Goal: Task Accomplishment & Management: Complete application form

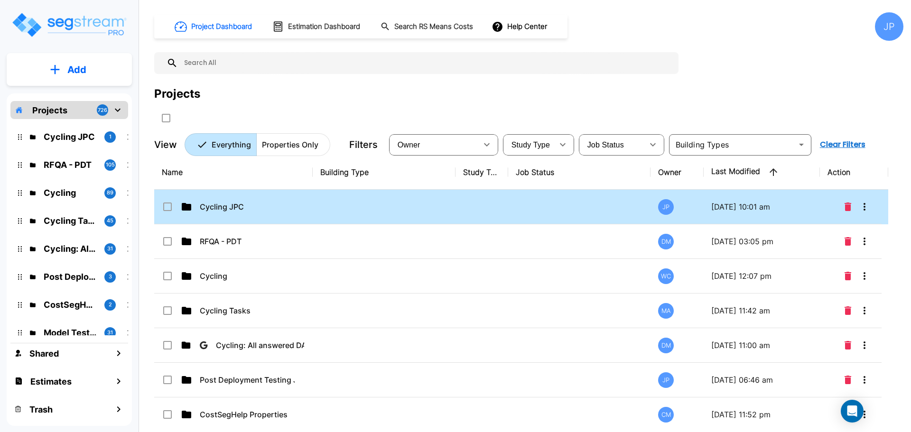
click at [280, 206] on p "Cycling JPC" at bounding box center [247, 206] width 95 height 11
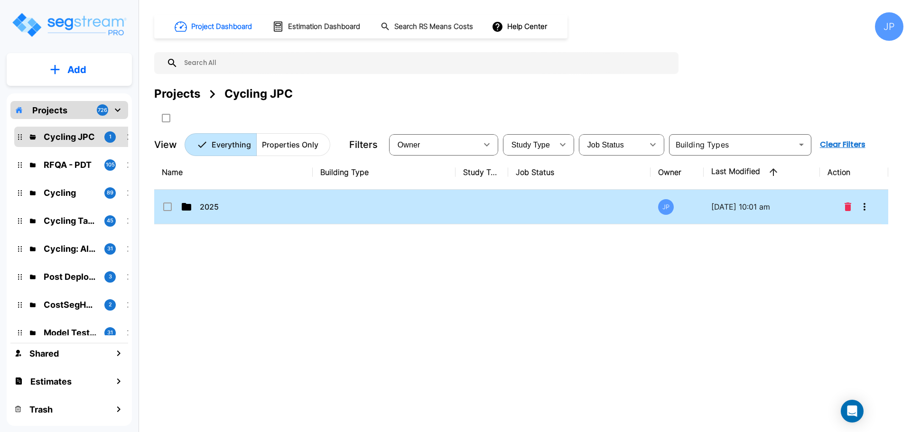
click at [322, 208] on td at bounding box center [384, 207] width 143 height 35
drag, startPoint x: 322, startPoint y: 208, endPoint x: 404, endPoint y: 0, distance: 223.8
click at [322, 208] on td at bounding box center [384, 207] width 143 height 35
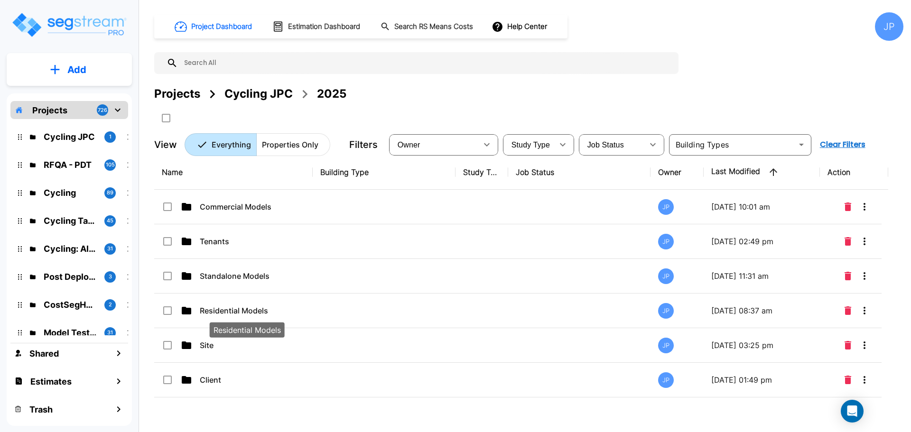
click at [294, 305] on p "Residential Models" at bounding box center [247, 310] width 95 height 11
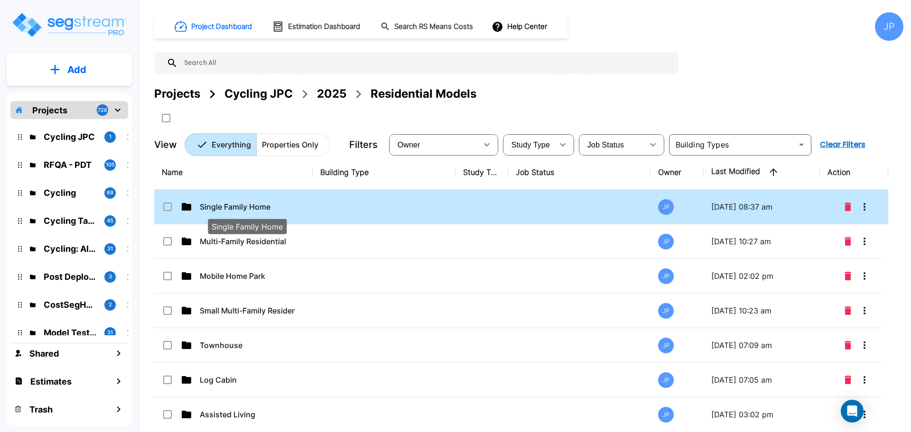
click at [250, 203] on p "Single Family Home" at bounding box center [247, 206] width 95 height 11
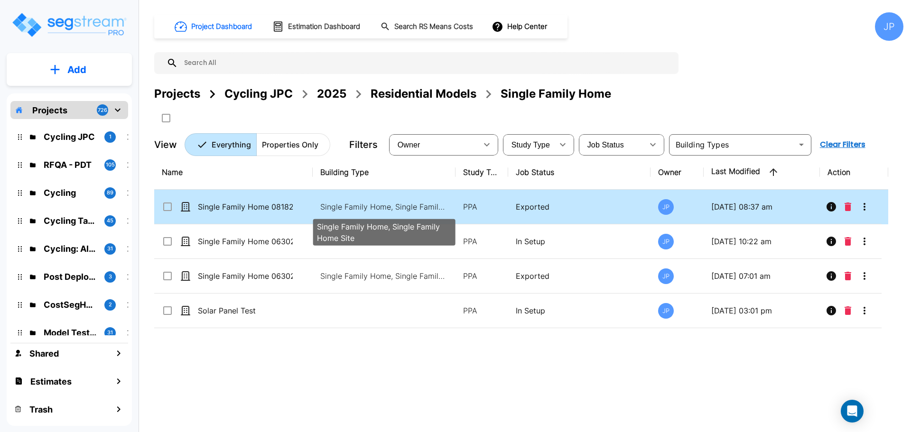
click at [376, 204] on p "Single Family Home, Single Family Home Site" at bounding box center [384, 206] width 128 height 11
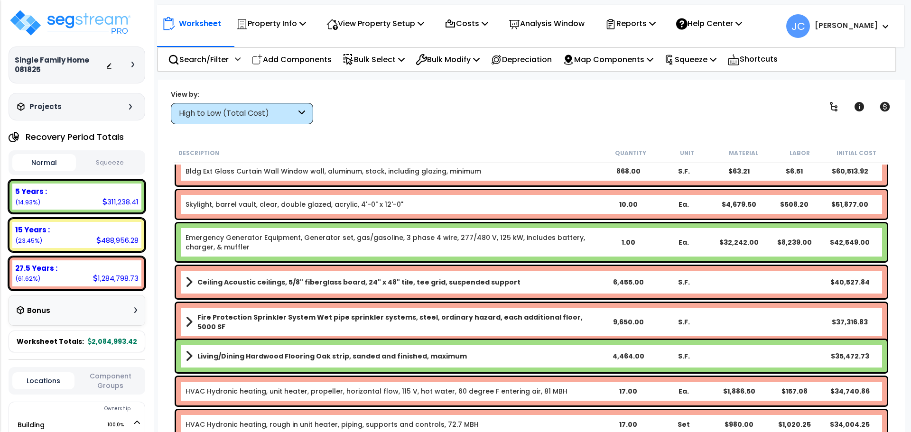
scroll to position [171, 0]
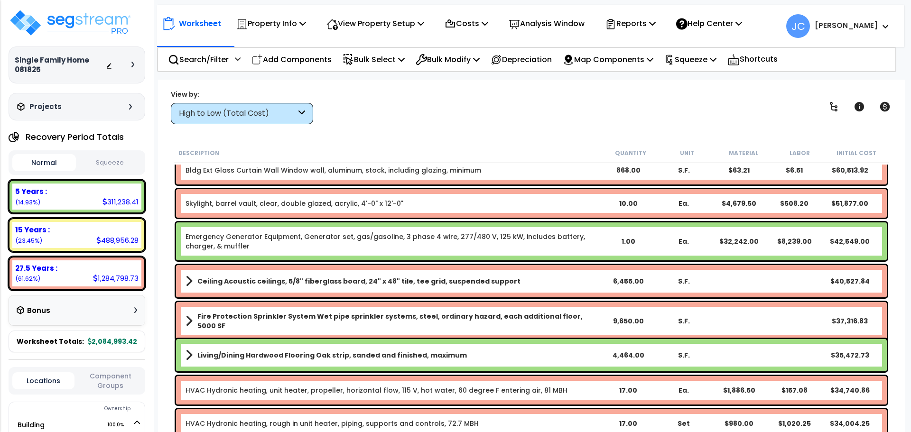
click at [222, 286] on link "Ceiling Acoustic ceilings, 5/8" fiberglass board, 24" x 48" tile, tee grid, sus…" at bounding box center [392, 281] width 415 height 13
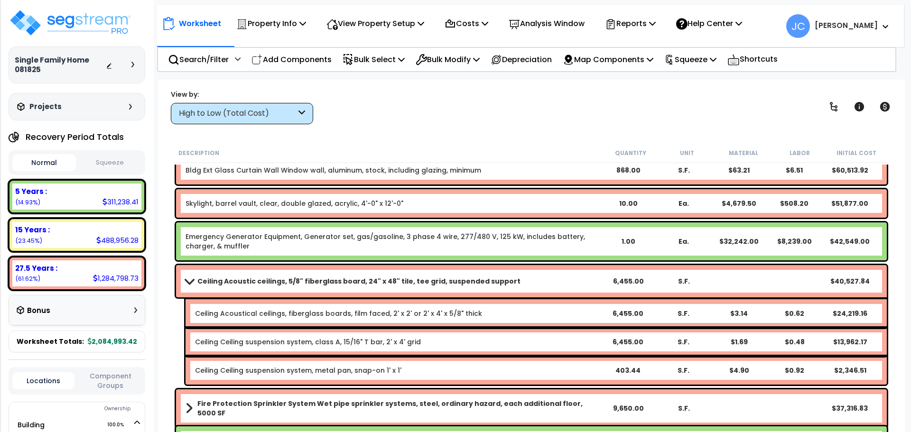
click at [210, 283] on b "Ceiling Acoustic ceilings, 5/8" fiberglass board, 24" x 48" tile, tee grid, sus…" at bounding box center [358, 280] width 323 height 9
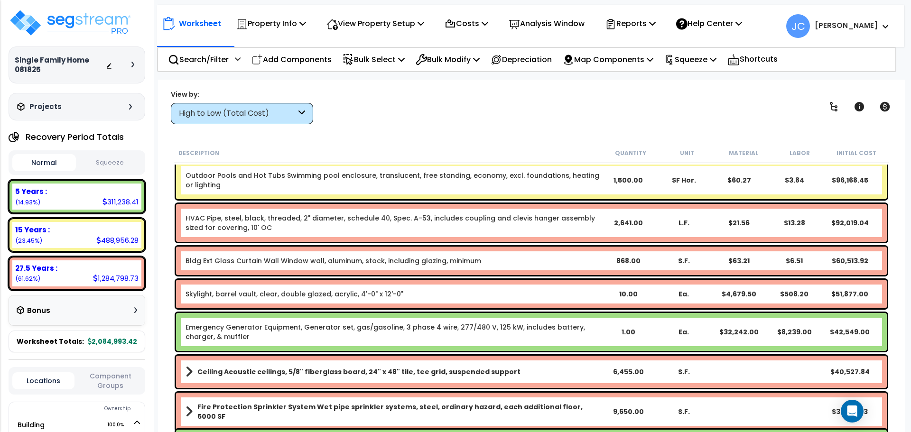
scroll to position [0, 0]
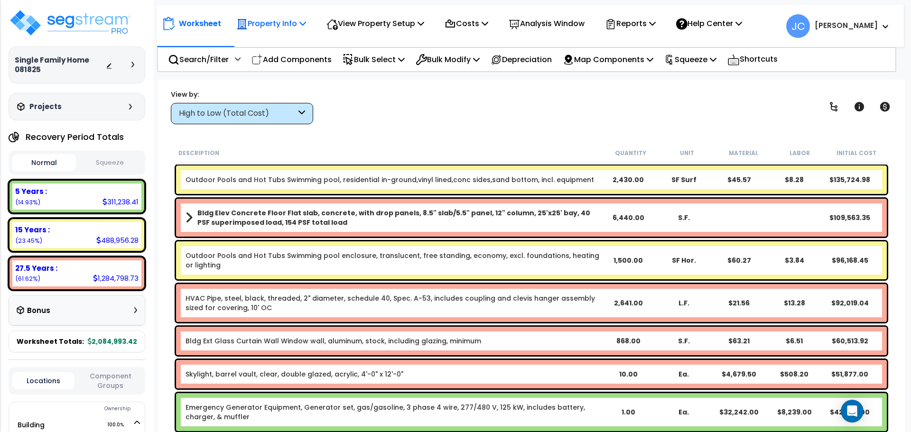
click at [292, 18] on p "Property Info" at bounding box center [271, 23] width 70 height 13
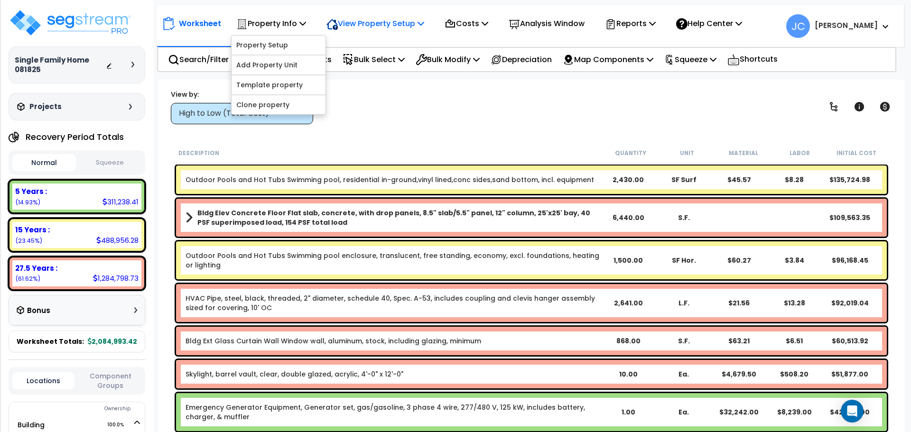
click at [368, 28] on p "View Property Setup" at bounding box center [375, 23] width 98 height 13
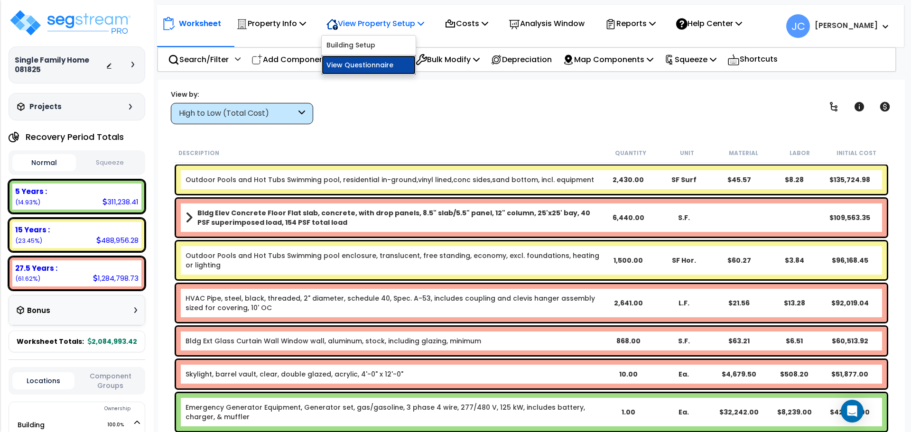
click at [344, 65] on link "View Questionnaire" at bounding box center [369, 64] width 94 height 19
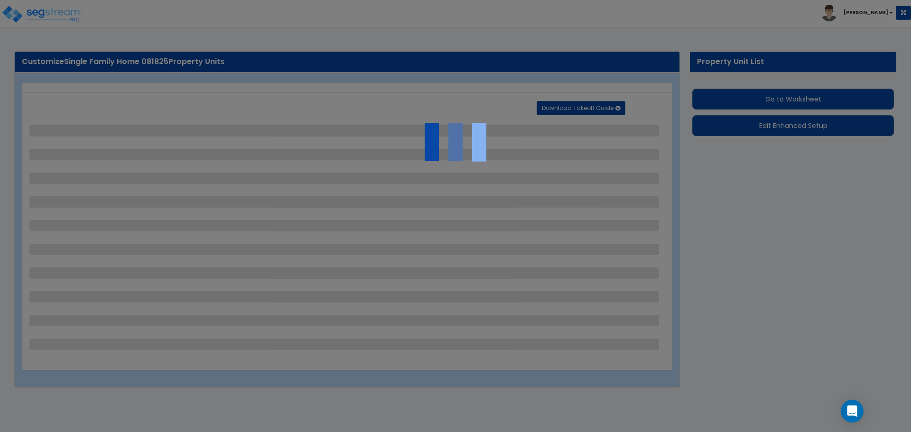
select select "2"
select select "1"
select select "2"
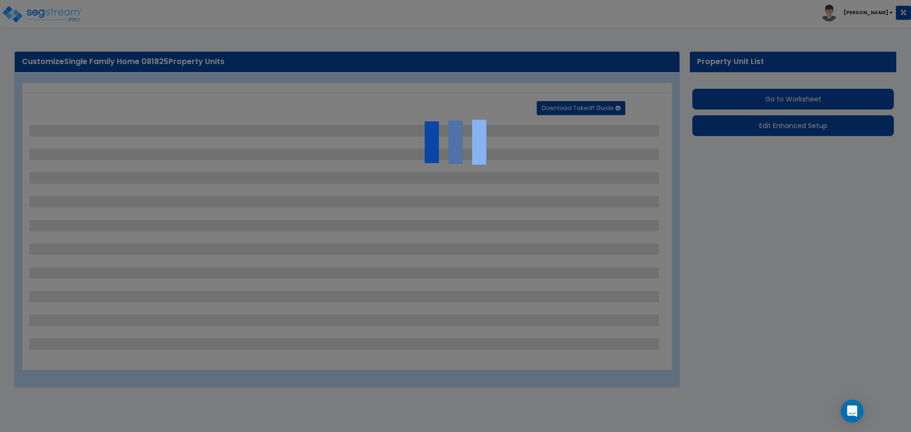
select select "1"
select select "2"
select select "1"
select select "2"
select select "1"
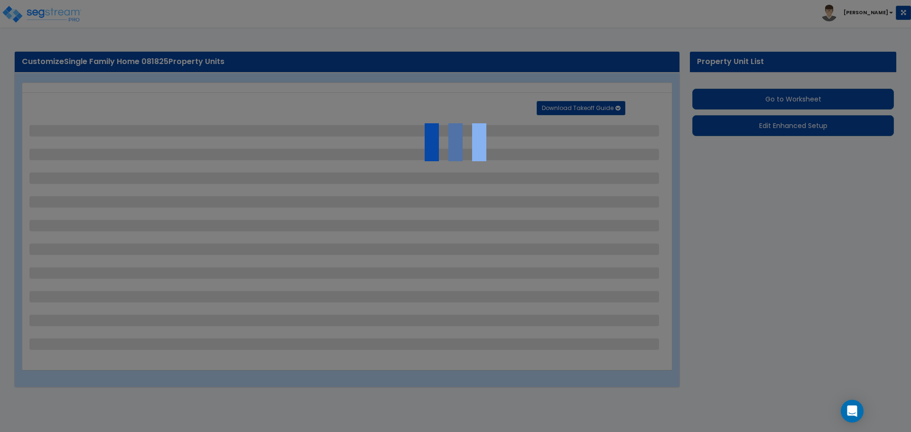
select select "1"
select select "5"
select select "2"
select select "10"
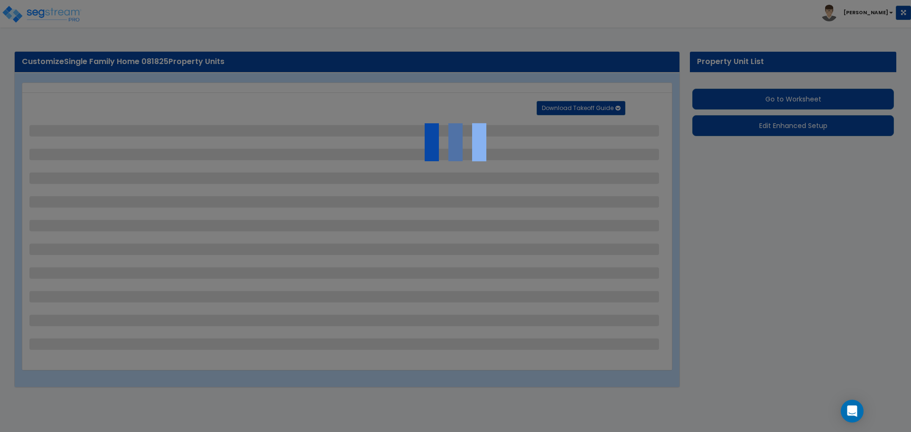
select select "3"
select select "1"
select select "2"
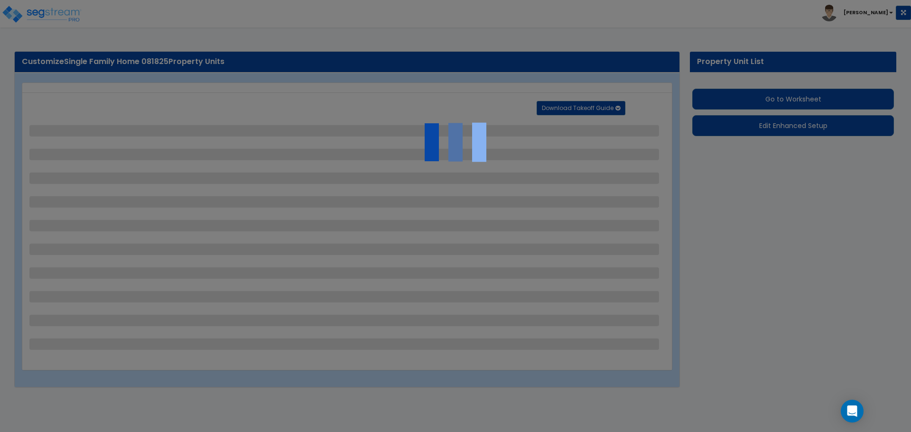
select select "6"
select select "11"
select select "2"
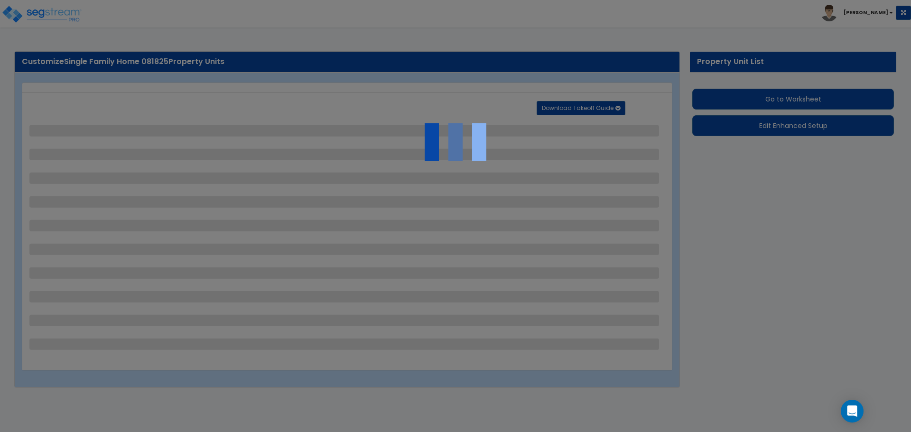
select select "2"
select select "3"
select select "1"
select select "3"
select select "1"
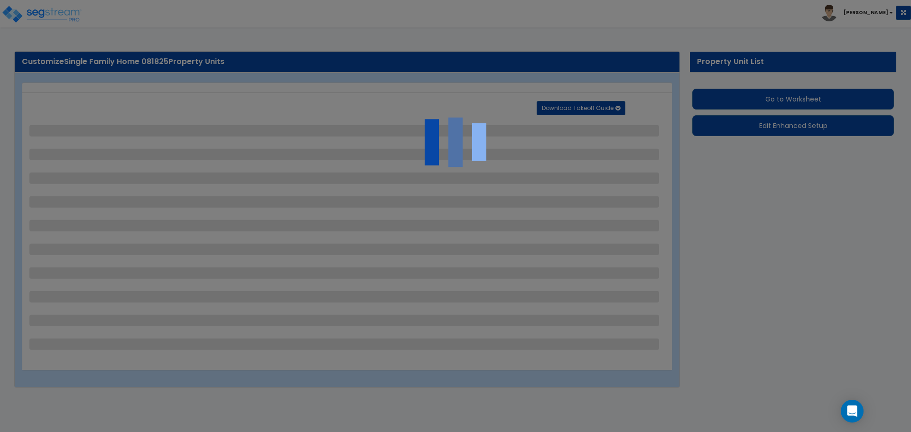
select select "1"
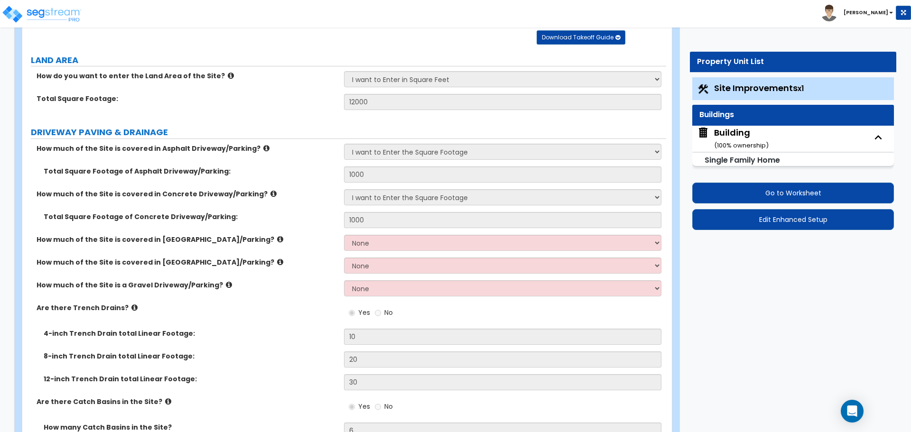
scroll to position [83, 0]
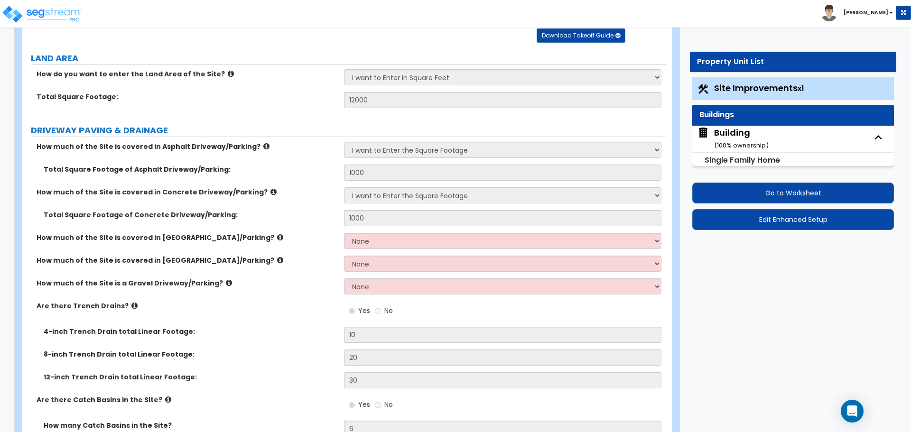
click at [723, 138] on div "Building ( 100 % ownership)" at bounding box center [741, 139] width 55 height 24
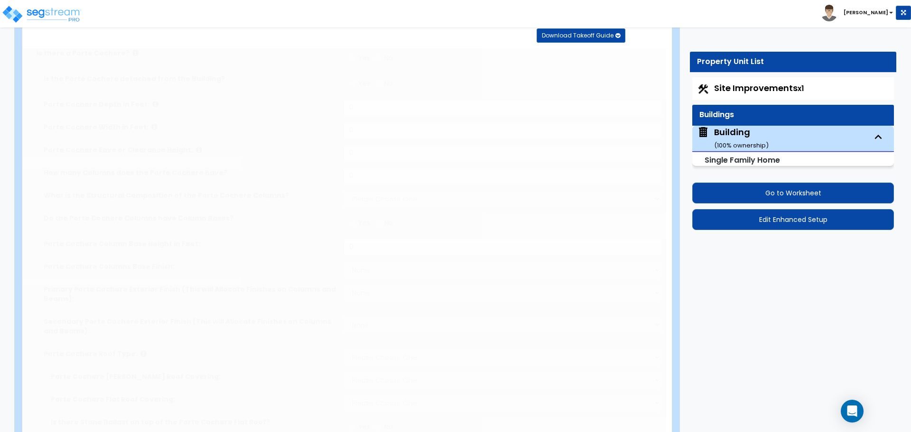
radio input "true"
type input "10"
type input "2"
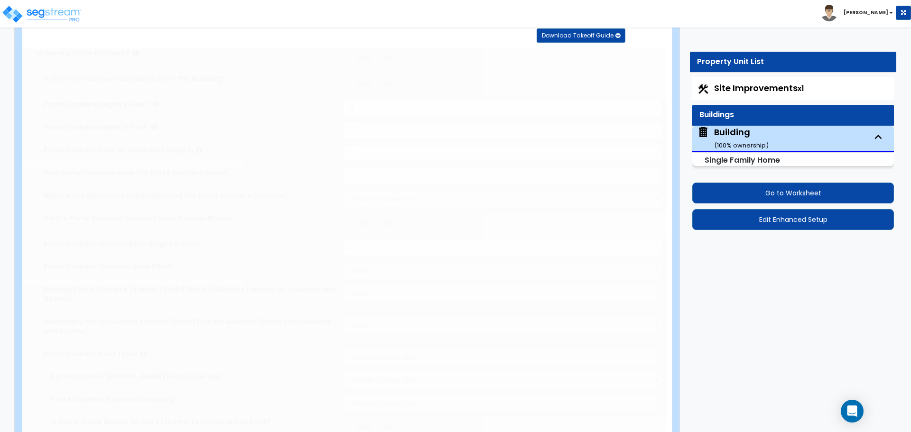
select select "3"
radio input "true"
type input "2"
select select "5"
select select "2"
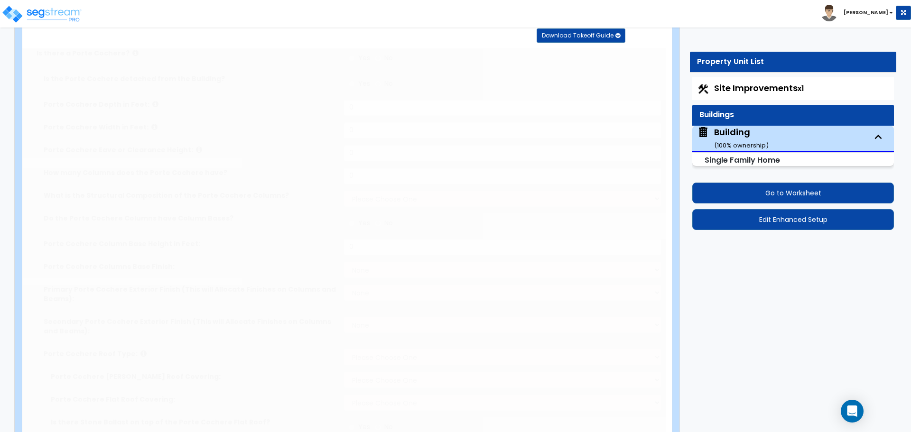
select select "5"
select select "1"
select select "3"
select select "1"
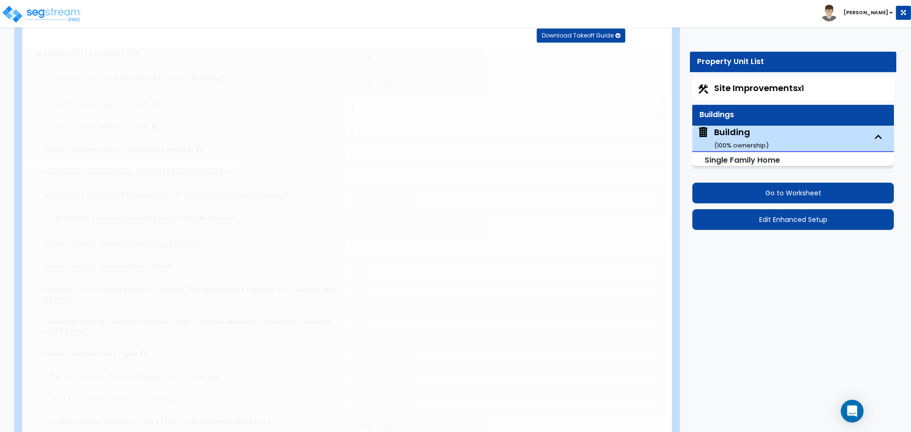
type input "2"
type input "25"
type input "5000"
type input "9200"
radio input "true"
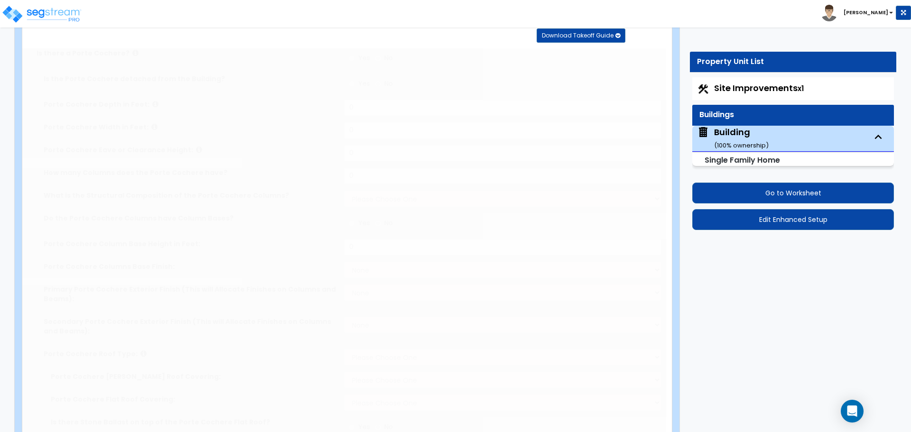
select select "3"
type input "70"
select select "8"
select select "3"
type input "3"
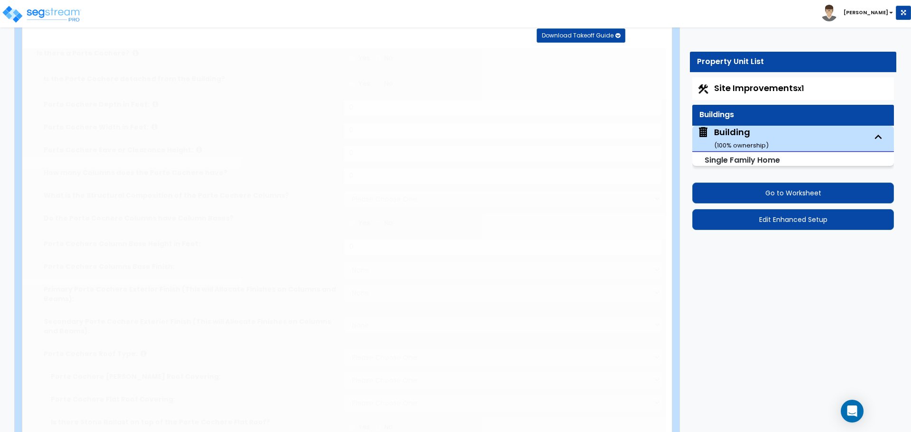
select select "3"
select select "1"
radio input "true"
type input "5000"
select select "1"
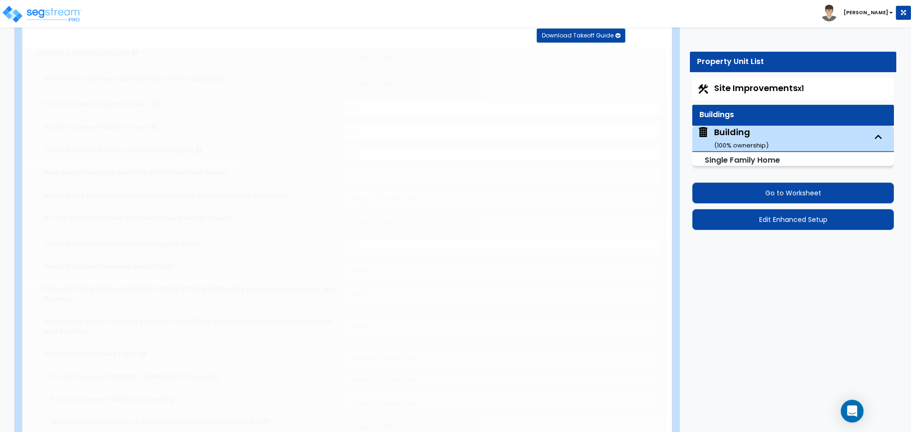
select select "1"
type input "1"
select select "1"
select select "3"
select select "1"
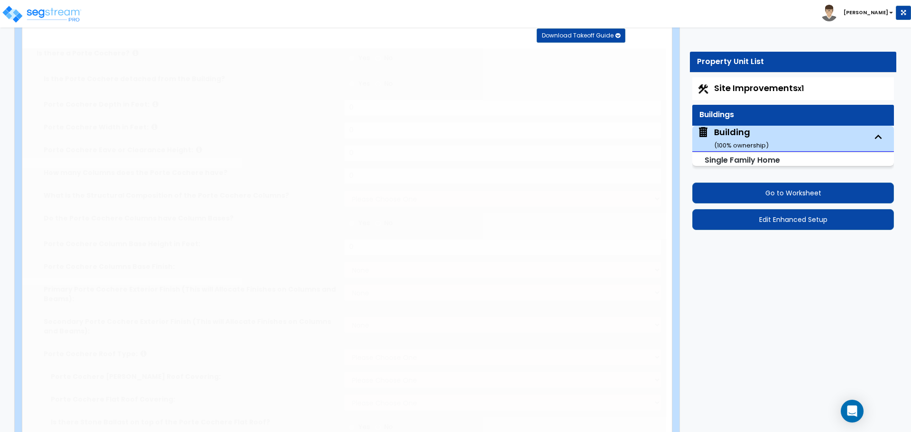
select select "13"
type input "20"
select select "9"
type input "50"
select select "7"
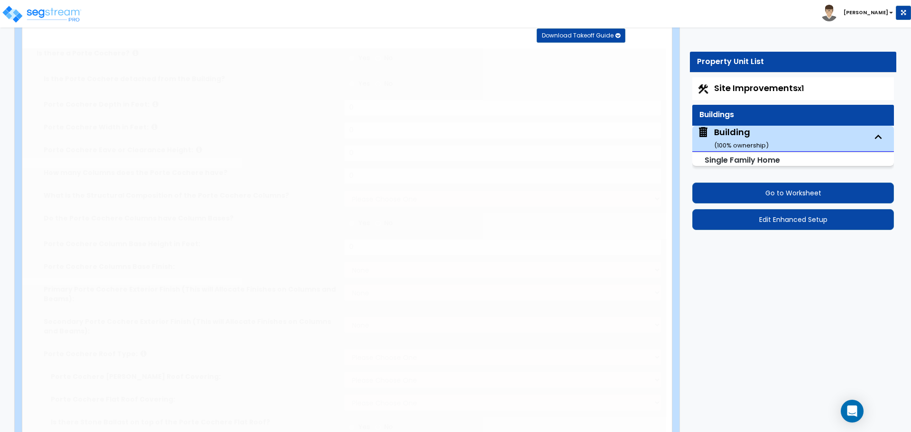
select select "3"
select select "4"
type input "1500"
select select "2"
radio input "true"
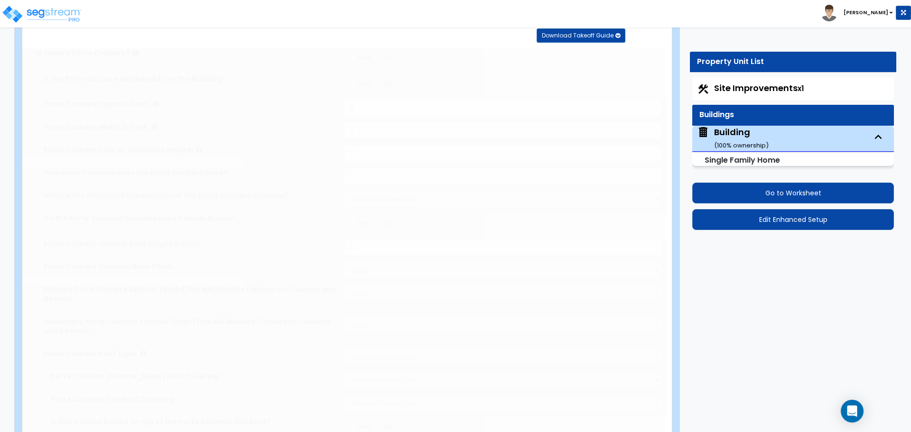
radio input "true"
select select "3"
type input "10"
radio input "true"
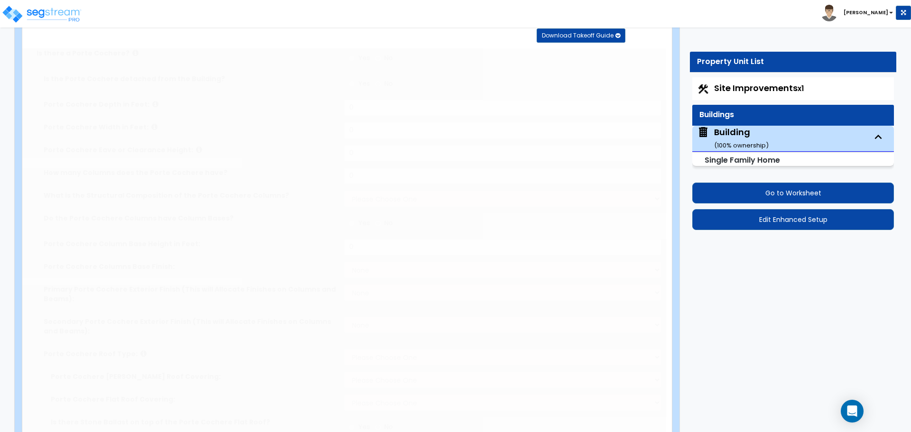
select select "3"
type input "120"
radio input "true"
type input "5"
type input "6"
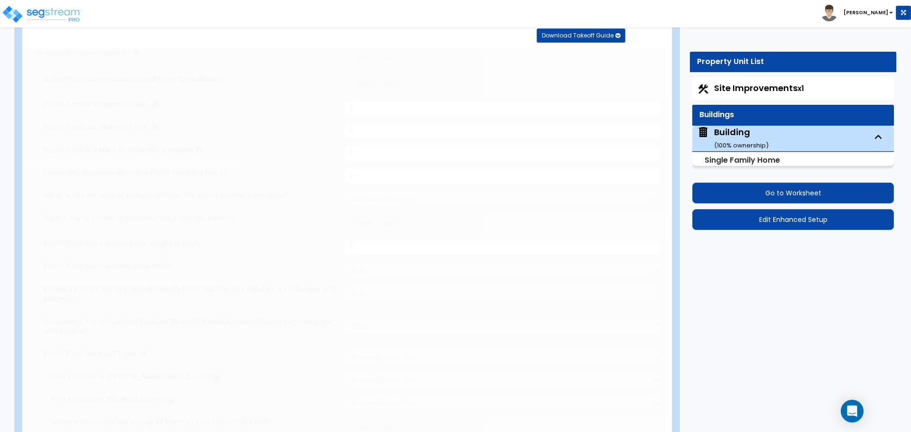
radio input "true"
select select "2"
select select "1"
type input "50"
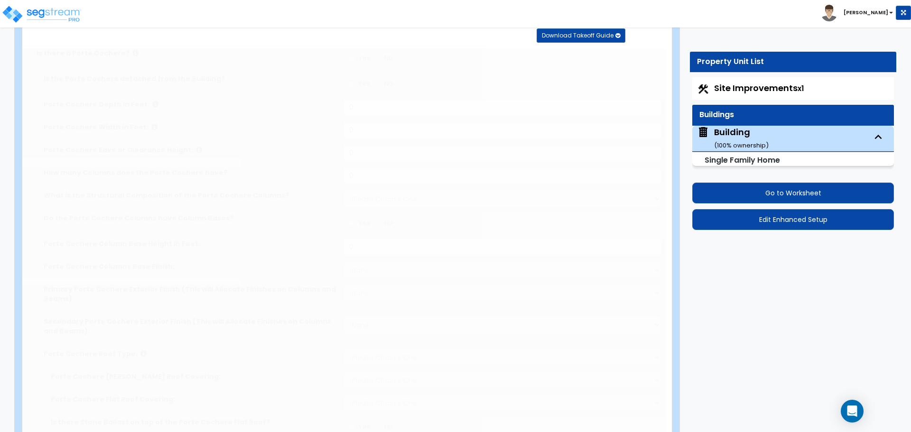
select select "4"
type input "50"
radio input "true"
select select "1"
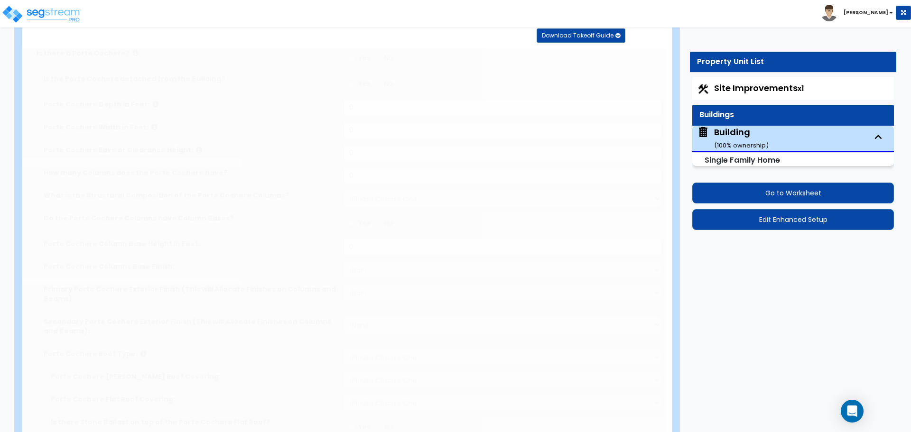
type input "1"
radio input "true"
select select "2"
type input "300"
select select "5"
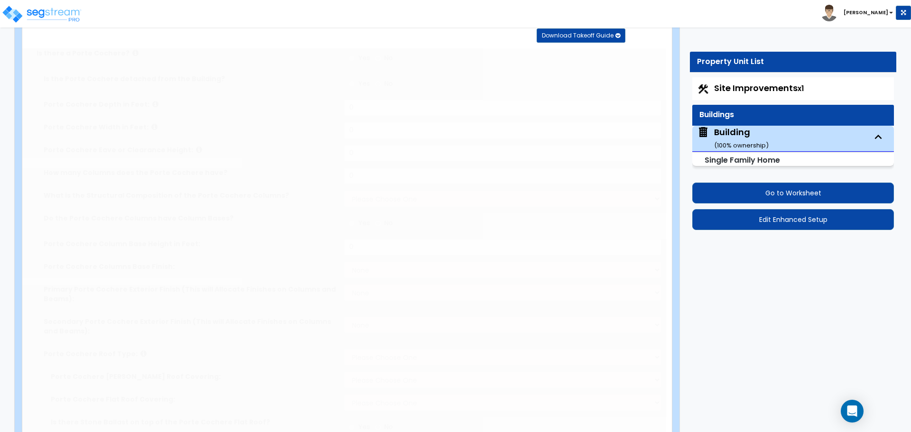
select select "4"
radio input "true"
type input "1"
select select "4"
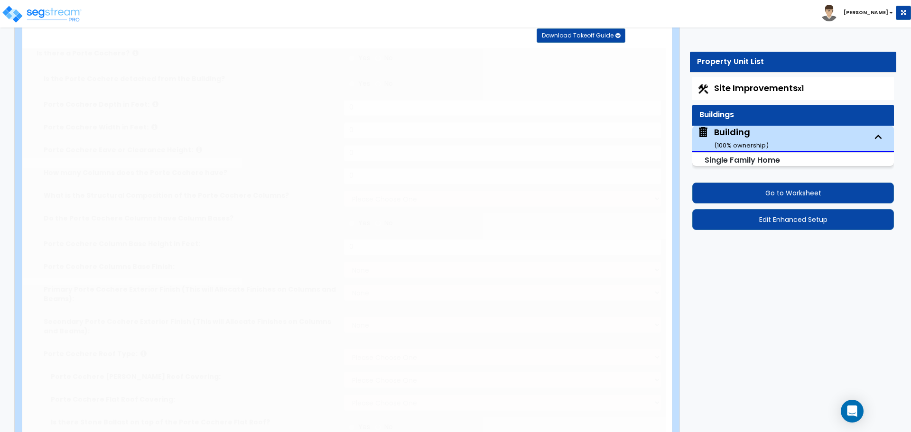
radio input "true"
type input "2"
type input "1"
radio input "true"
type input "2"
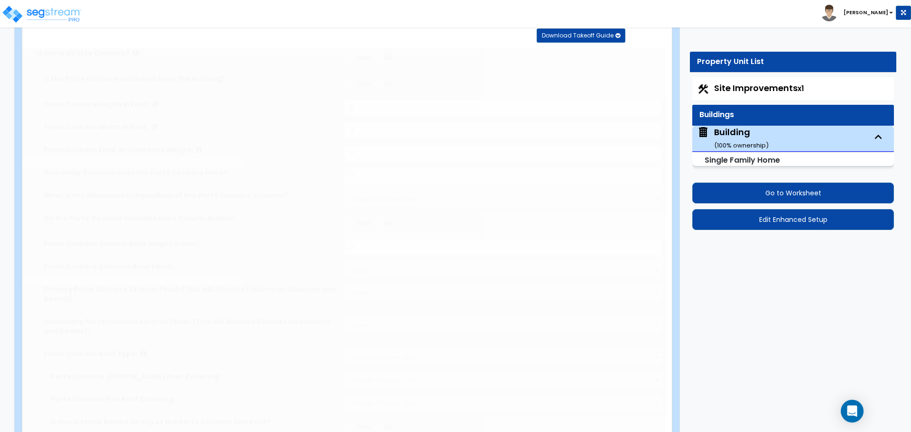
radio input "true"
type input "1"
radio input "true"
type input "4"
select select "2"
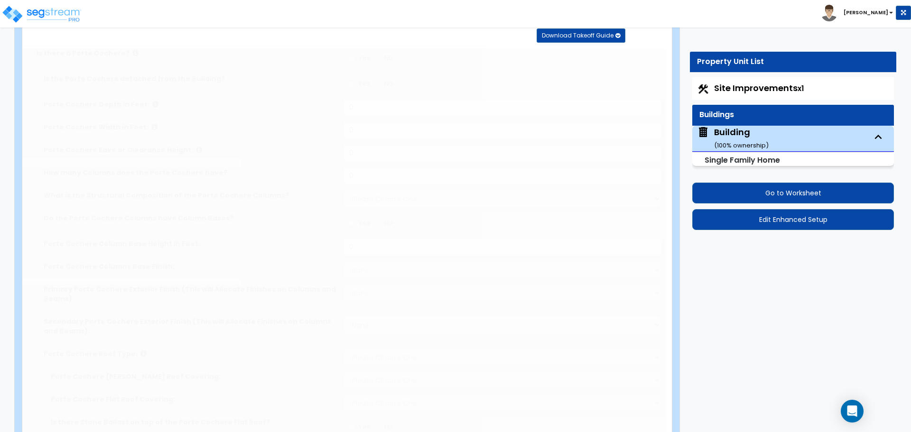
radio input "true"
type input "4"
radio input "true"
type input "4"
radio input "true"
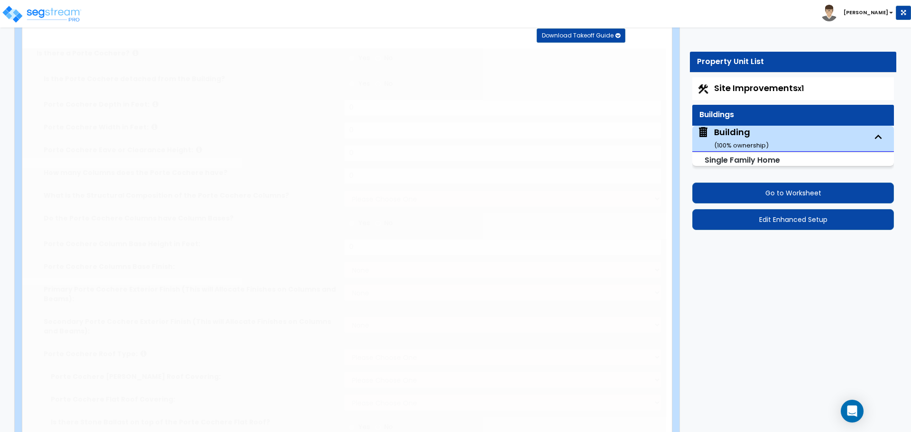
type input "4"
radio input "true"
type input "6"
select select "2"
type input "70"
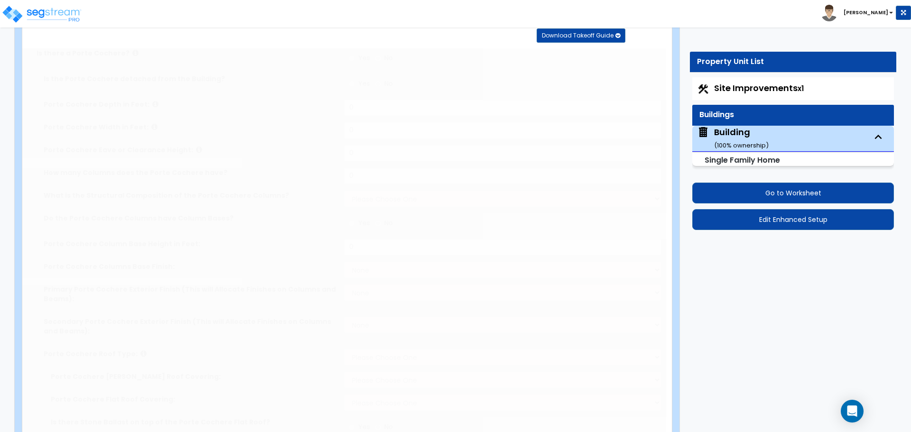
select select "2"
select select "1"
select select "3"
radio input "true"
select select "1"
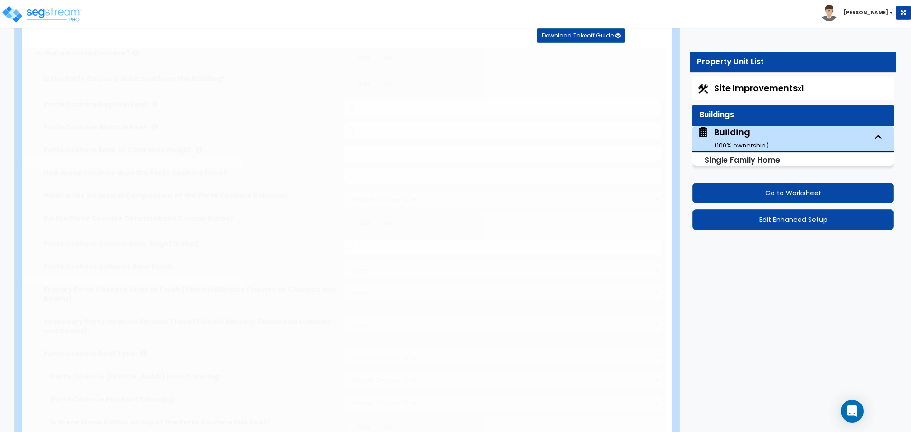
type input "80"
radio input "true"
type input "100"
radio input "true"
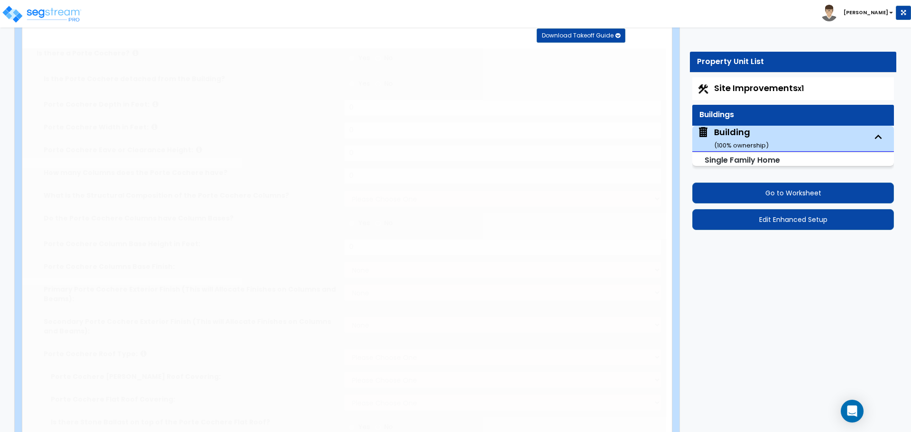
type input "300"
radio input "true"
select select "4"
type input "200"
radio input "true"
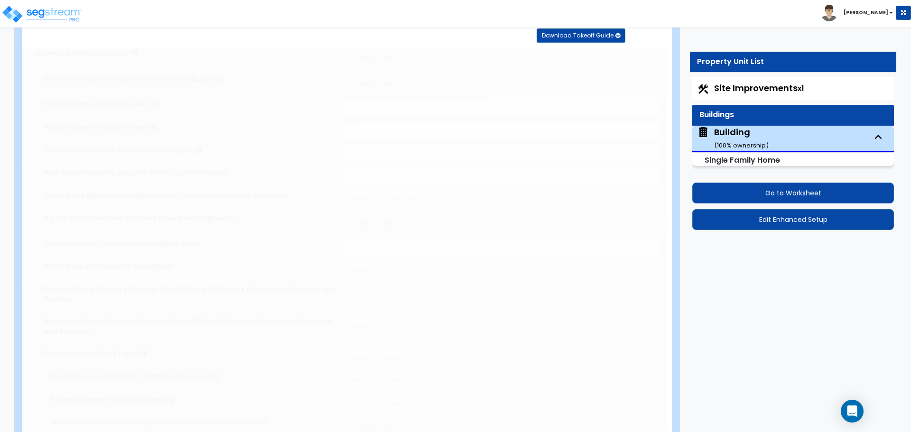
type input "250"
radio input "true"
select select "2"
radio input "true"
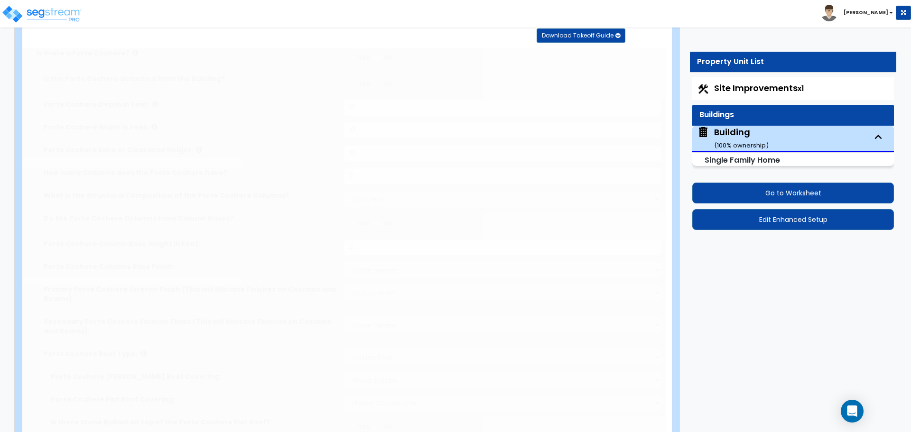
select select "1"
select select "2"
select select "3"
select select "1"
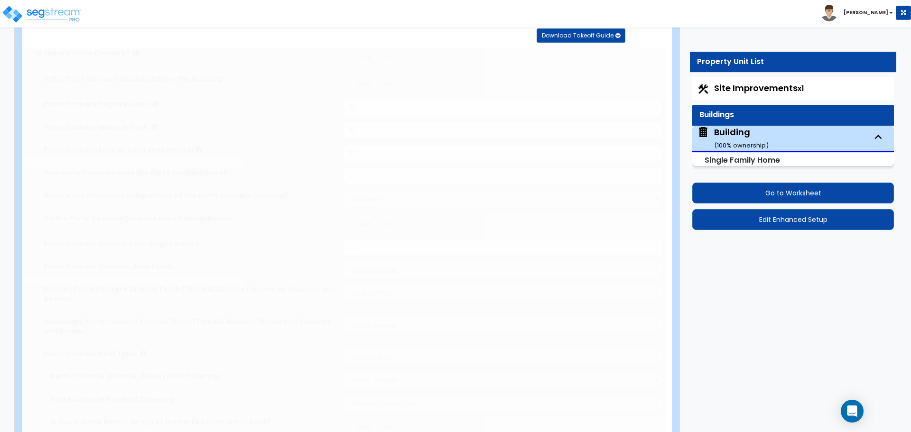
select select "4"
select select "3"
select select "2"
type input "70"
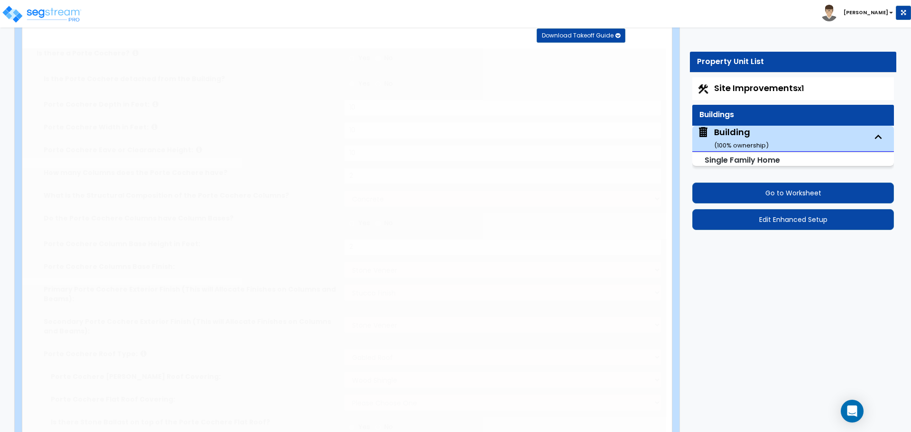
select select "5"
radio input "true"
type input "60"
type input "3"
type input "8"
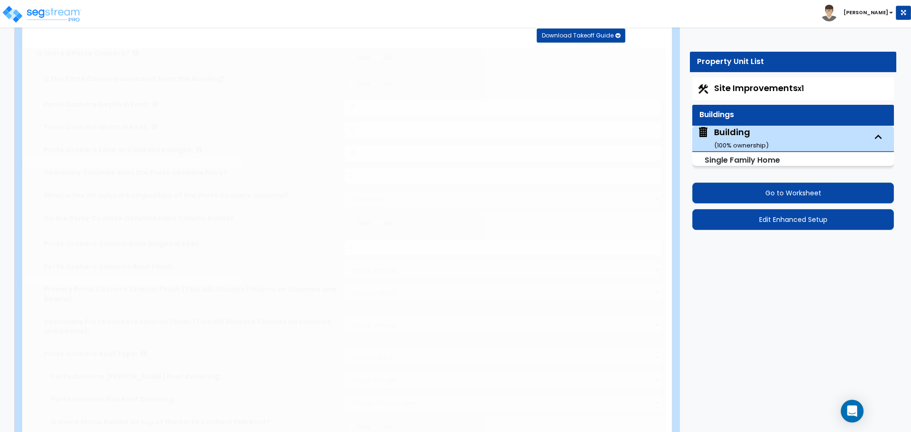
type input "1"
radio input "true"
type input "40"
type input "50"
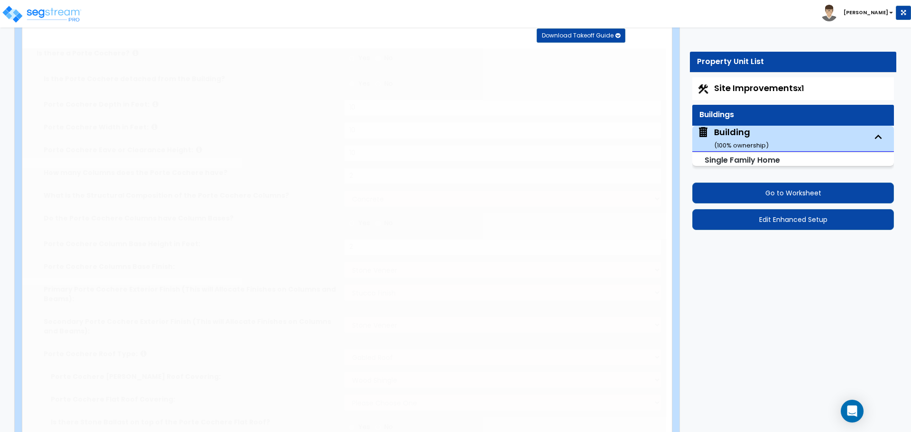
type input "60"
radio input "true"
type input "60"
radio input "true"
type input "32"
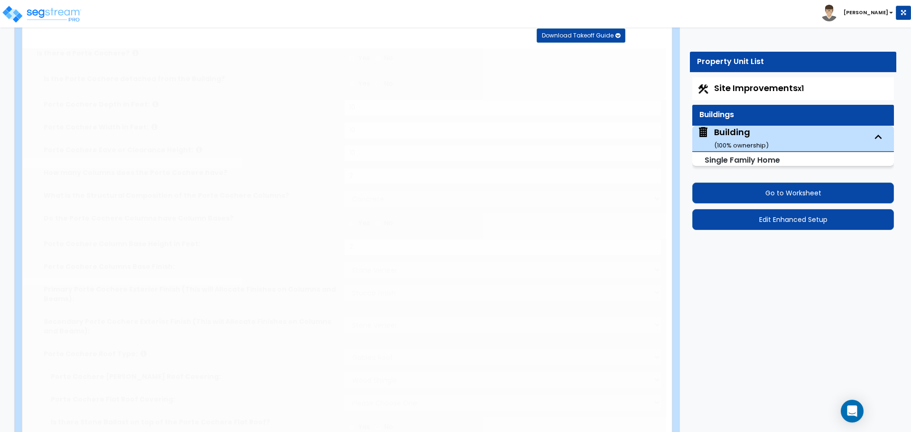
radio input "true"
type input "60"
type input "40"
select select "2"
radio input "true"
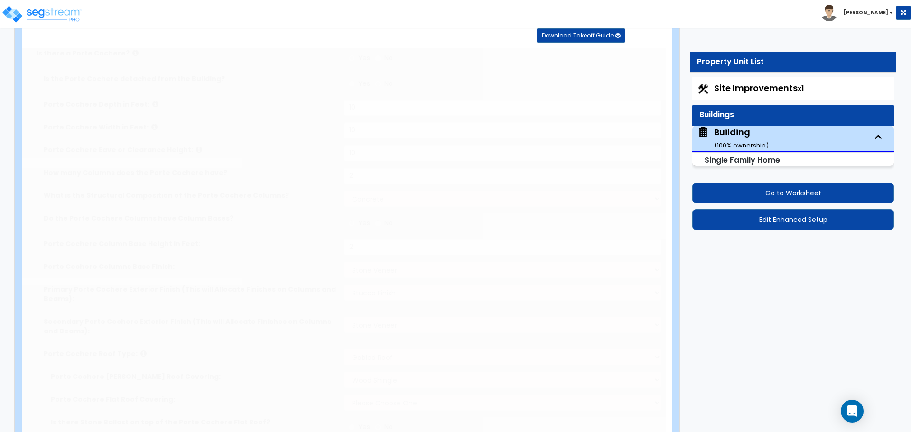
type input "1"
select select "3"
select select "1"
select select "4"
radio input "true"
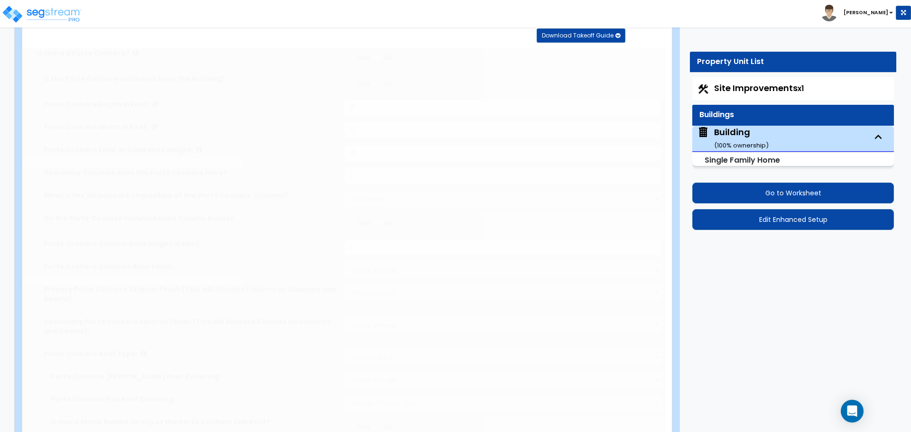
type input "1"
select select "2"
radio input "true"
select select "7"
type input "9"
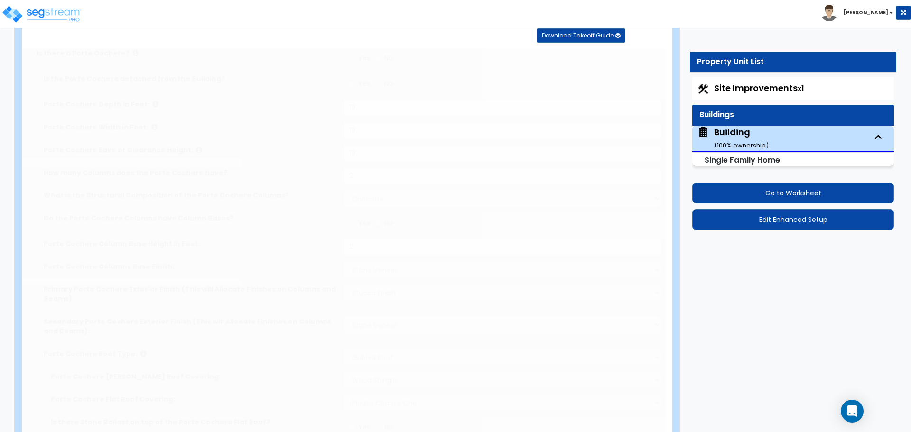
select select "1"
type input "6"
radio input "true"
type input "1000"
radio input "true"
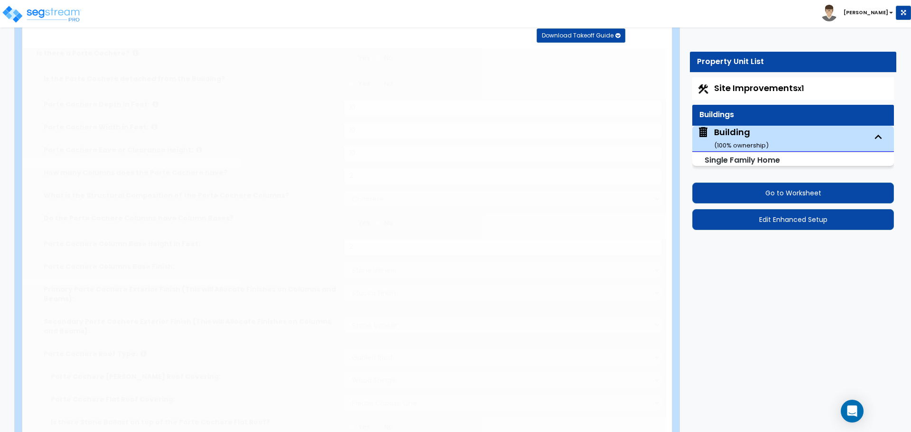
radio input "true"
type input "90"
radio input "true"
type input "10"
radio input "true"
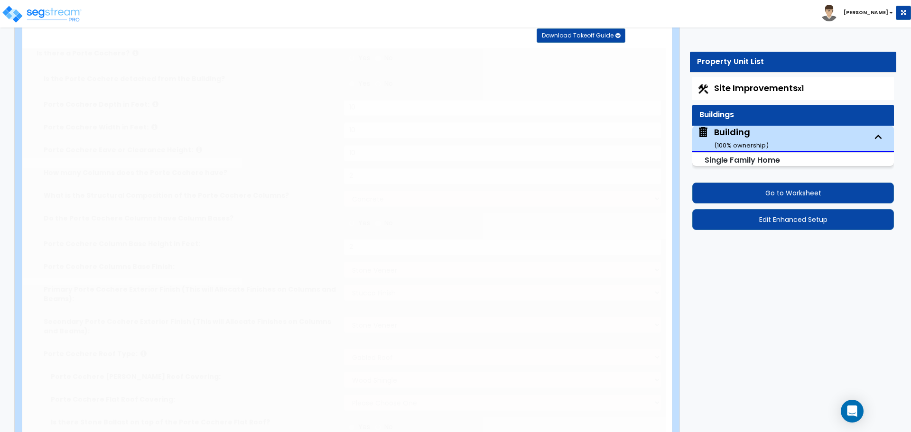
type input "1"
radio input "true"
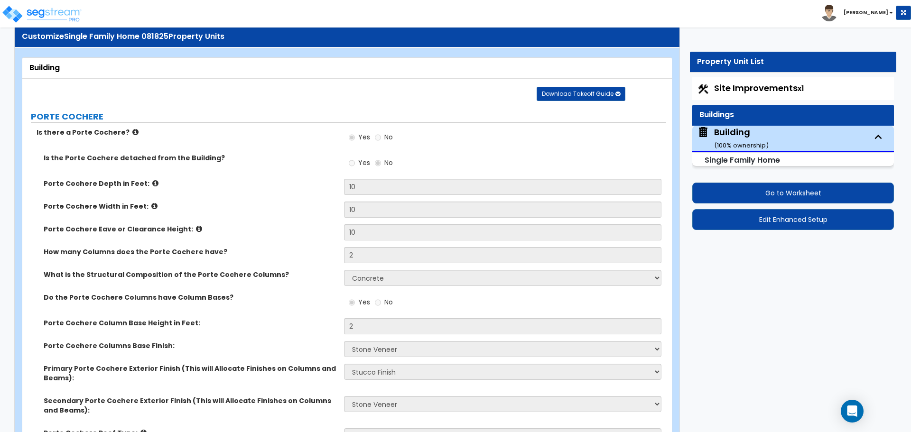
scroll to position [0, 0]
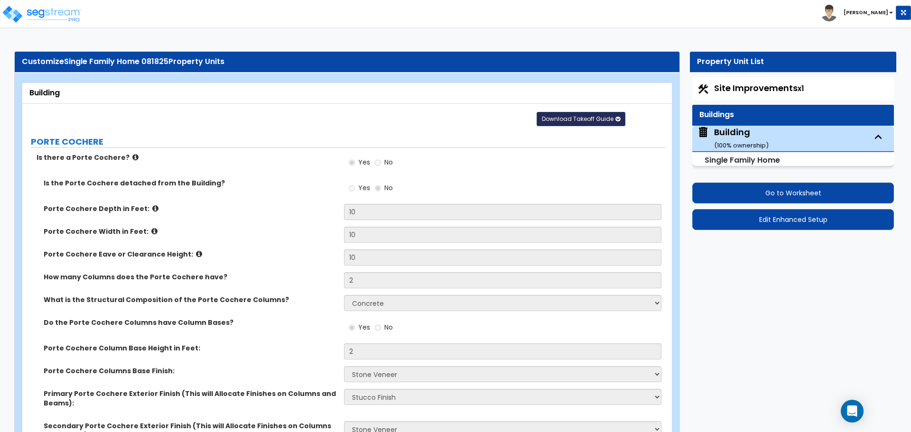
click at [580, 113] on button "Download Takeoff Guide" at bounding box center [580, 119] width 89 height 14
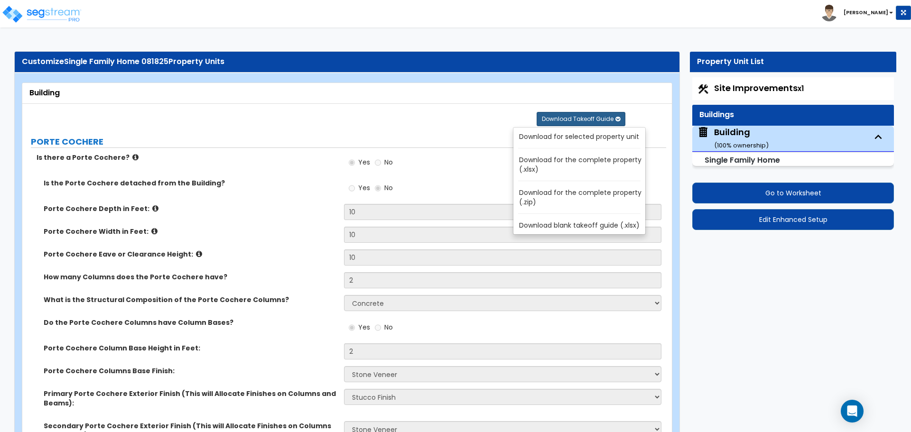
click at [575, 193] on link "Download for the complete property (.zip)" at bounding box center [581, 197] width 128 height 23
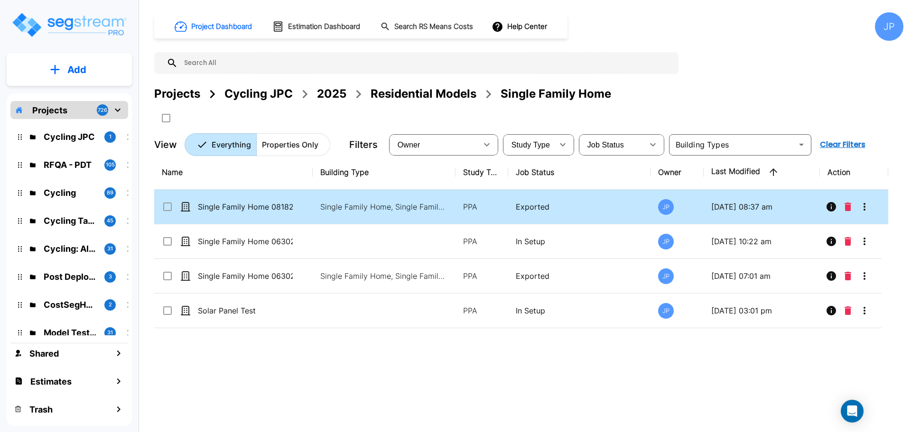
click at [363, 202] on p "Single Family Home, Single Family Home Site" at bounding box center [384, 206] width 128 height 11
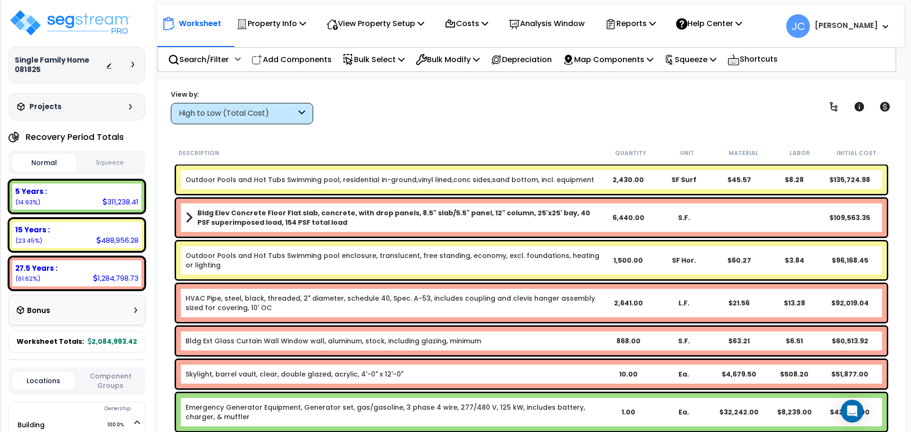
click at [129, 60] on div at bounding box center [122, 64] width 33 height 9
click at [133, 73] on div "Single Family Home 081825" at bounding box center [77, 64] width 124 height 19
click at [133, 62] on icon at bounding box center [132, 65] width 3 height 6
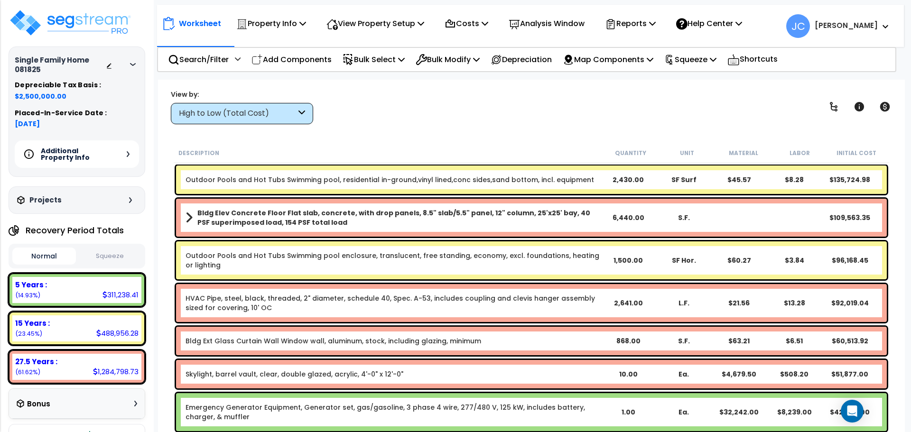
click at [114, 151] on div "Additional Property Info" at bounding box center [77, 154] width 124 height 28
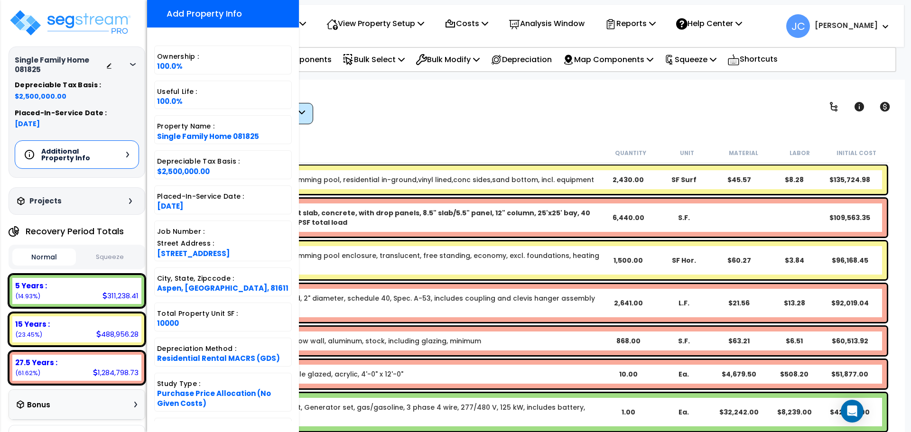
scroll to position [96, 0]
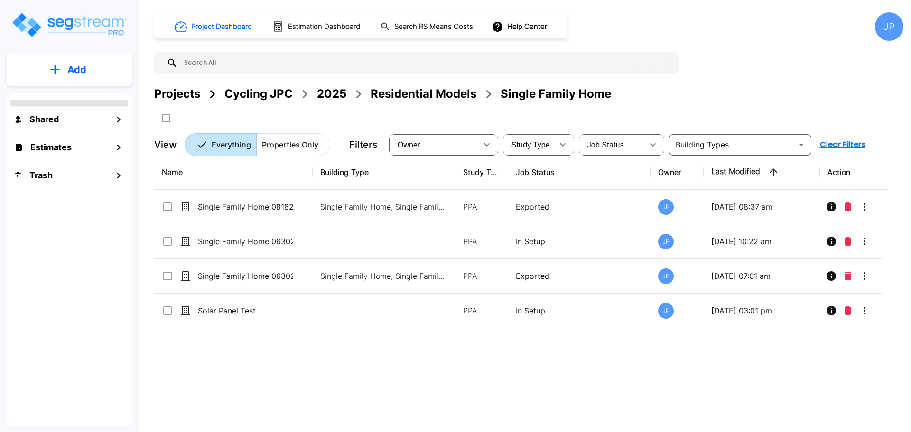
click at [402, 95] on div "Residential Models" at bounding box center [423, 93] width 106 height 17
click at [429, 101] on div "Residential Models" at bounding box center [423, 93] width 106 height 17
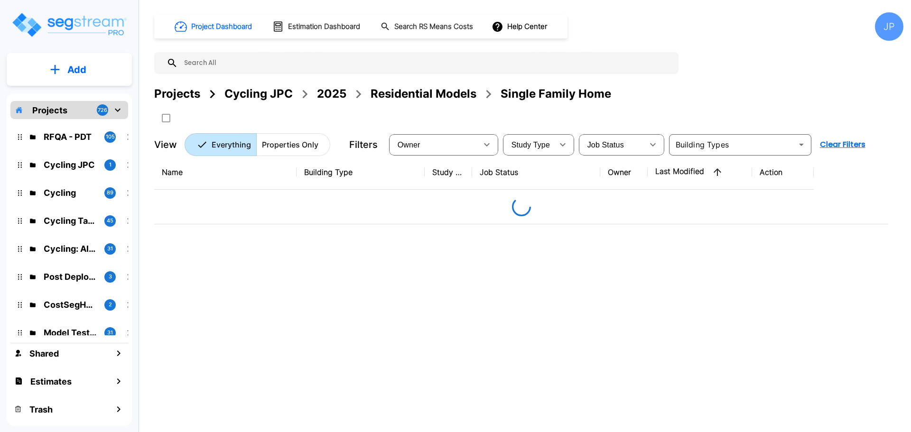
click at [424, 94] on div "Residential Models" at bounding box center [423, 93] width 106 height 17
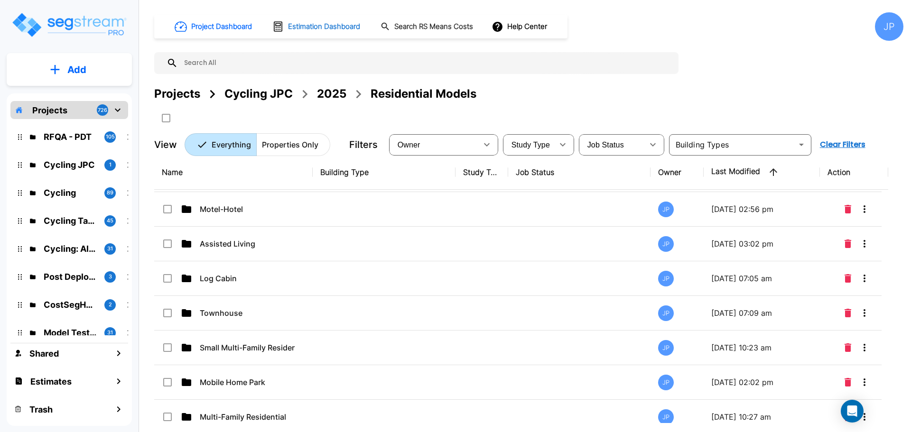
scroll to position [18, 0]
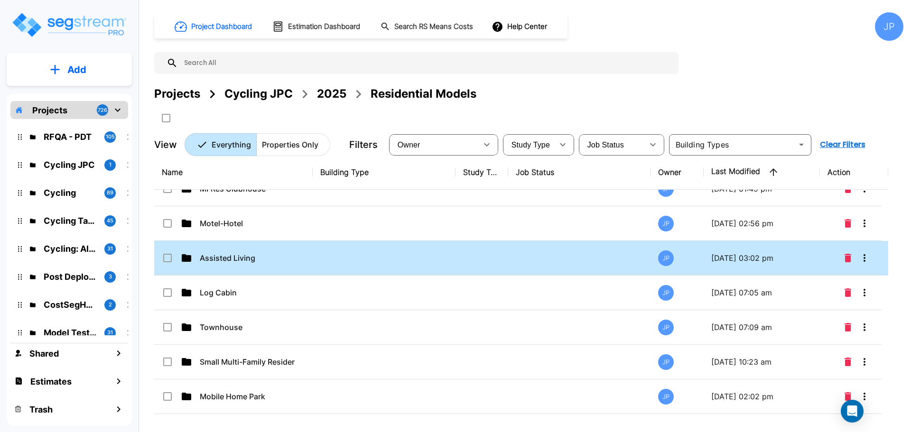
click at [247, 255] on p "Assisted Living" at bounding box center [247, 257] width 95 height 11
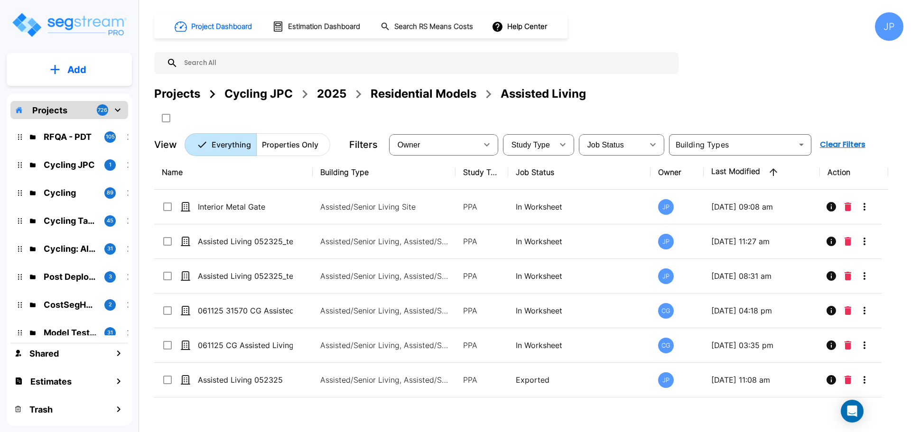
scroll to position [0, 0]
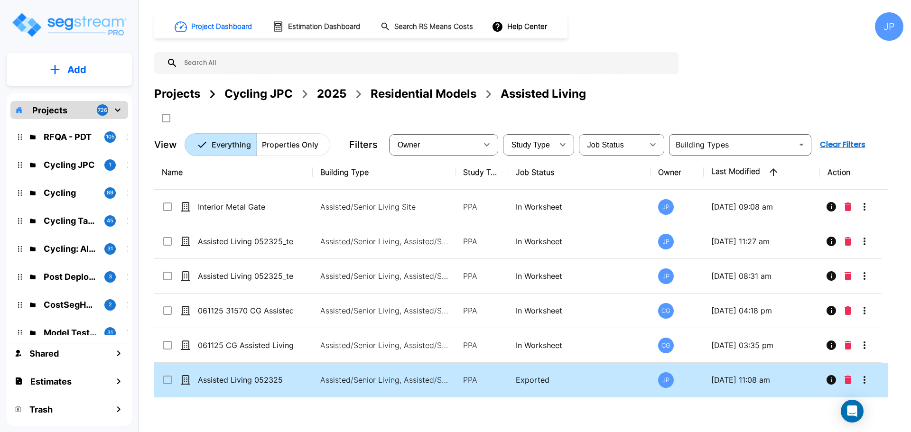
click at [294, 376] on div "Assisted Living 052325" at bounding box center [233, 379] width 142 height 11
checkbox input "true"
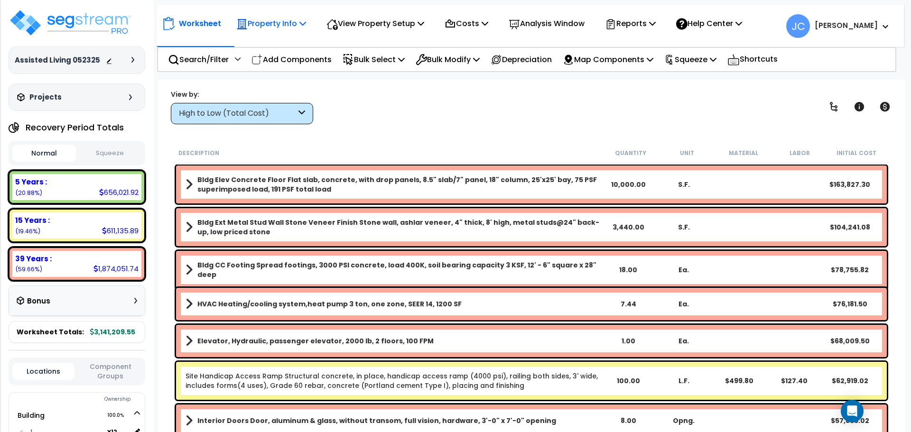
click at [311, 16] on div "Property Info Property Setup Add Property Unit Template property Clone property" at bounding box center [271, 23] width 80 height 22
click at [394, 23] on p "View Property Setup" at bounding box center [375, 23] width 98 height 13
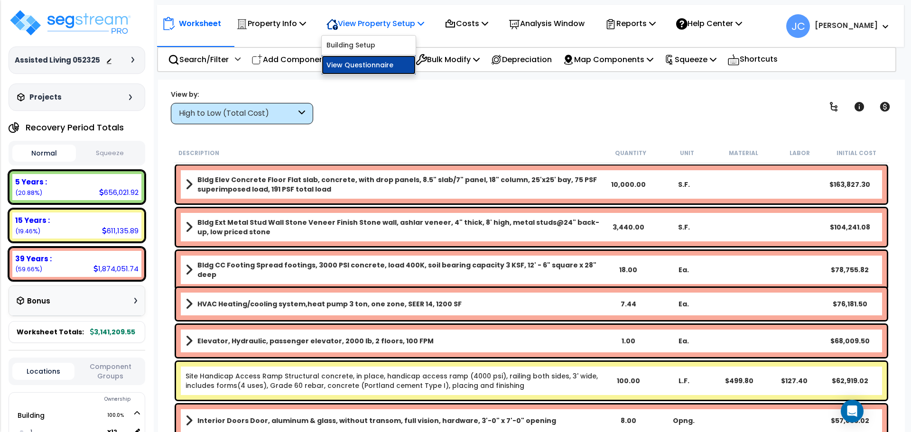
click at [378, 71] on link "View Questionnaire" at bounding box center [369, 64] width 94 height 19
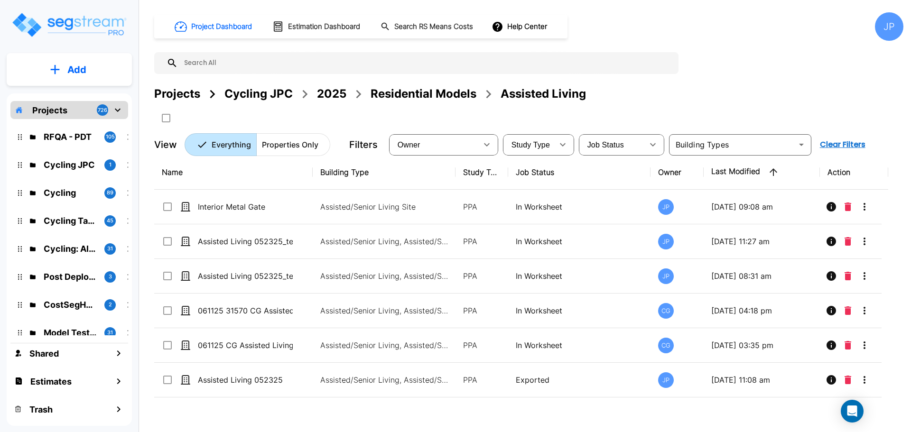
drag, startPoint x: 191, startPoint y: 96, endPoint x: 416, endPoint y: 0, distance: 244.3
click at [192, 96] on div "Projects" at bounding box center [177, 93] width 46 height 17
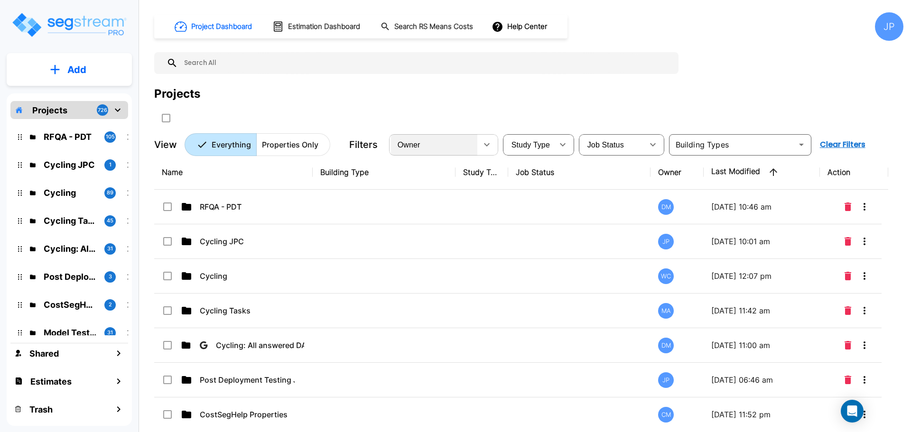
click at [450, 146] on div "Owner" at bounding box center [434, 144] width 86 height 27
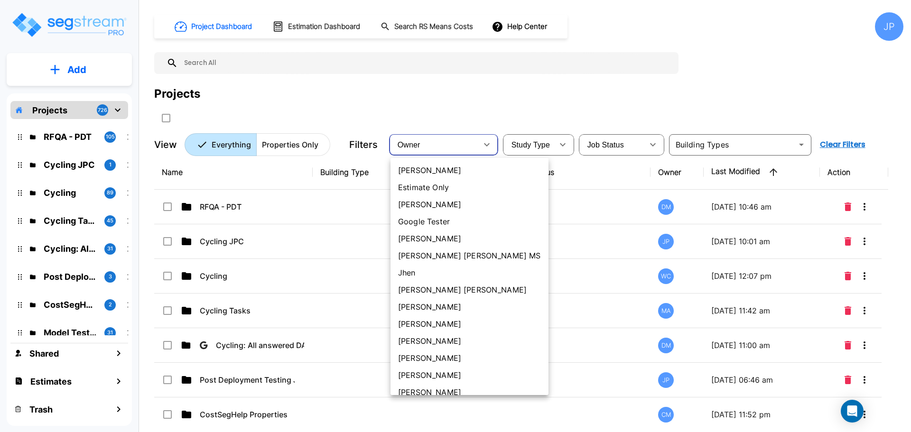
scroll to position [277, 0]
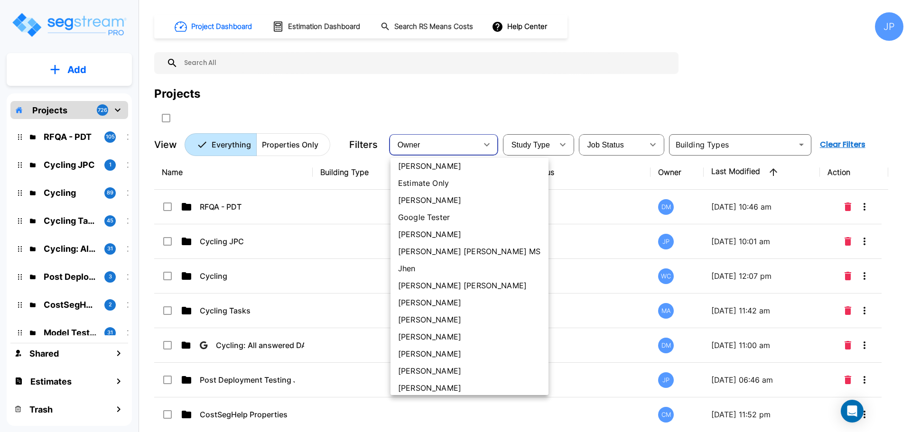
click at [428, 287] on li "[PERSON_NAME] [PERSON_NAME]" at bounding box center [469, 285] width 158 height 17
type input "181"
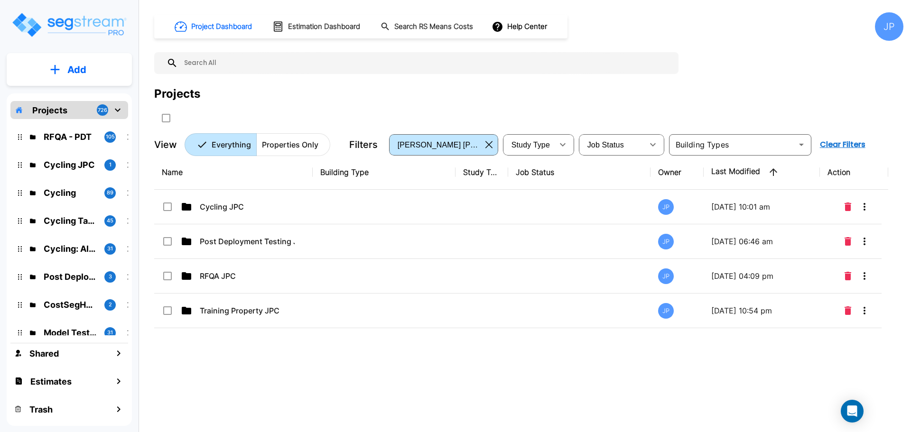
click at [272, 247] on td "Post Deployment Testing JPC" at bounding box center [233, 241] width 158 height 35
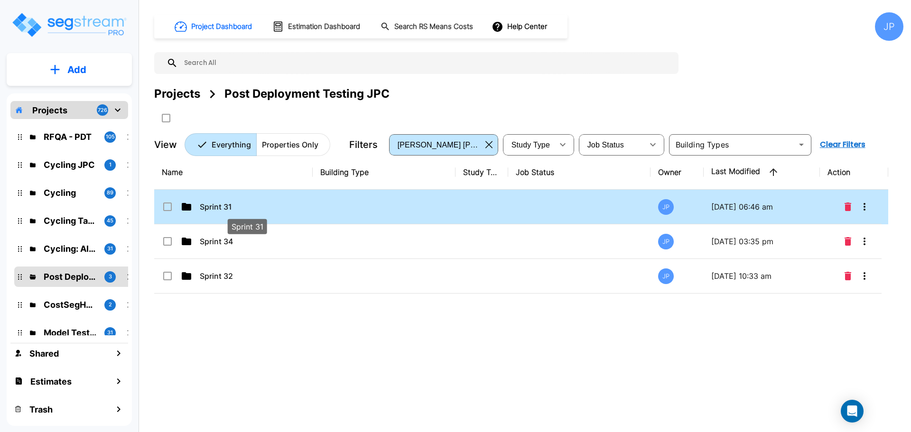
drag, startPoint x: 248, startPoint y: 207, endPoint x: 484, endPoint y: 8, distance: 308.9
click at [248, 206] on p "Sprint 31" at bounding box center [247, 206] width 95 height 11
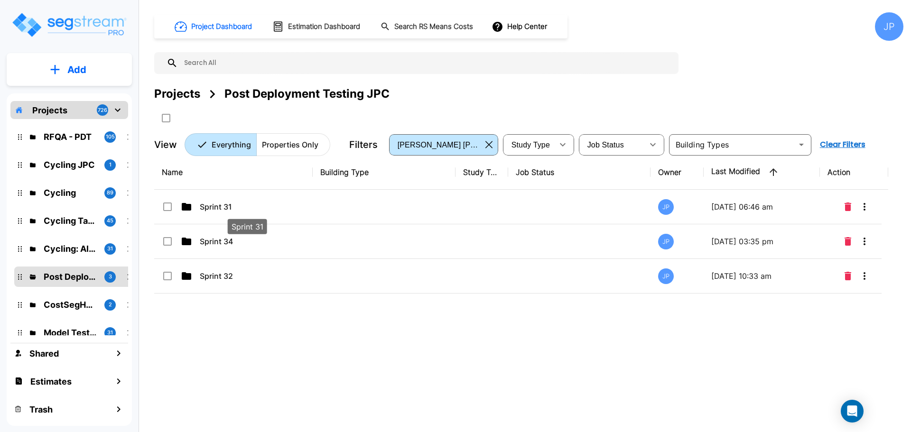
click at [248, 206] on p "Sprint 31" at bounding box center [247, 206] width 95 height 11
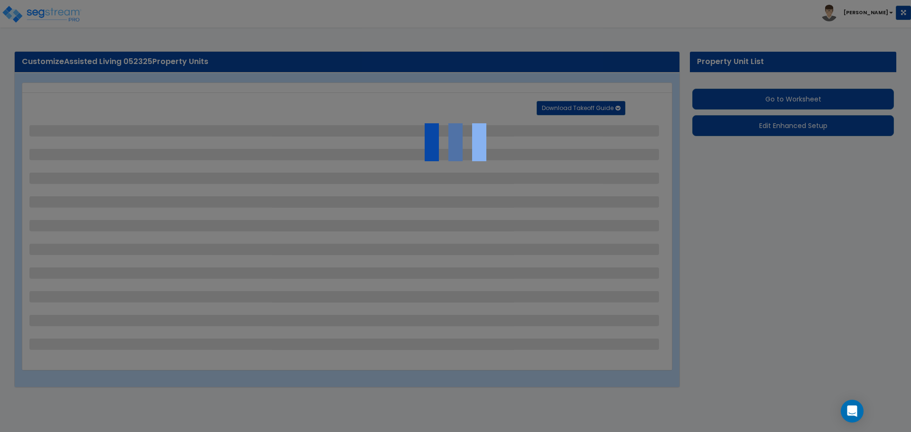
select select "2"
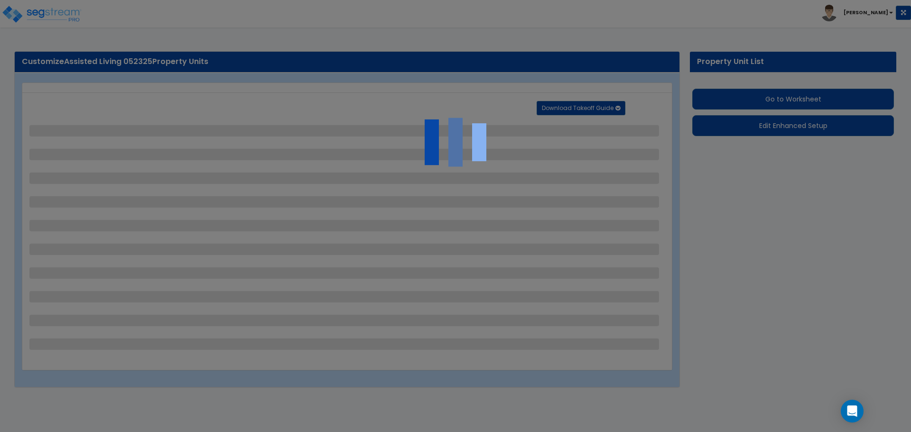
select select "1"
select select "2"
select select "1"
select select "2"
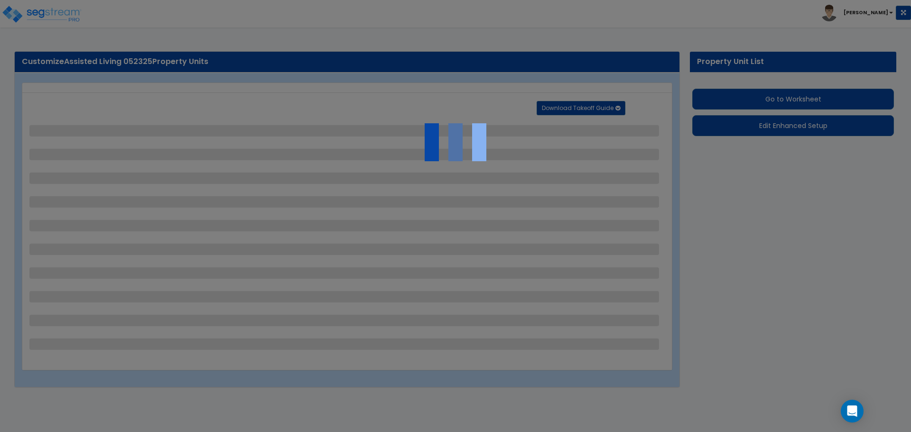
select select "2"
select select "1"
select select "2"
select select "1"
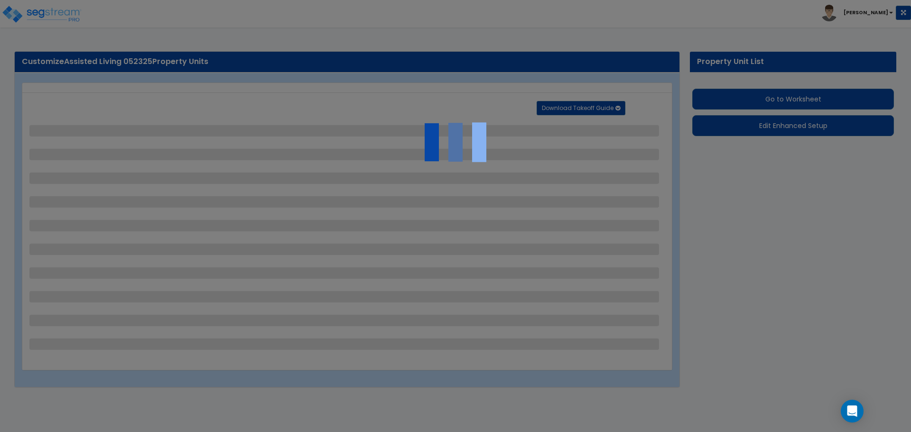
select select "6"
select select "1"
select select "2"
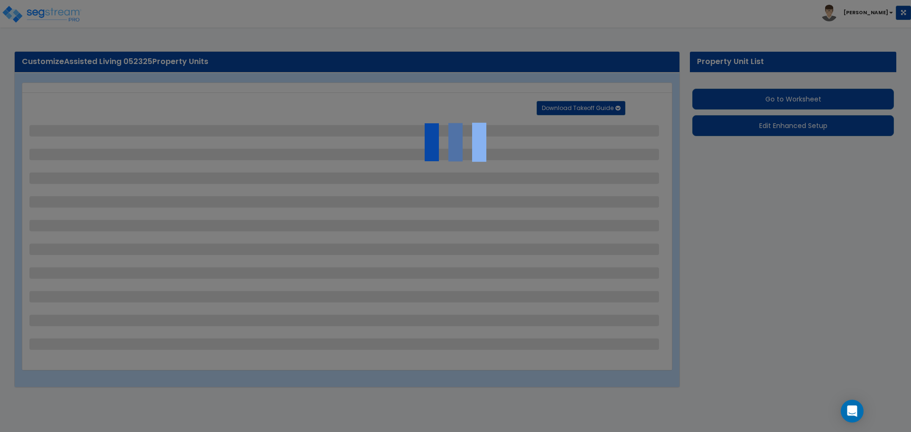
select select "4"
select select "2"
select select "1"
select select "6"
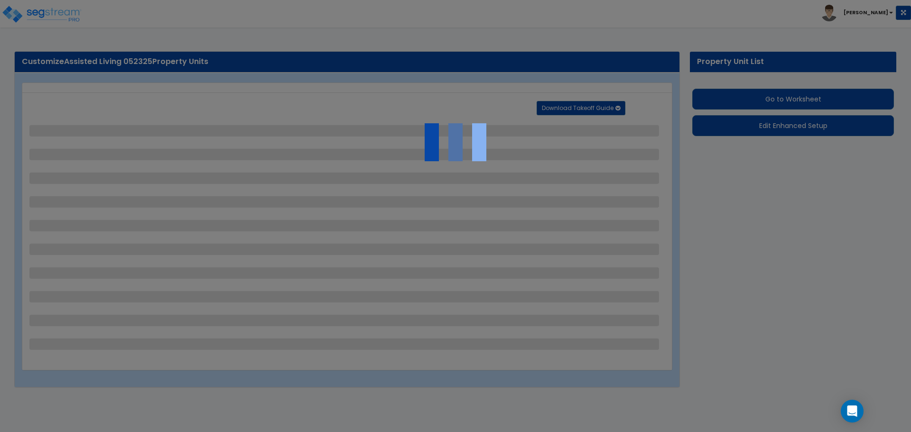
select select "3"
select select "1"
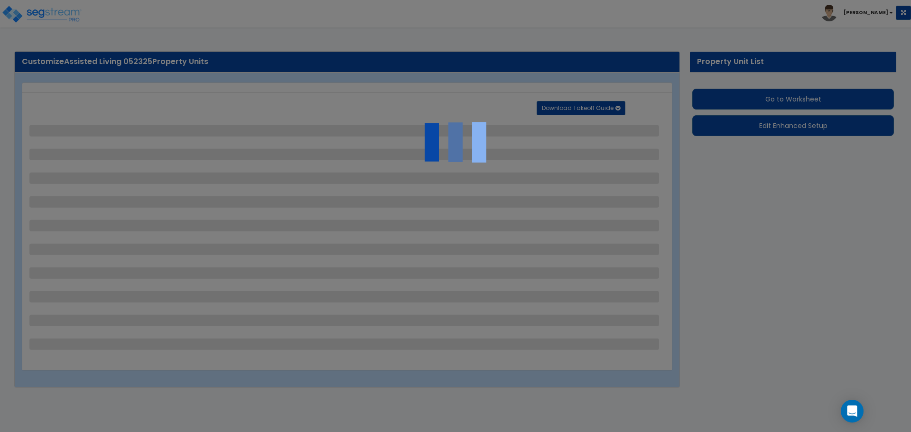
select select "2"
select select "6"
select select "11"
select select "2"
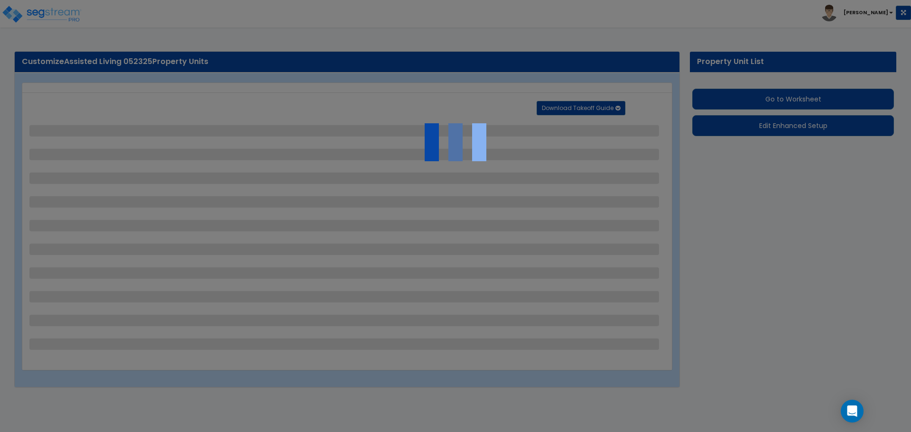
select select "2"
select select "3"
select select "1"
select select "2"
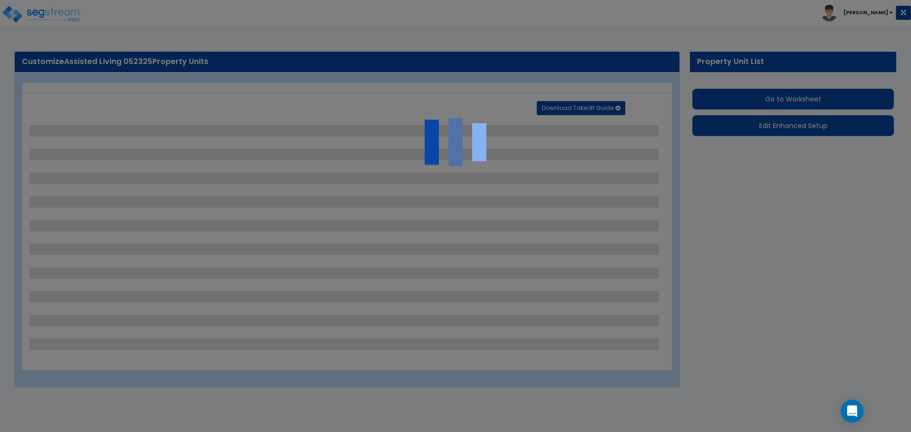
select select "2"
select select "1"
select select "7"
select select "2"
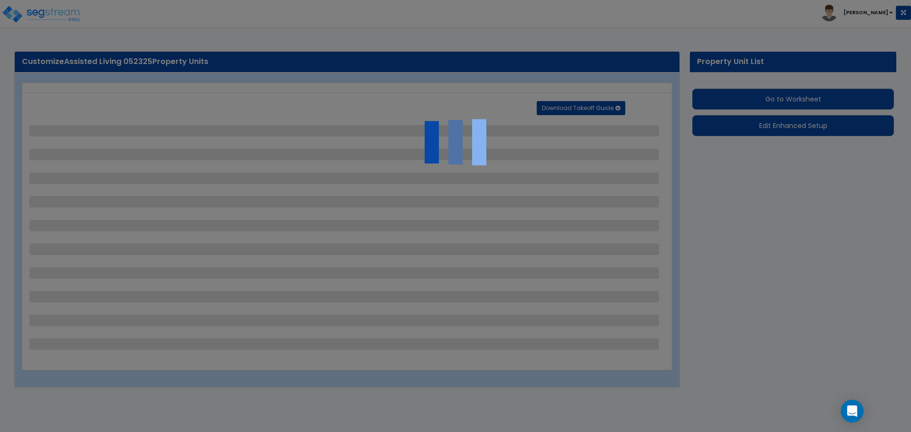
select select "2"
select select "3"
select select "1"
select select "20"
select select "2"
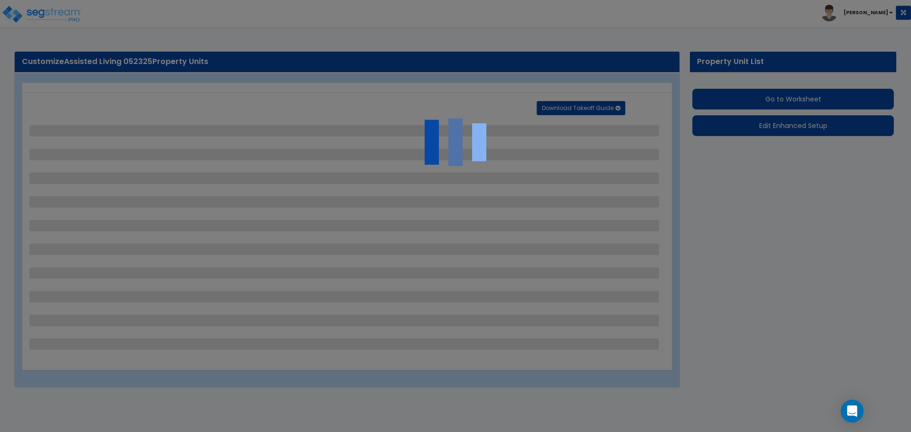
select select "2"
select select "1"
select select "2"
select select "3"
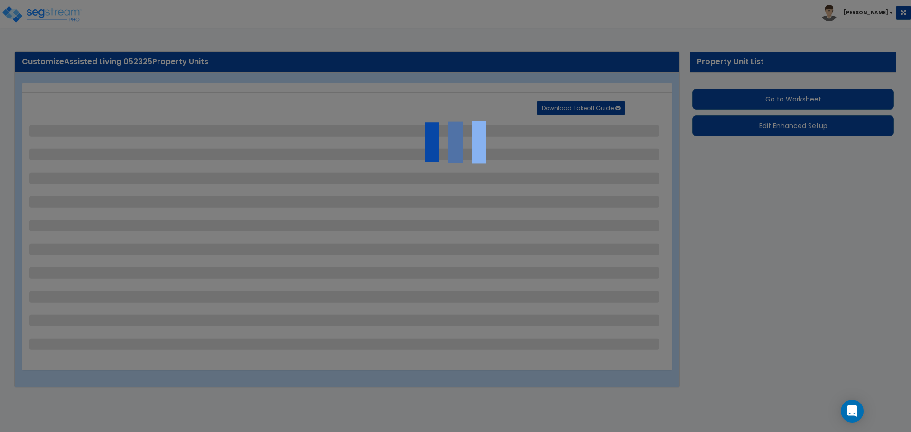
select select "1"
select select "4"
select select "2"
select select "1"
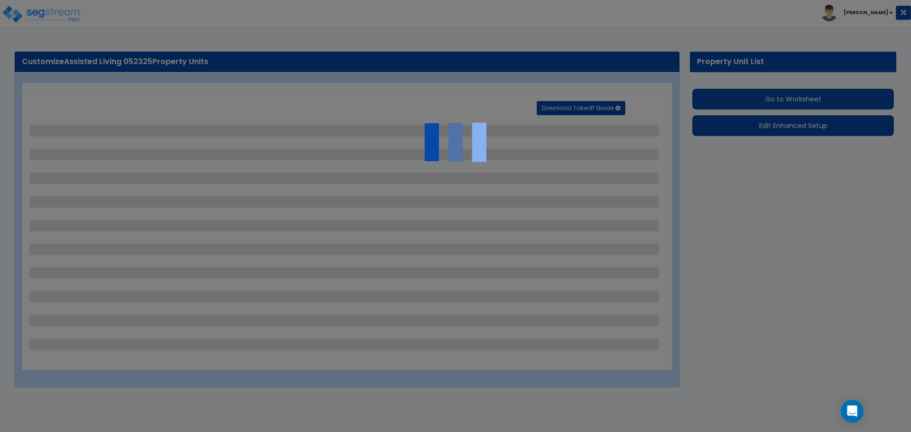
select select "1"
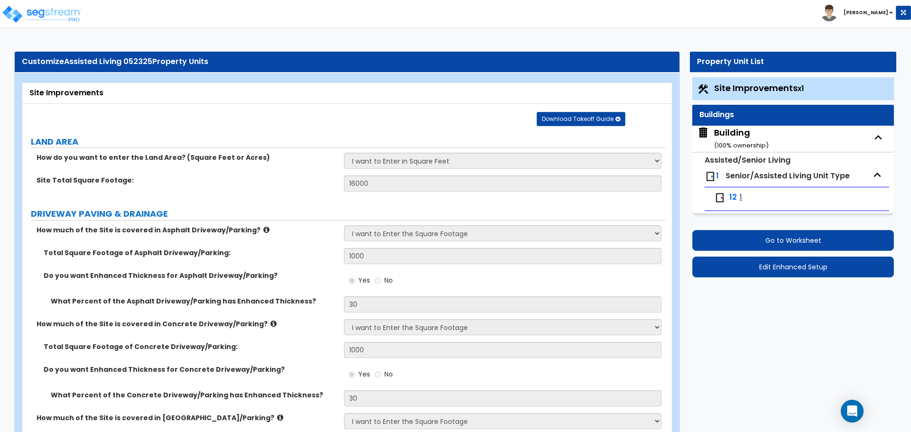
click at [729, 135] on div "Building ( 100 % ownership)" at bounding box center [741, 139] width 55 height 24
select select "2"
select select "3"
select select "2"
select select "5"
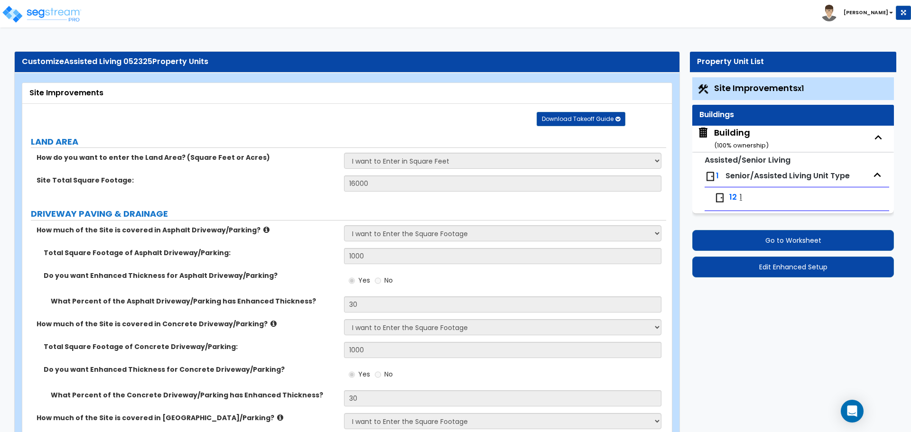
select select "2"
select select "1"
select select "2"
select select "1"
select select "2"
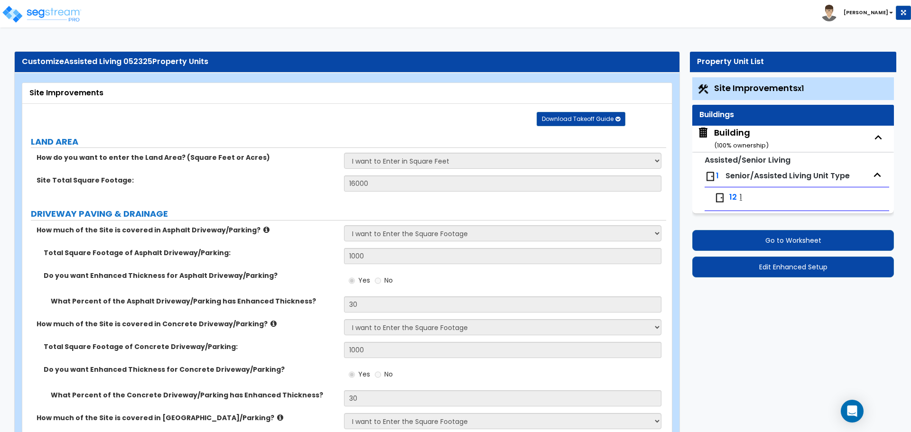
select select "3"
select select "5"
select select "3"
select select "7"
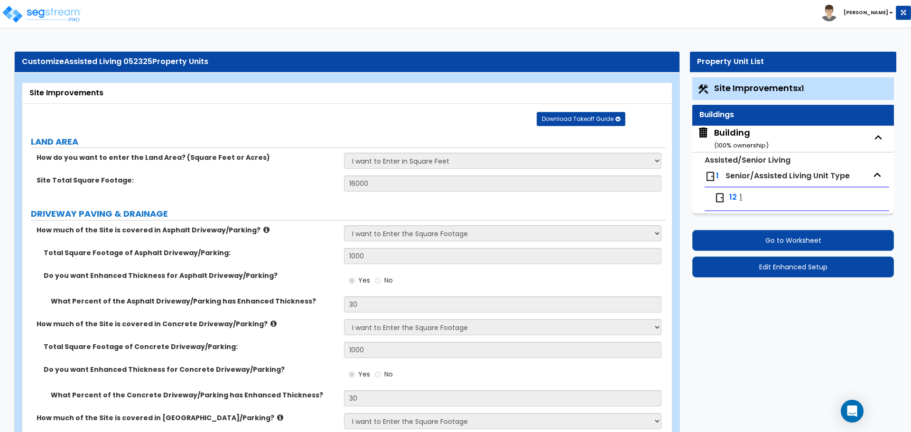
select select "10"
select select "3"
select select "1"
select select "2"
select select "1"
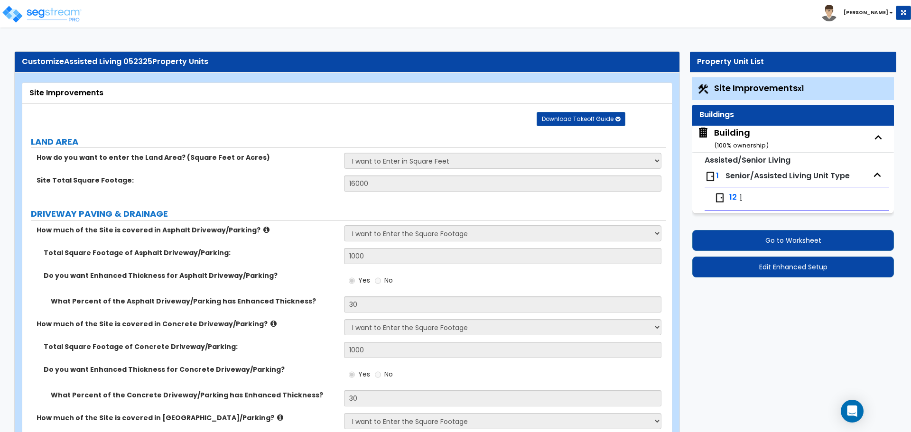
select select "2"
select select "3"
select select "1"
select select "2"
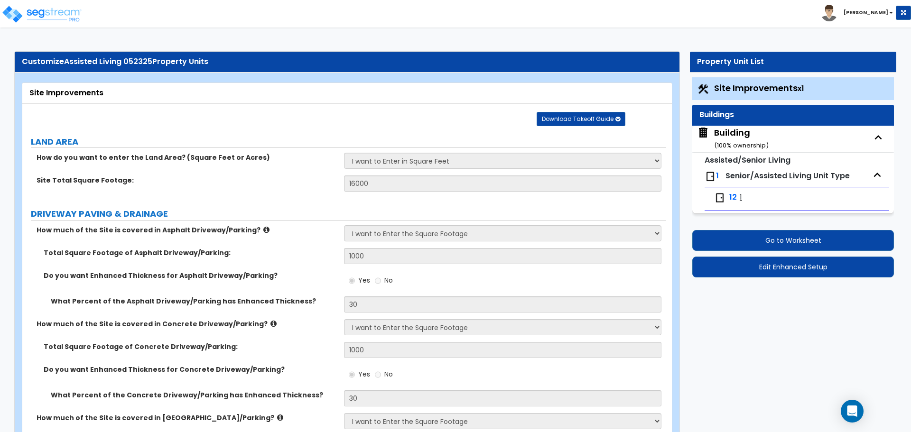
select select "2"
select select "4"
select select "2"
select select "1"
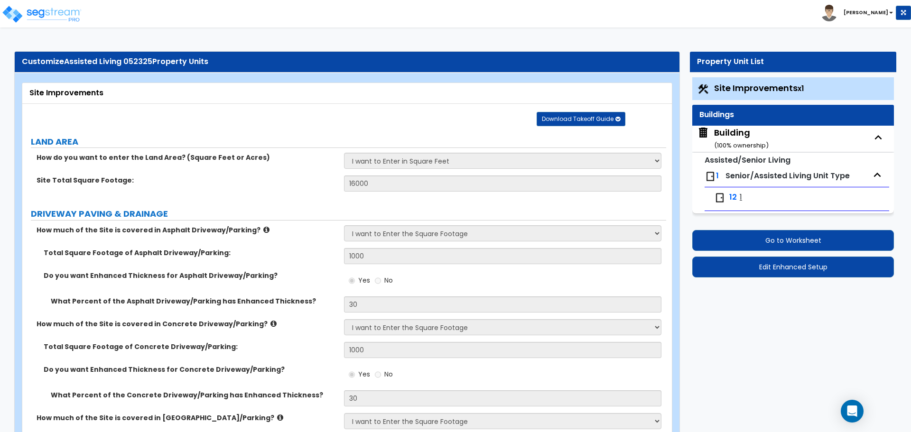
select select "3"
select select "5"
select select "7"
select select "3"
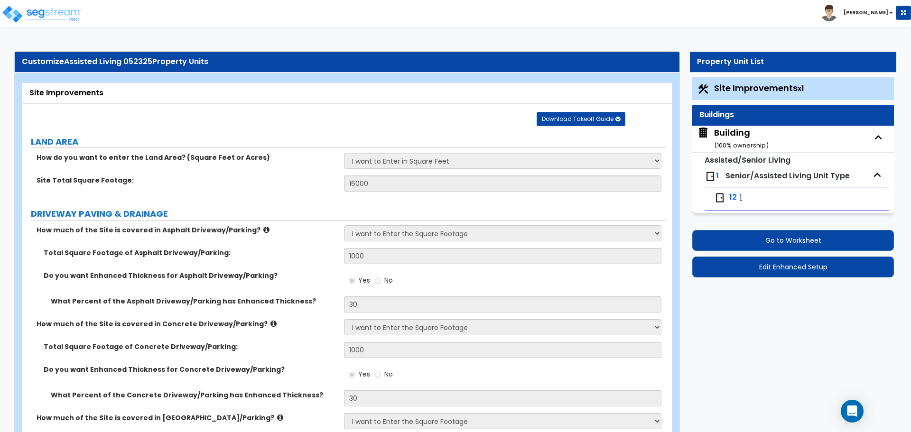
select select "2"
select select "4"
select select "2"
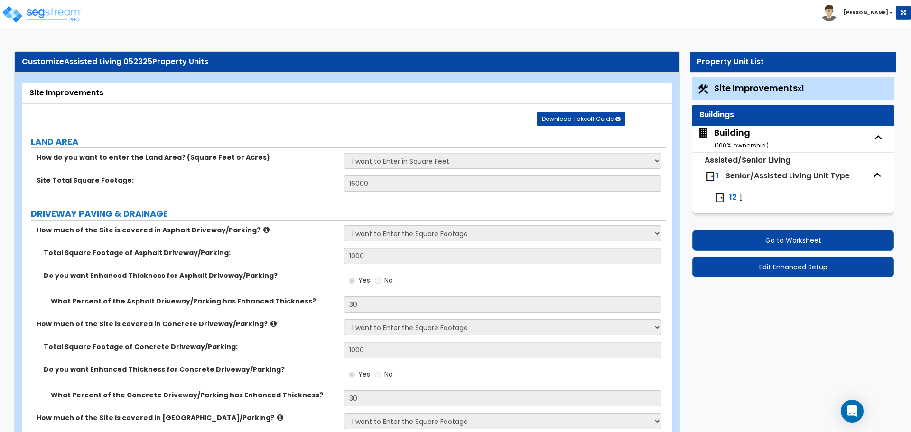
select select "4"
select select "1"
select select "2"
select select "1"
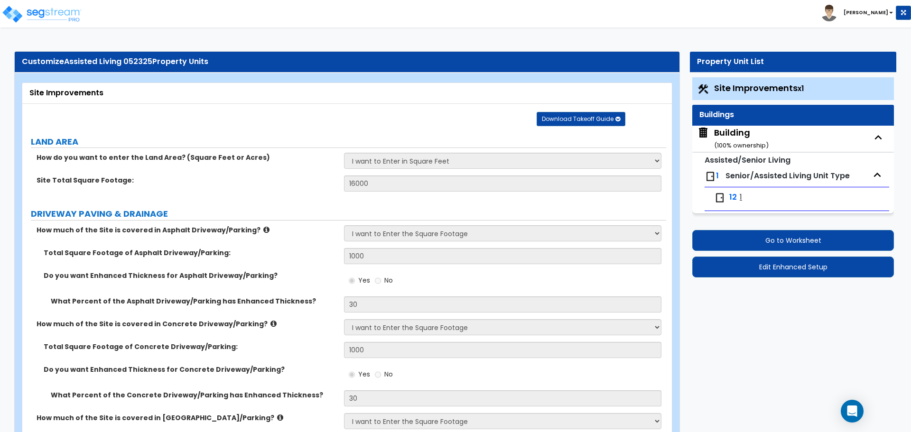
select select "8"
select select "3"
select select "2"
select select "1"
select select "3"
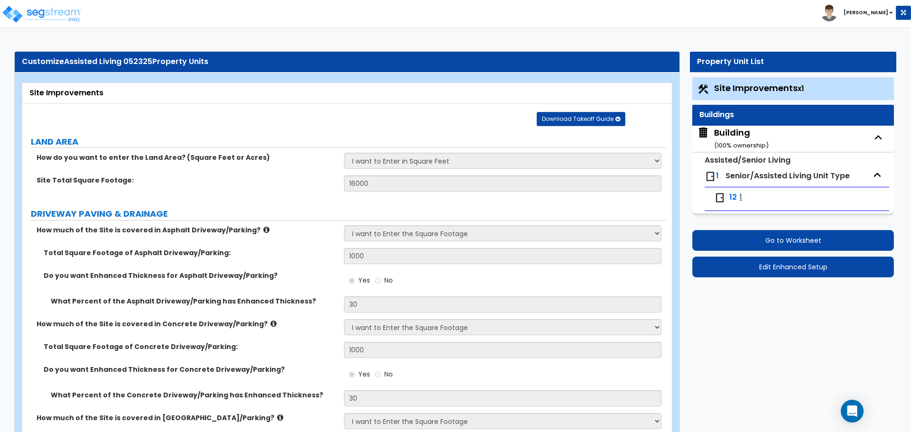
select select "5"
select select "7"
select select "3"
select select "5"
select select "1"
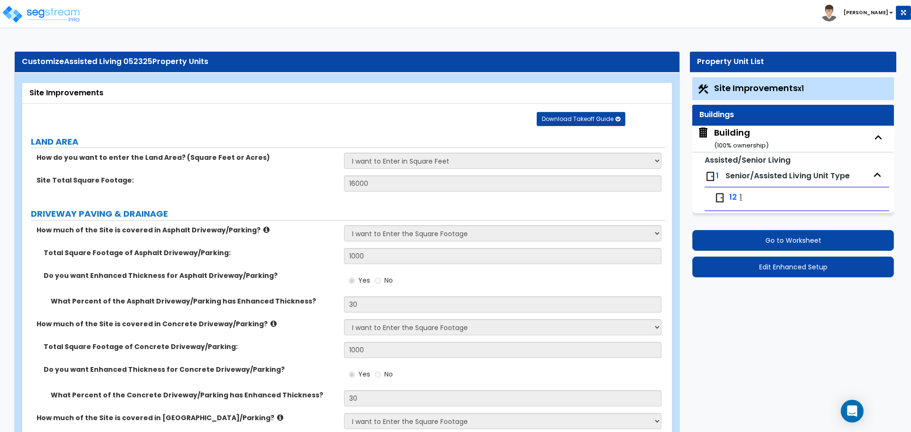
select select "1"
select select "2"
select select "4"
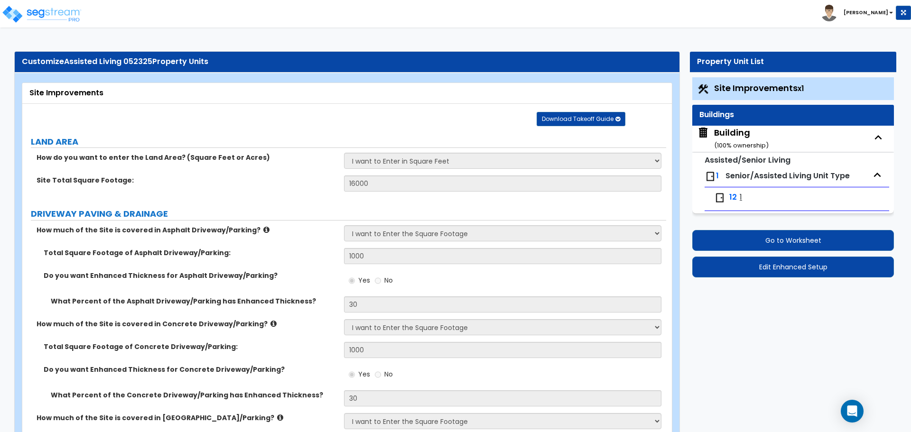
select select "1"
select select "4"
select select "1"
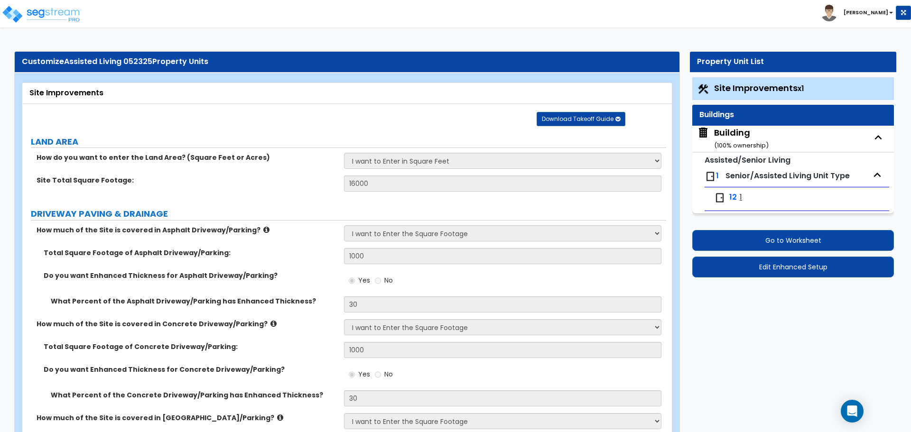
select select "2"
select select "1"
select select "8"
select select "2"
select select "1"
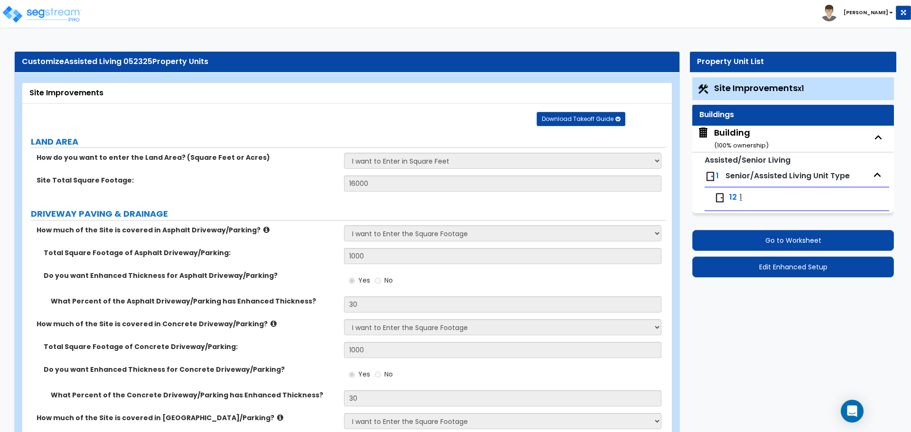
select select "1"
select select "2"
select select "1"
select select "2"
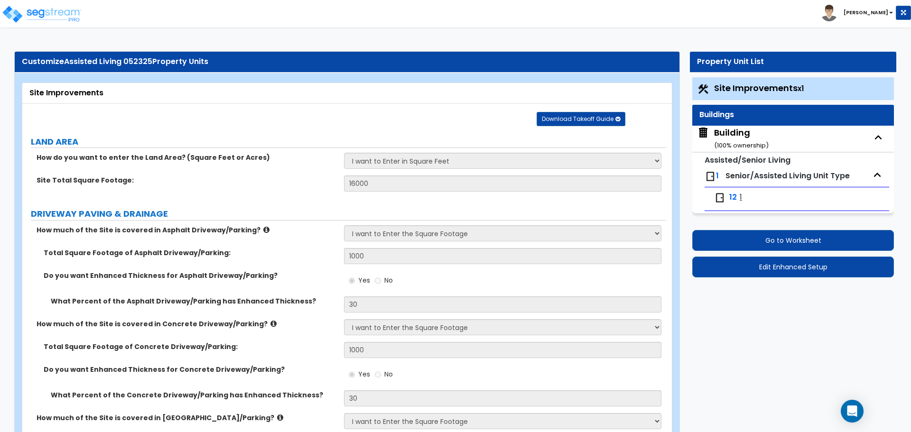
select select "2"
select select "1"
select select "5"
select select "3"
select select "2"
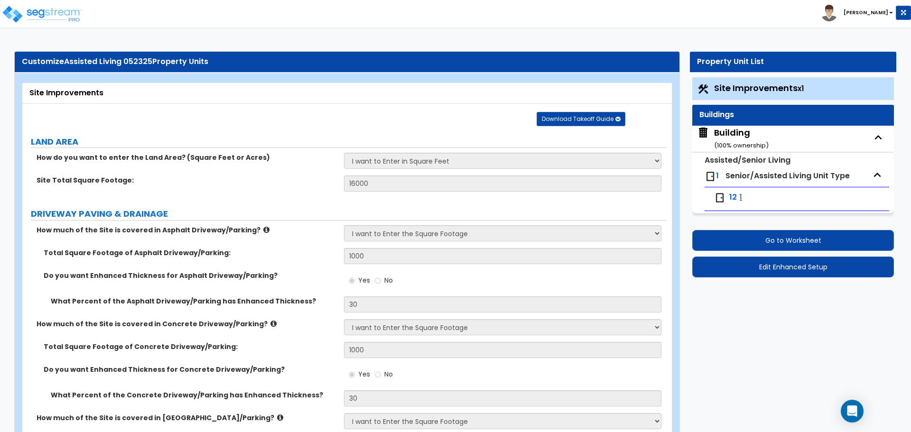
select select "1"
select select "3"
select select "2"
select select "1"
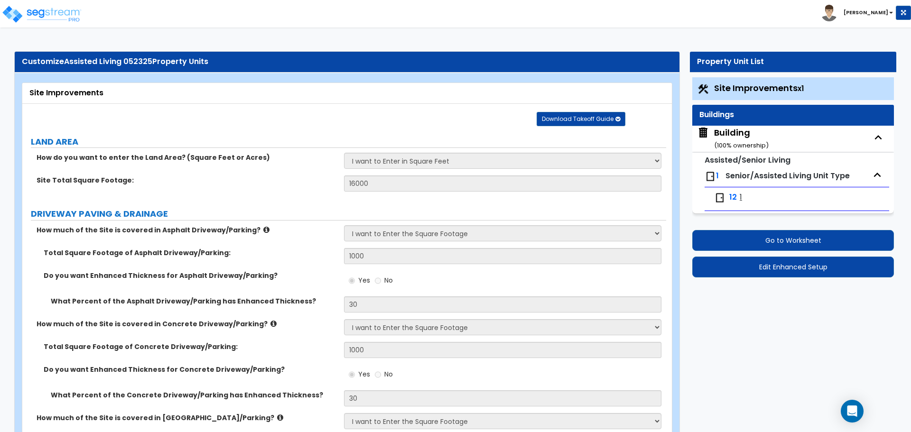
select select "2"
select select "1"
select select "5"
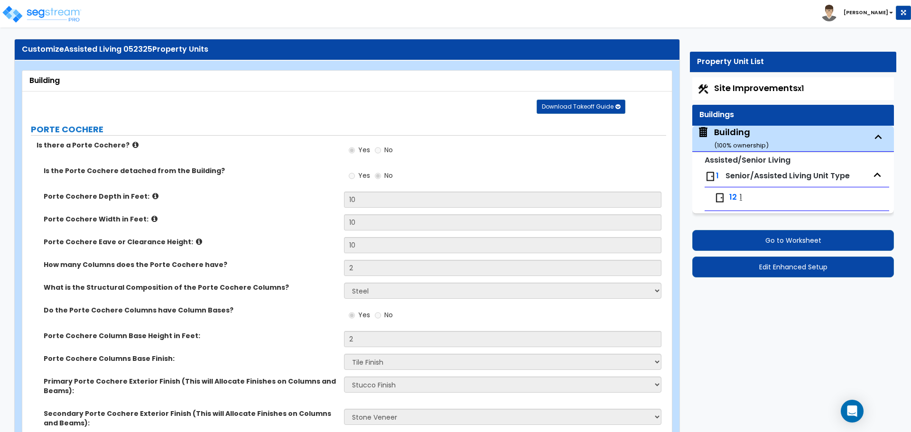
scroll to position [17, 0]
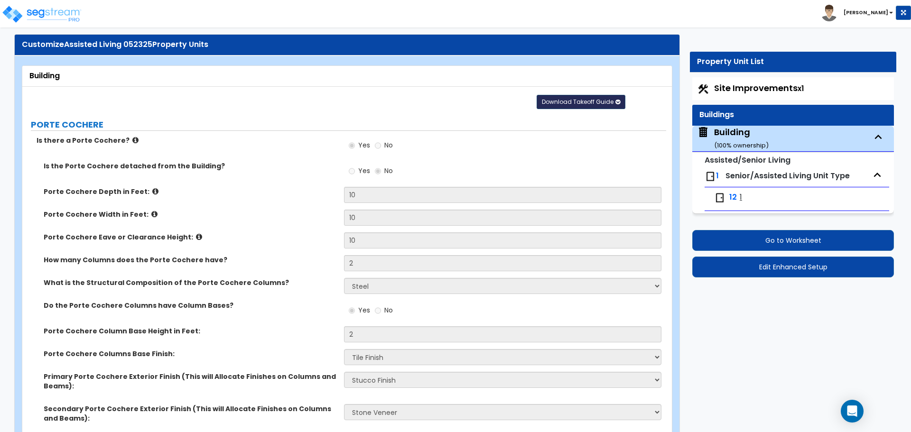
click at [566, 95] on button "Download Takeoff Guide" at bounding box center [580, 102] width 89 height 14
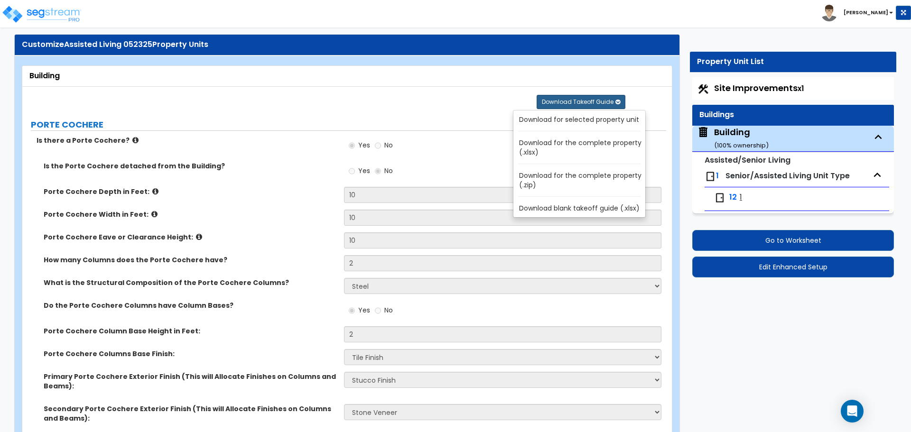
click at [549, 120] on link "Download for selected property unit" at bounding box center [581, 119] width 128 height 13
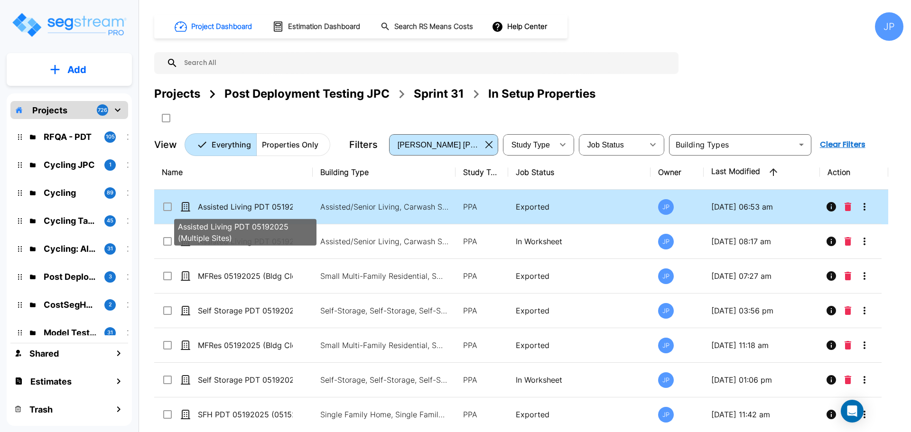
click at [264, 206] on p "Assisted Living PDT 05192025 (Multiple Sites)" at bounding box center [245, 206] width 95 height 11
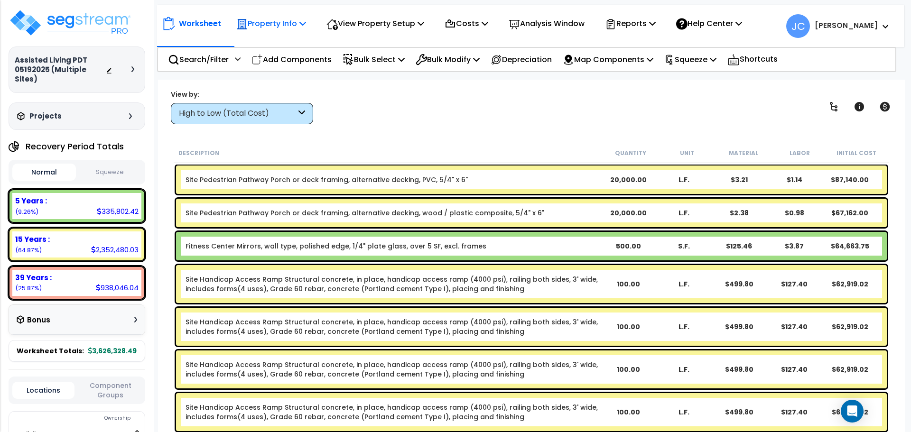
click at [301, 27] on p "Property Info" at bounding box center [271, 23] width 70 height 13
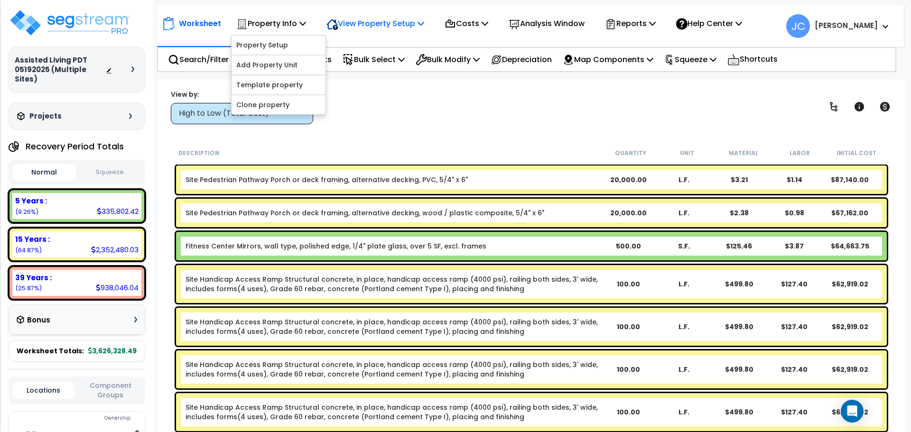
click at [365, 28] on p "View Property Setup" at bounding box center [375, 23] width 98 height 13
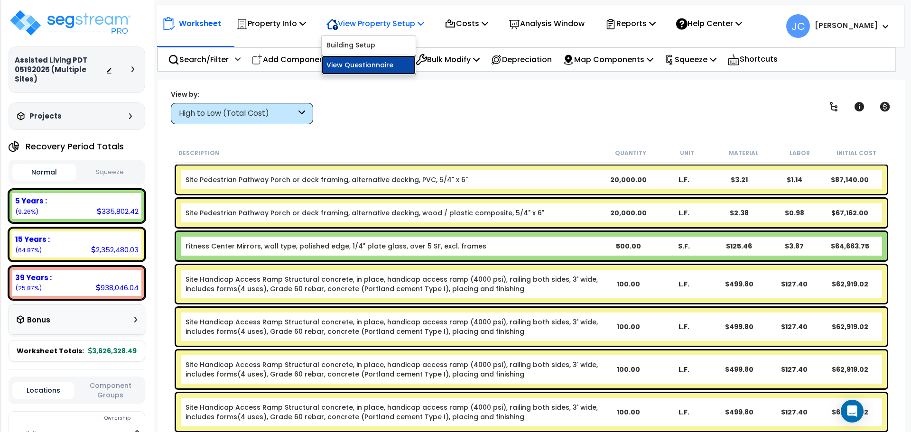
click at [374, 61] on link "View Questionnaire" at bounding box center [369, 64] width 94 height 19
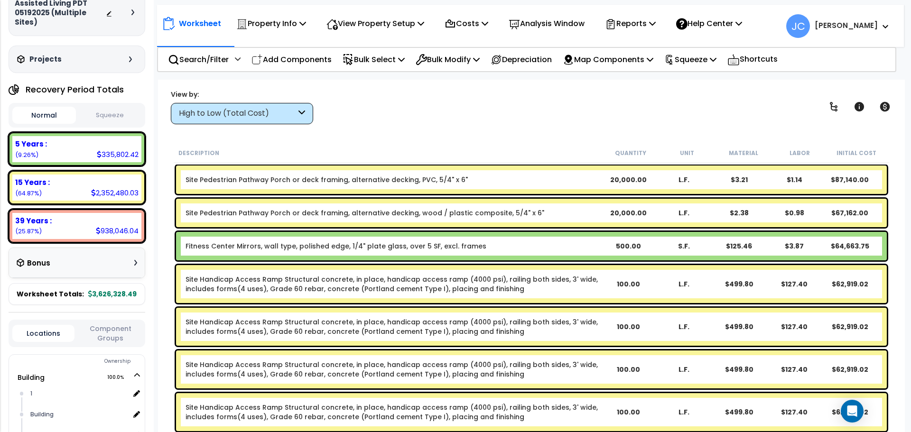
scroll to position [26, 0]
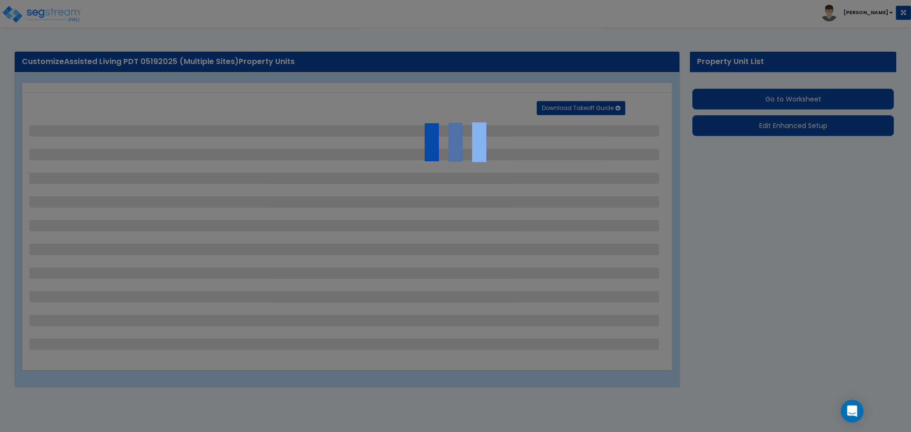
select select "2"
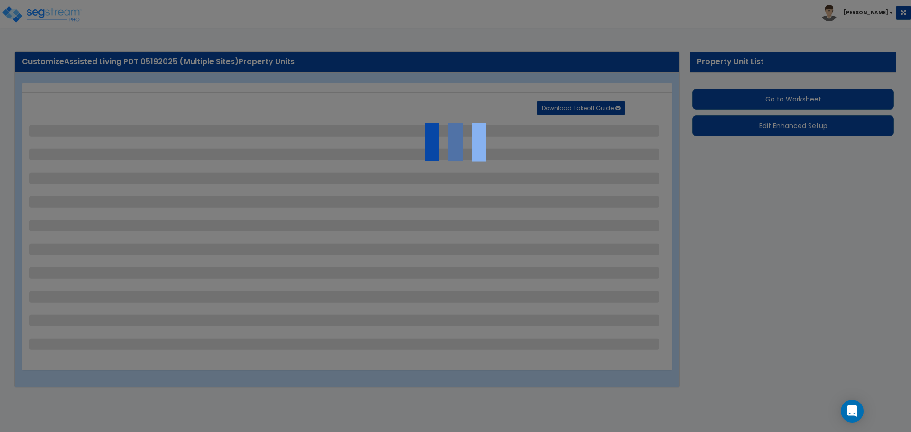
select select "1"
select select "2"
select select "1"
select select "2"
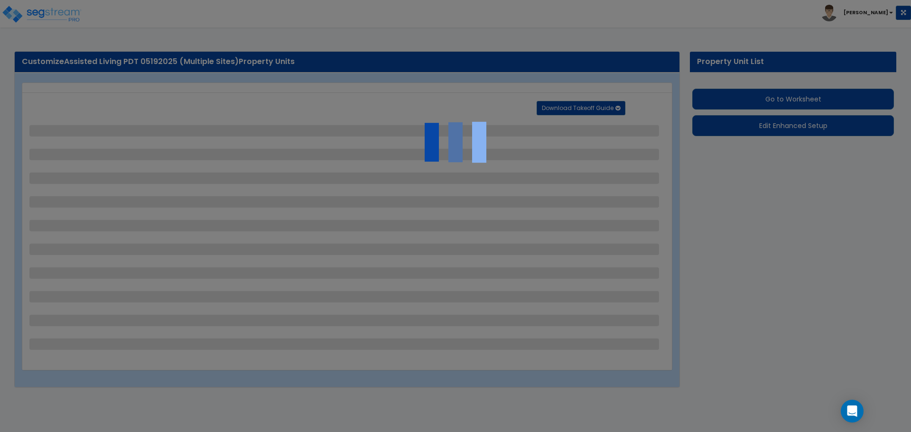
select select "2"
select select "1"
select select "2"
select select "1"
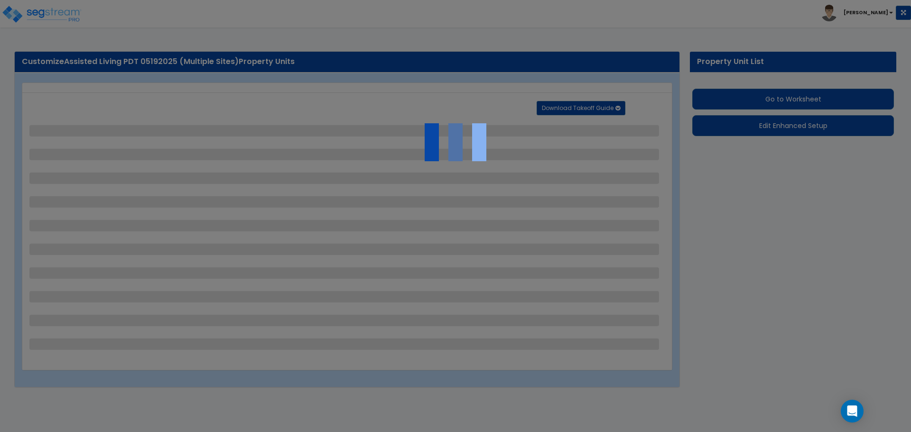
select select "2"
select select "1"
select select "2"
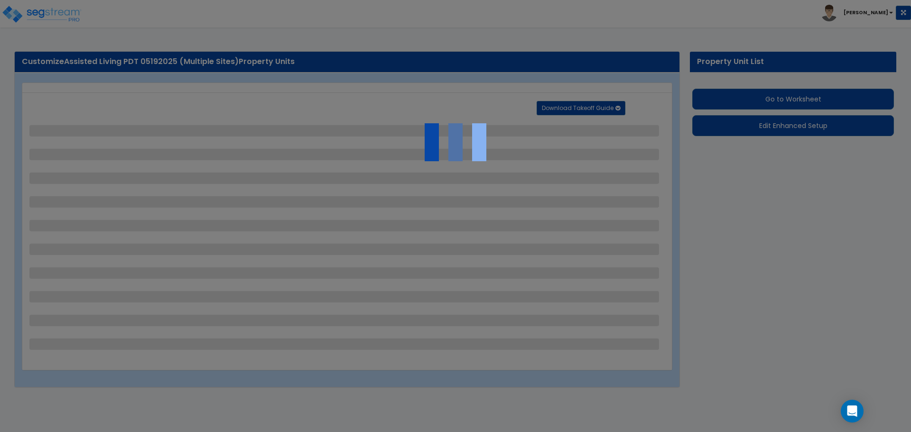
select select "3"
select select "2"
select select "3"
select select "2"
select select "1"
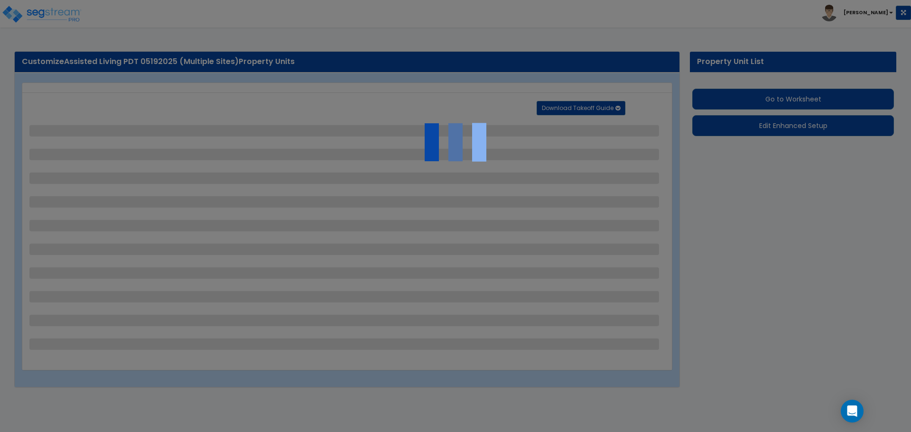
select select "1"
select select "3"
select select "1"
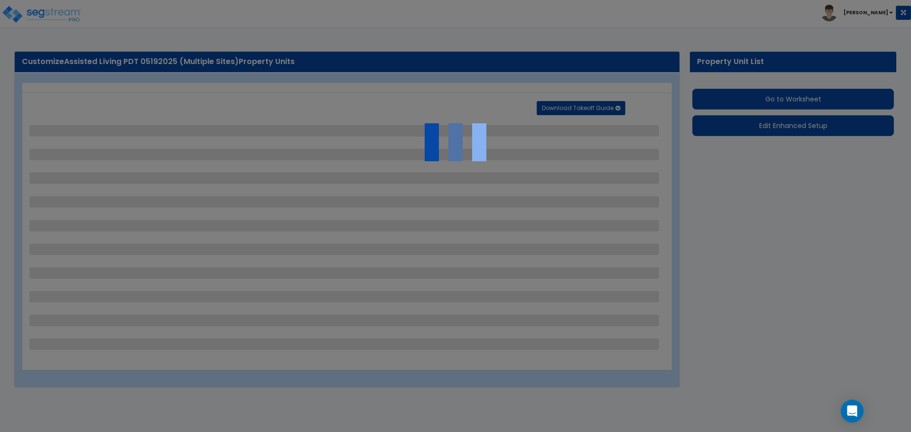
select select "1"
select select "2"
select select "1"
select select "4"
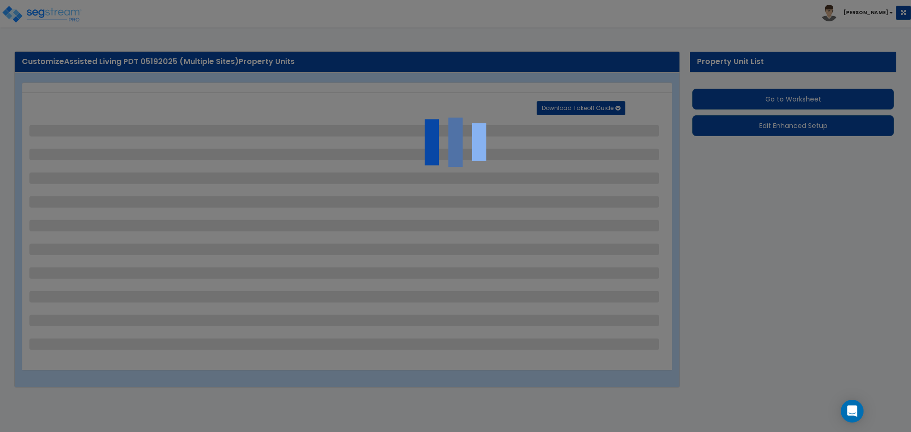
select select "4"
select select "1"
select select "2"
select select "6"
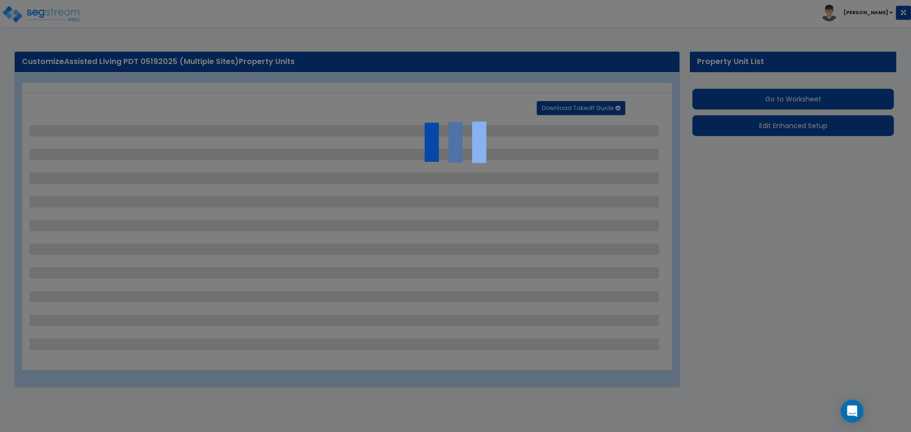
select select "11"
select select "2"
select select "3"
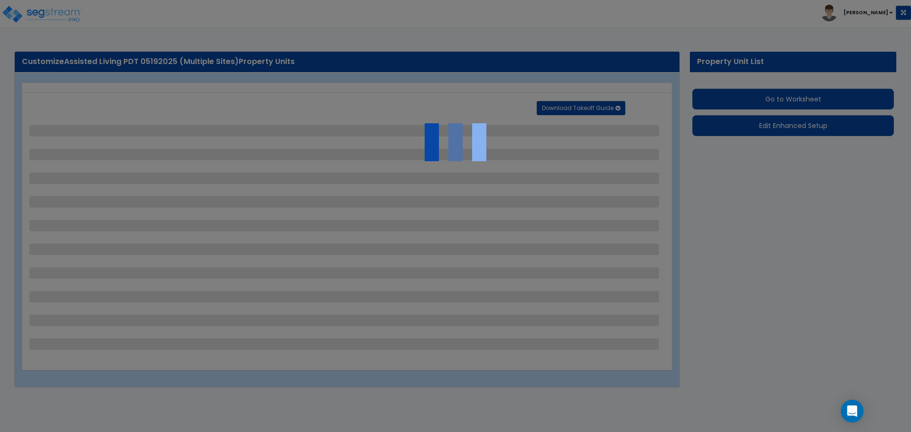
select select "2"
select select "1"
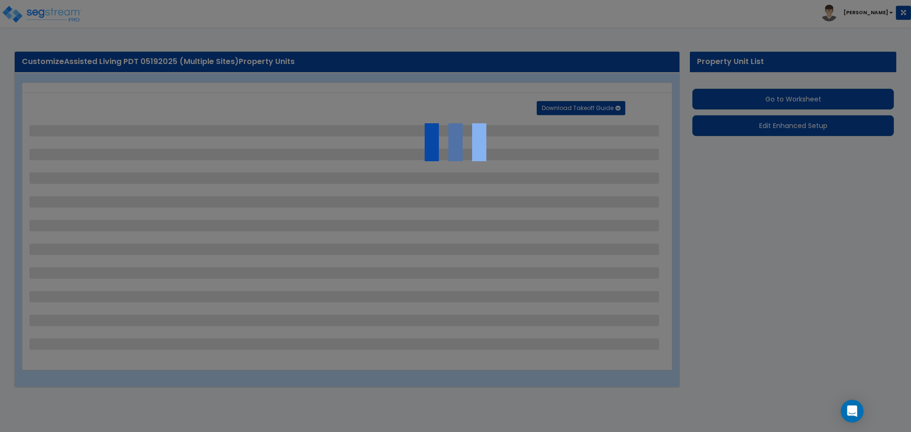
select select "1"
select select "7"
select select "2"
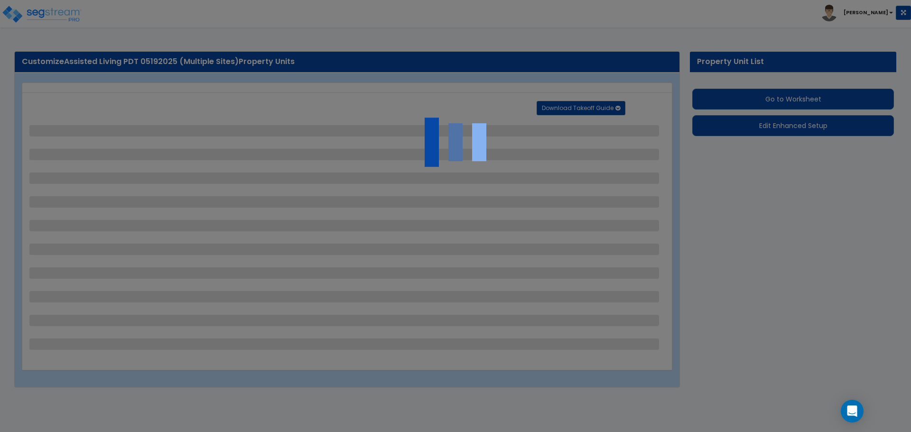
select select "1"
select select "20"
select select "2"
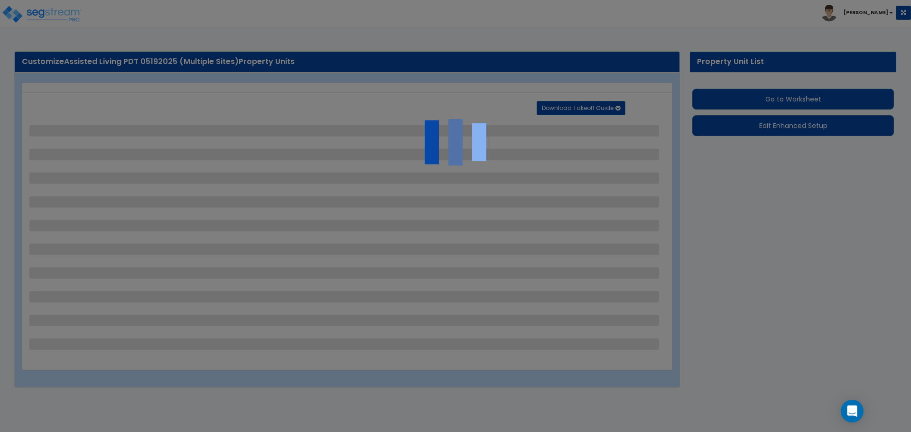
select select "1"
select select "2"
select select "1"
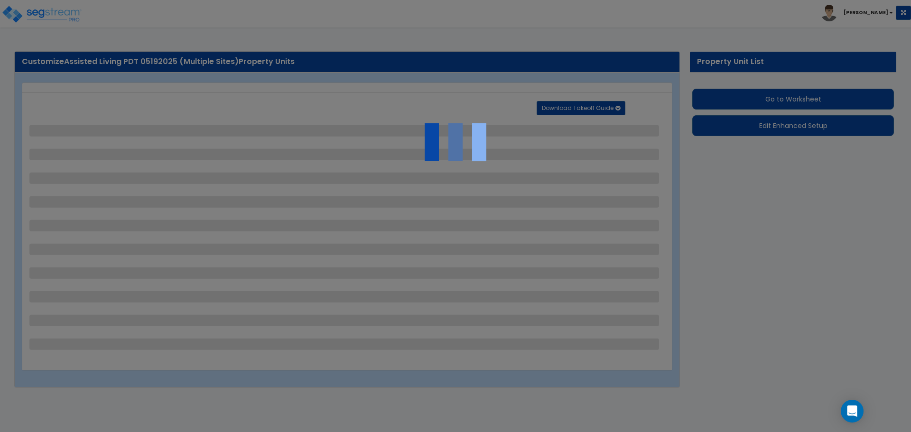
select select "4"
select select "3"
select select "2"
select select "1"
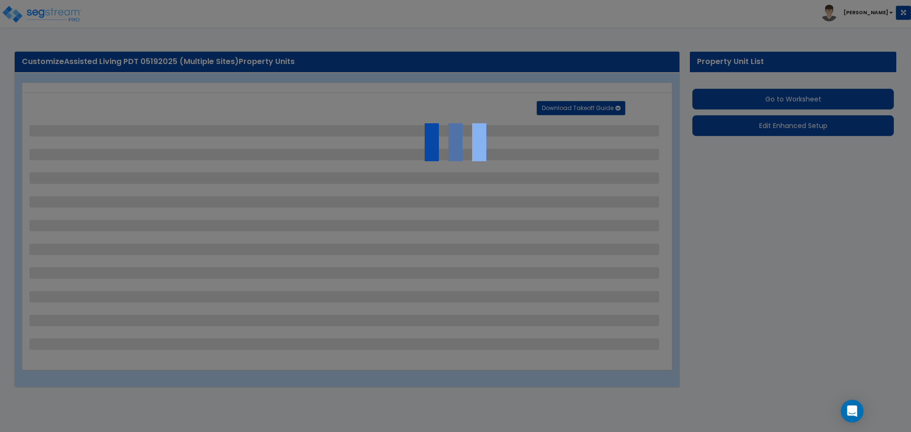
select select "1"
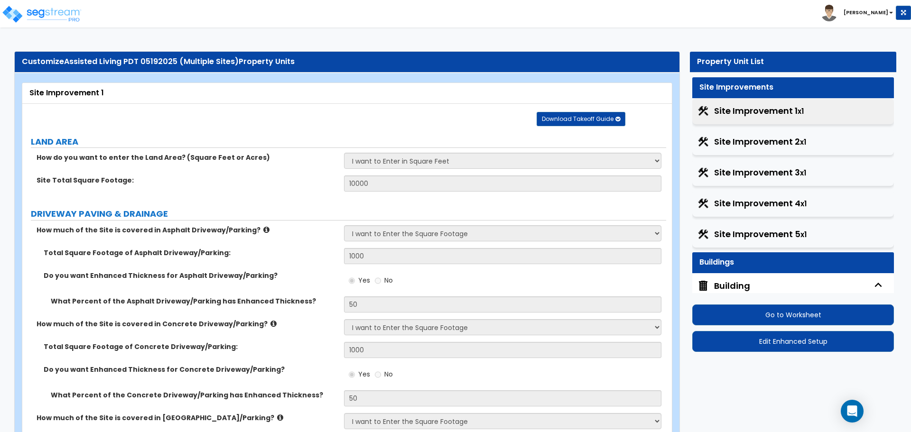
click at [745, 100] on div "Site Improvement 1 x1" at bounding box center [793, 111] width 202 height 26
click at [748, 110] on span "Site Improvement 1 x1" at bounding box center [759, 111] width 90 height 12
click at [752, 141] on span "Site Improvement 2 x1" at bounding box center [760, 142] width 92 height 12
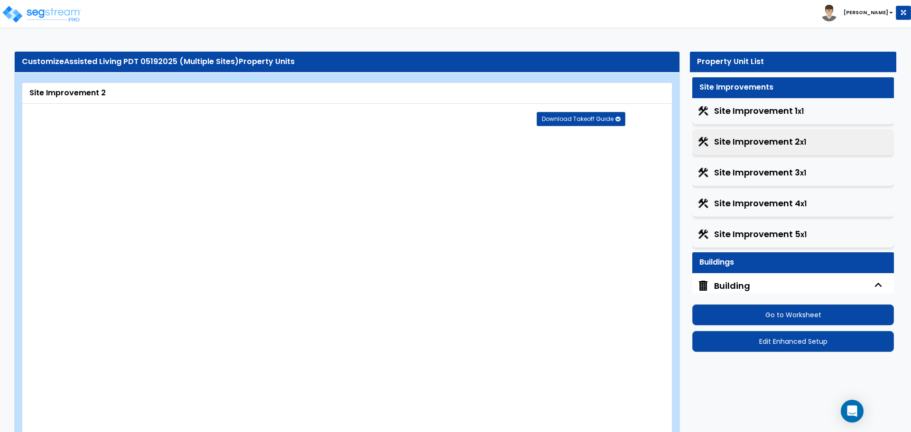
select select "2"
type input "10000"
select select "2"
type input "1000"
radio input "true"
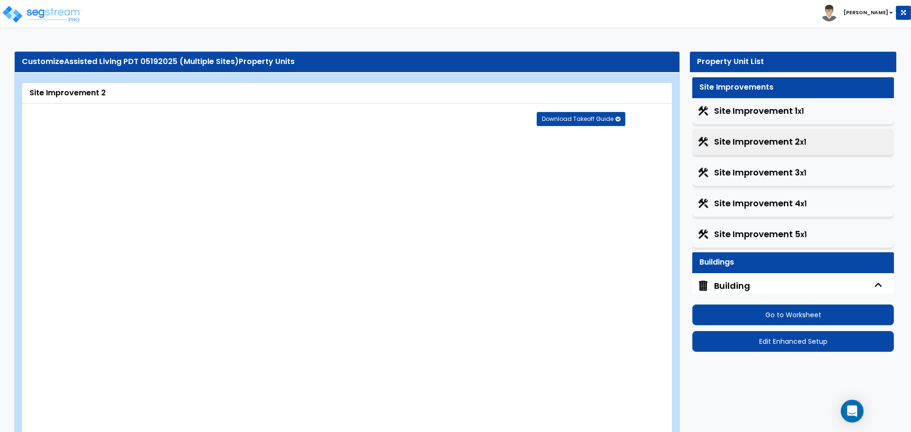
type input "30"
select select "2"
type input "1000"
radio input "true"
type input "30"
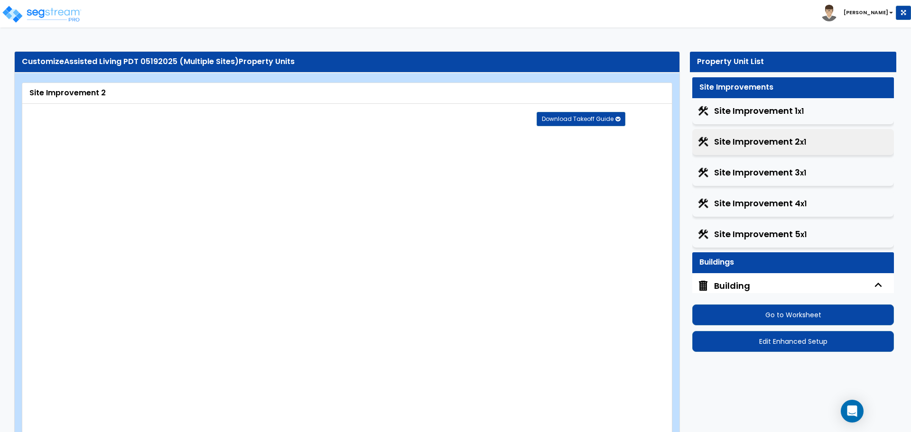
select select "2"
type input "400"
select select "2"
type input "400"
select select "1"
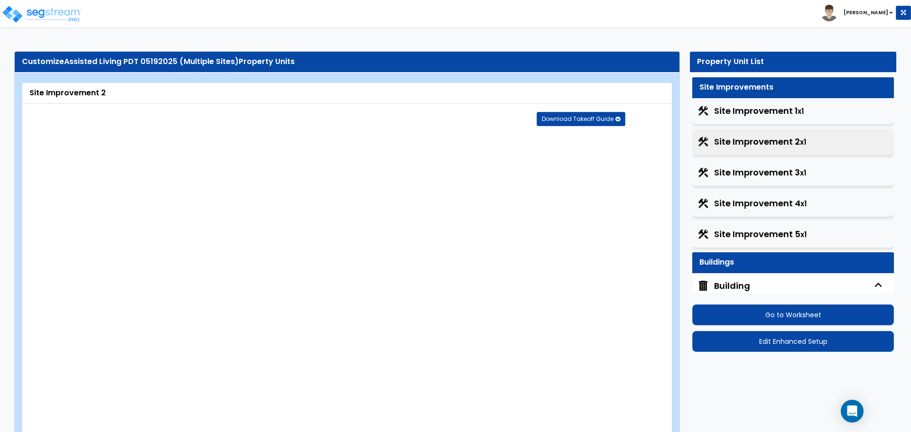
select select "2"
type input "200"
radio input "true"
type input "4"
radio input "true"
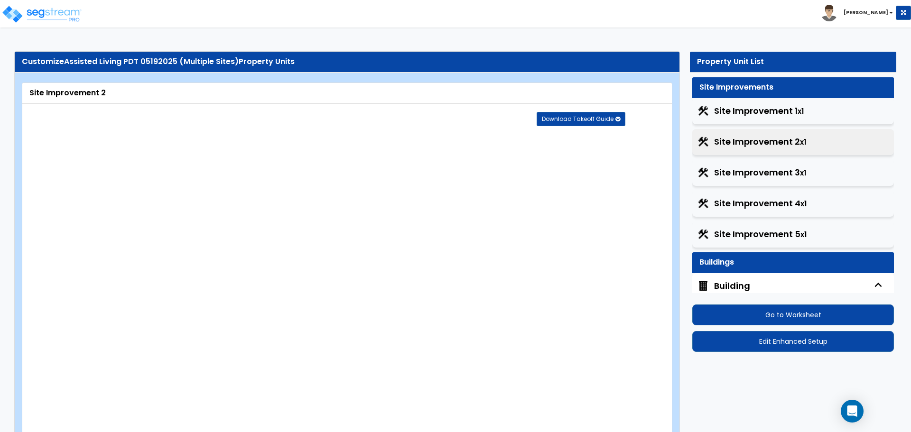
type input "2"
type input "3"
type input "4"
radio input "true"
type input "50"
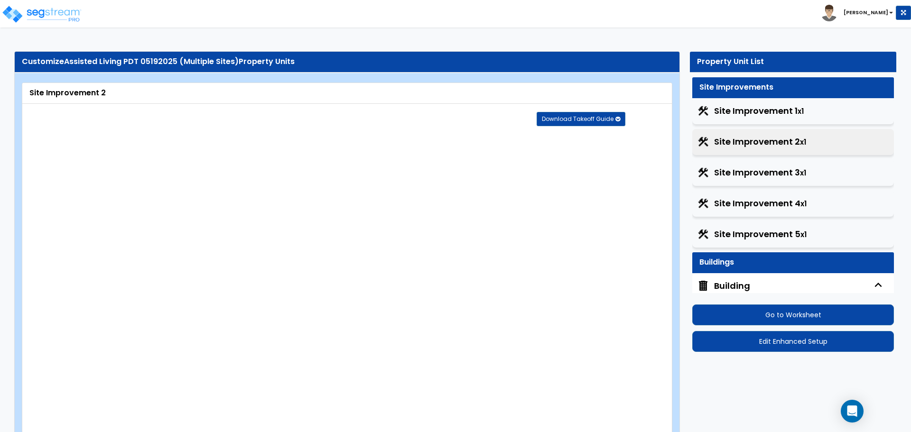
radio input "true"
select select "1"
type input "100"
radio input "true"
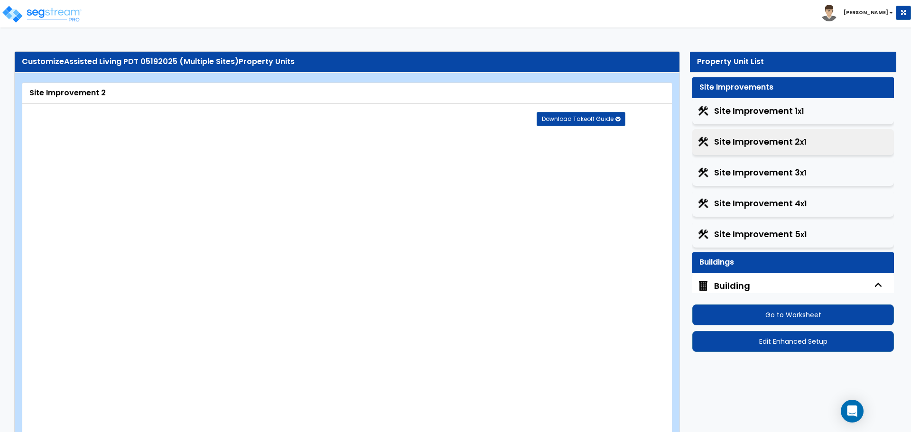
select select "2"
select select "3"
type input "2"
type input "3"
type input "4"
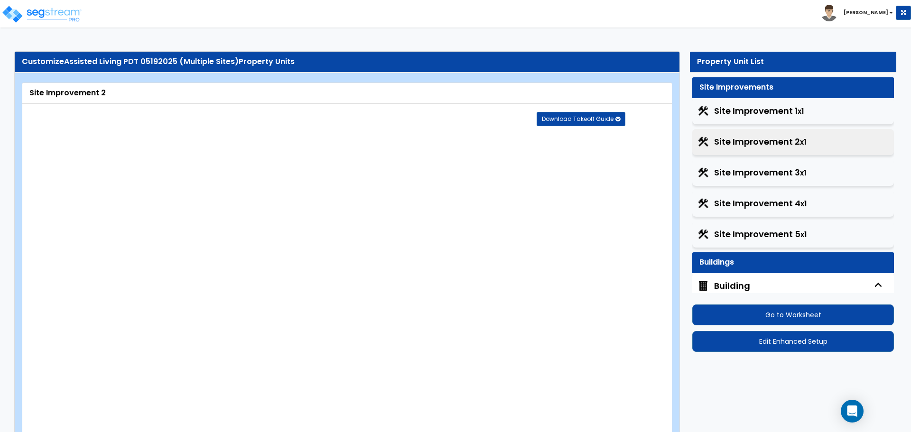
type input "5"
radio input "true"
type input "8"
radio input "true"
select select "1"
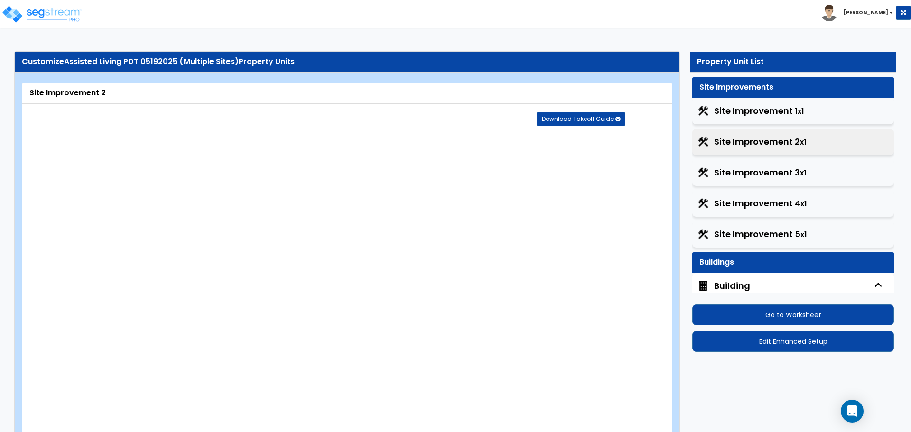
type input "50"
radio input "true"
type input "100"
radio input "true"
select select "1"
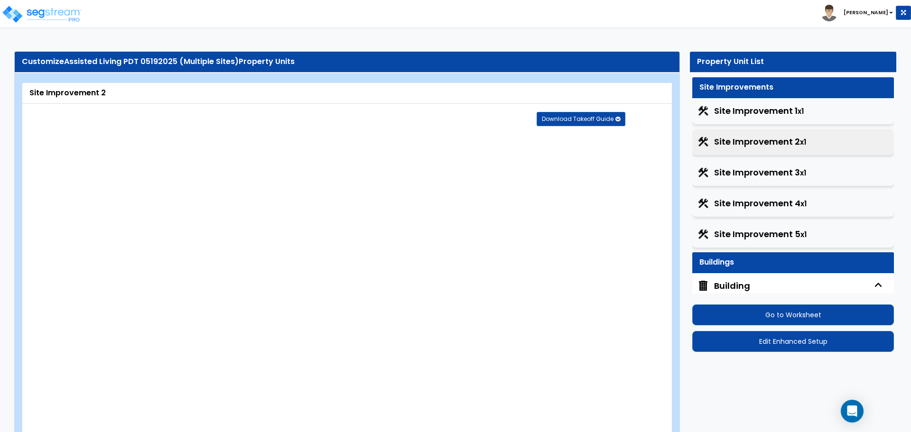
type input "50"
radio input "true"
type input "2"
radio input "true"
type input "5"
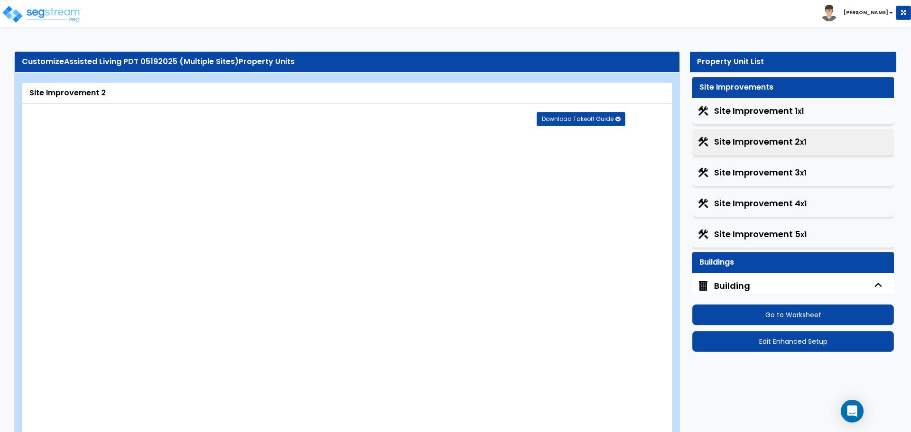
select select "2"
radio input "true"
select select "2"
select select "3"
radio input "true"
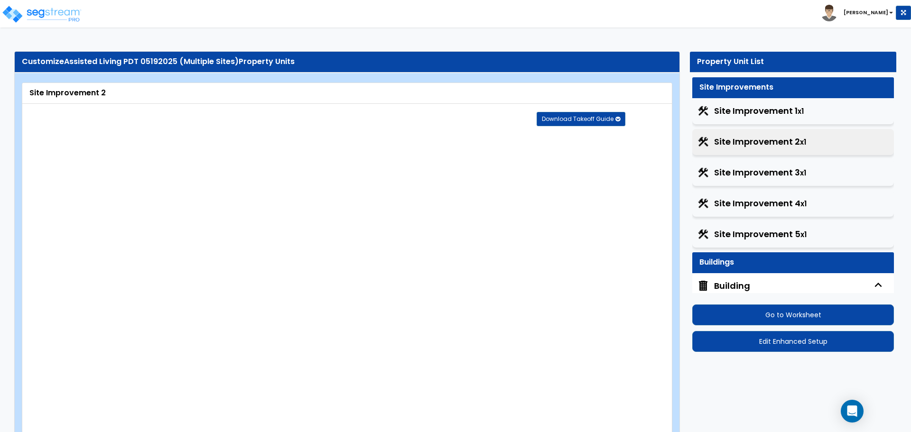
radio input "true"
select select "2"
type input "100"
select select "1"
select select "9"
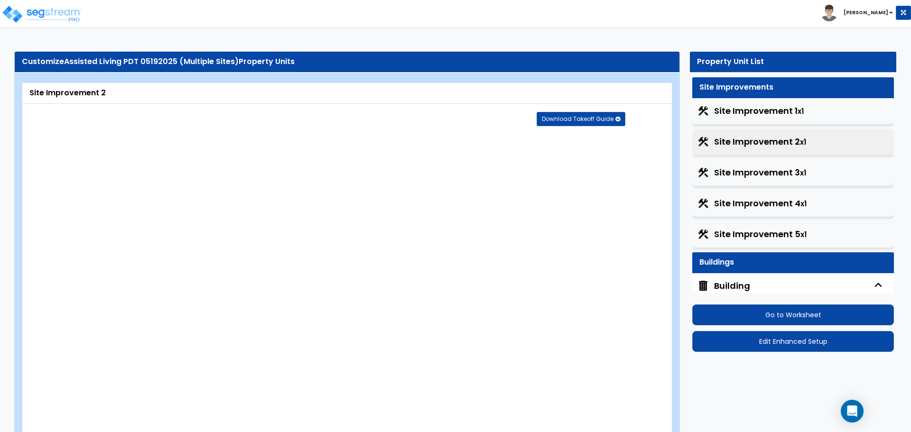
radio input "true"
type input "10"
radio input "true"
select select "4"
type input "100"
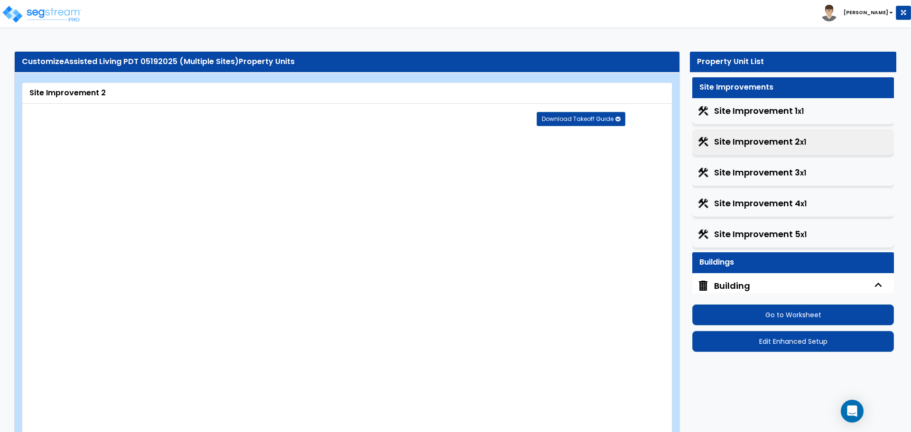
radio input "true"
select select "1"
type input "4"
type input "8"
radio input "true"
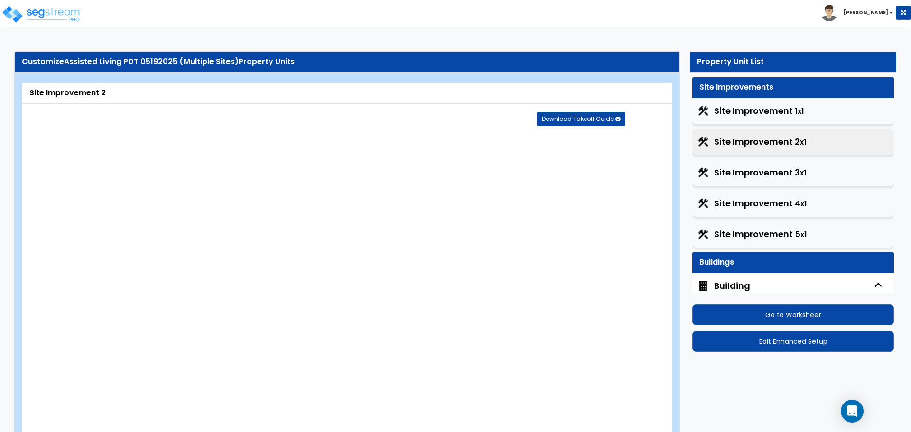
select select "1"
radio input "true"
select select "1"
type input "100"
radio input "true"
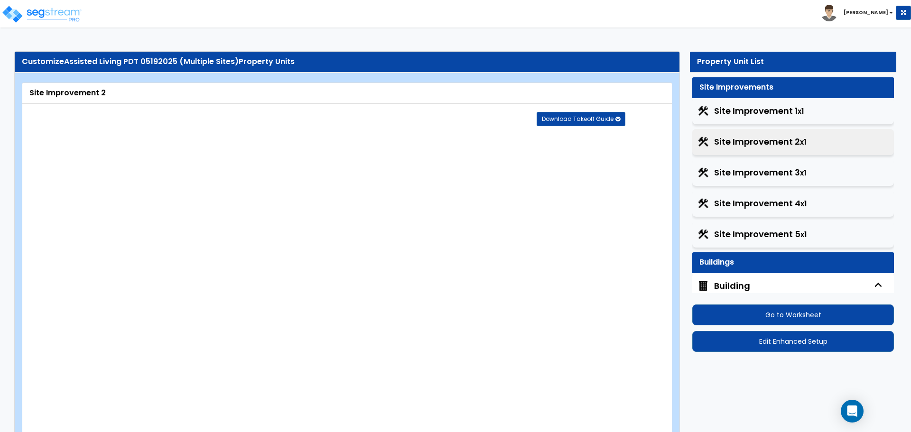
type input "100"
radio input "true"
select select "4"
type input "50"
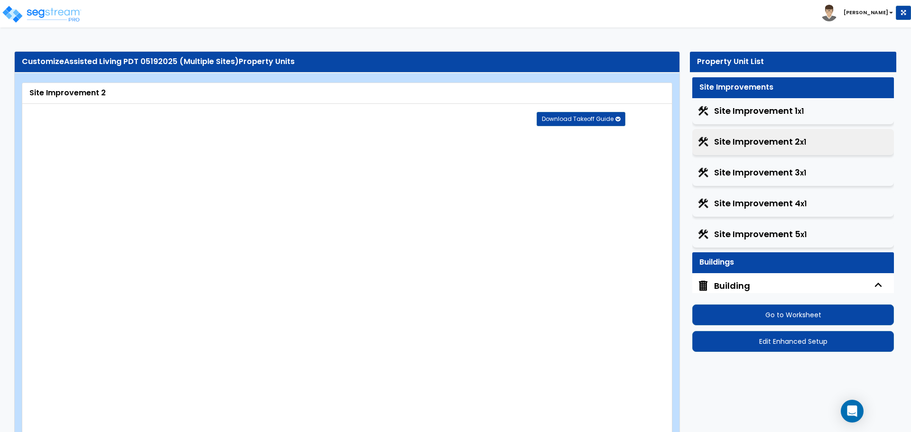
radio input "true"
type input "50"
radio input "true"
select select "4"
type input "50"
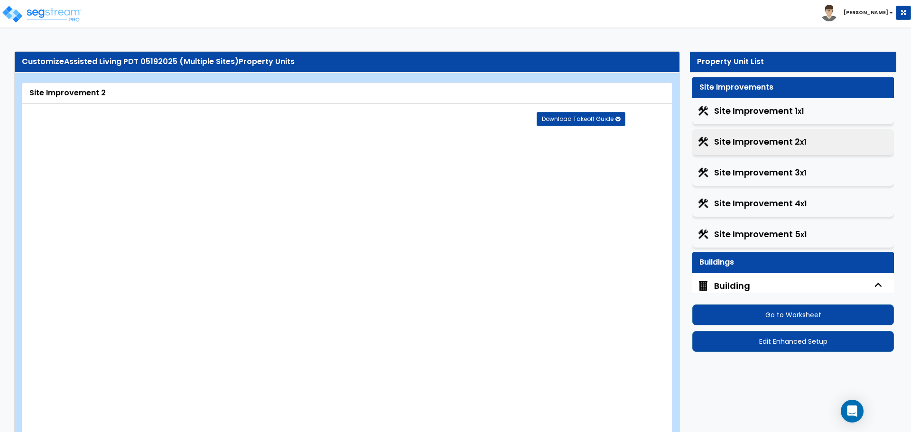
radio input "true"
type input "50"
radio input "true"
type input "6"
type input "50"
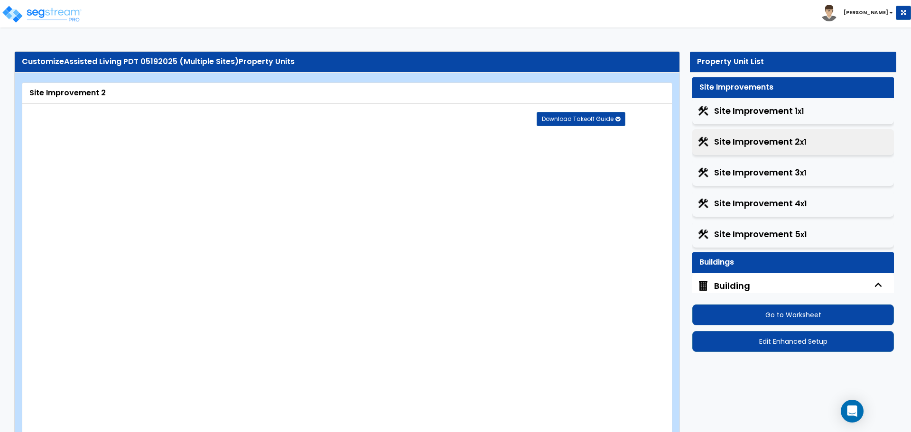
radio input "true"
type input "6"
type input "50"
radio input "true"
type input "6"
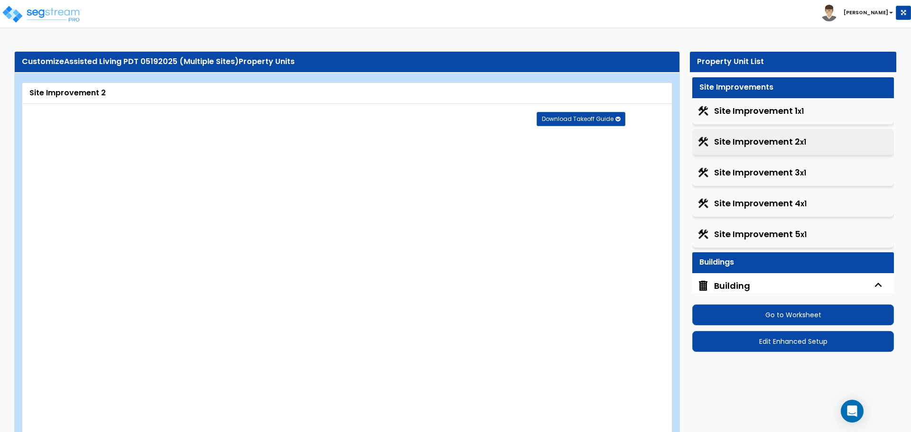
type input "50"
radio input "true"
type input "6"
type input "50"
radio input "true"
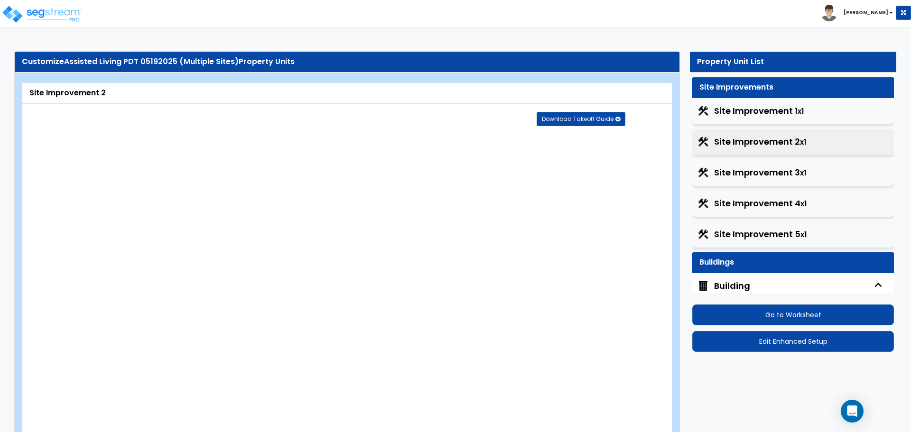
select select "1"
type input "50"
radio input "true"
select select "1"
type input "50"
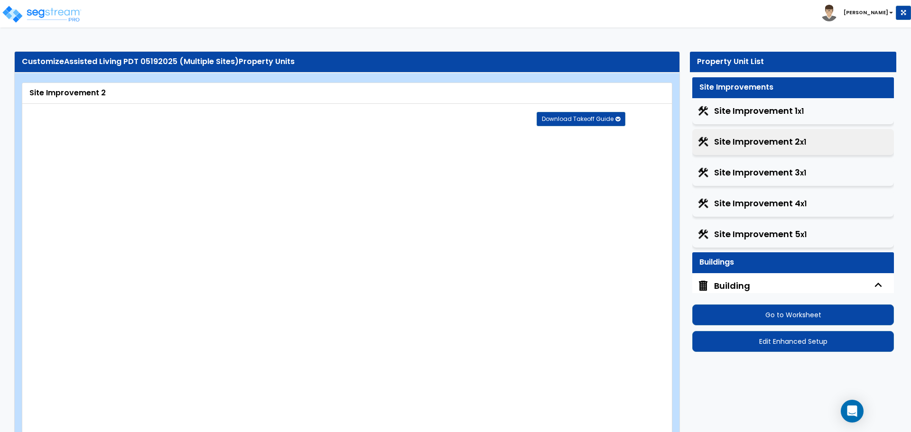
radio input "true"
select select "2"
select select "6"
type input "1"
select select "11"
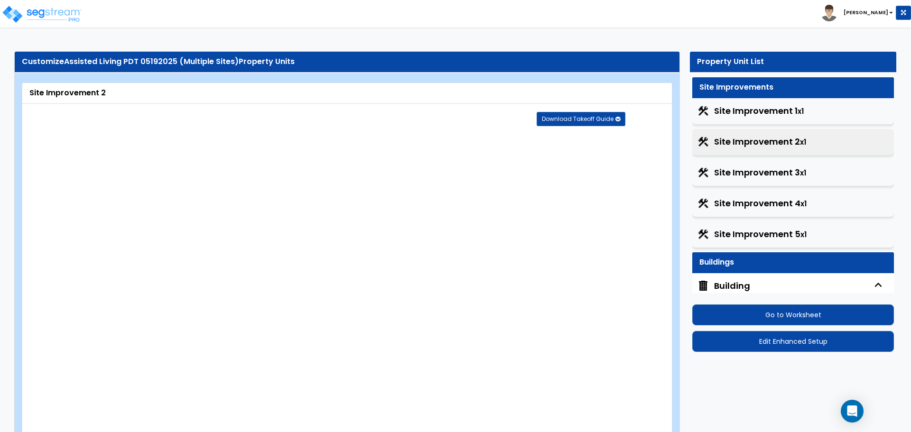
type input "1"
radio input "true"
select select "2"
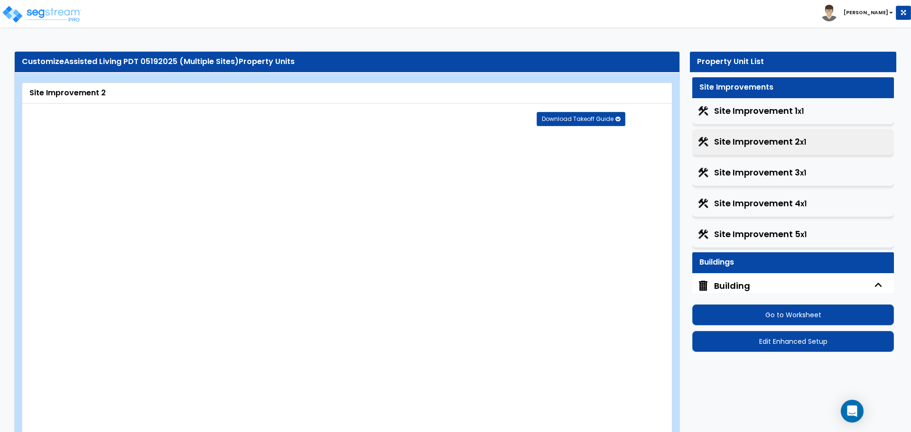
select select "3"
radio input "true"
type input "2"
radio input "true"
type input "2"
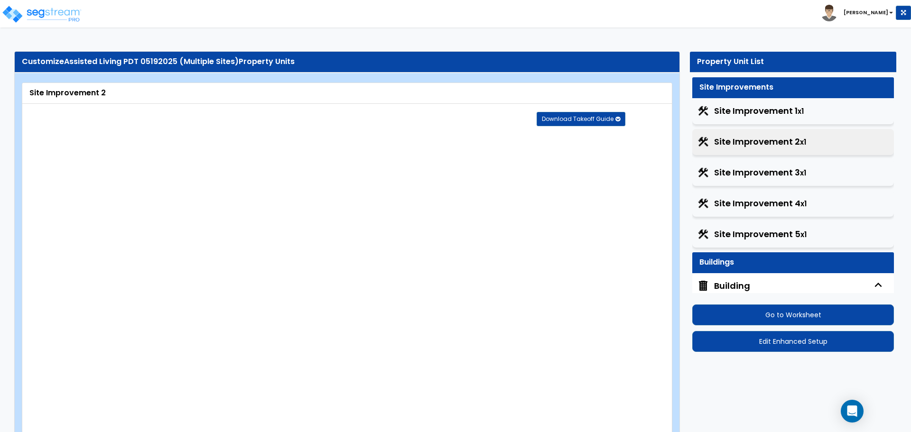
select select "1"
radio input "true"
select select "2"
radio input "true"
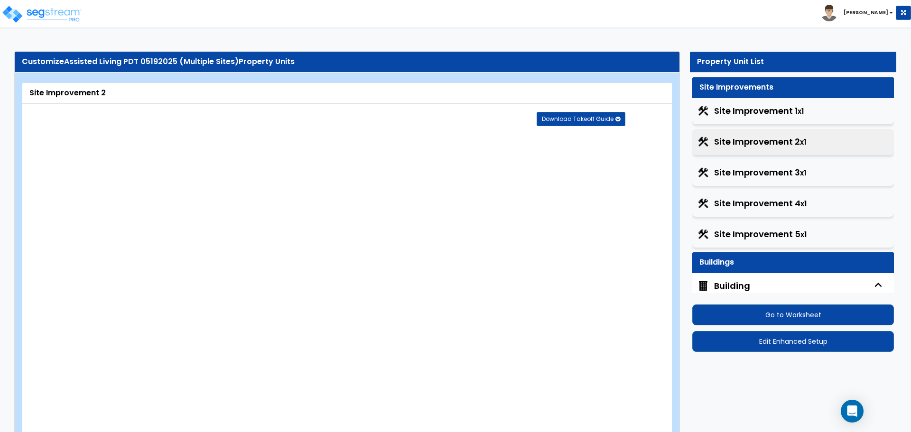
type input "2"
radio input "true"
type input "10"
radio input "true"
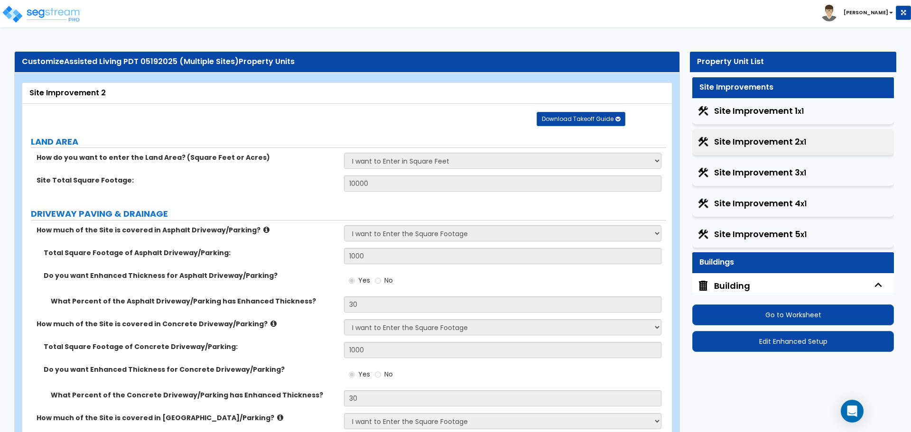
click at [750, 168] on span "Site Improvement 3 x1" at bounding box center [760, 172] width 92 height 12
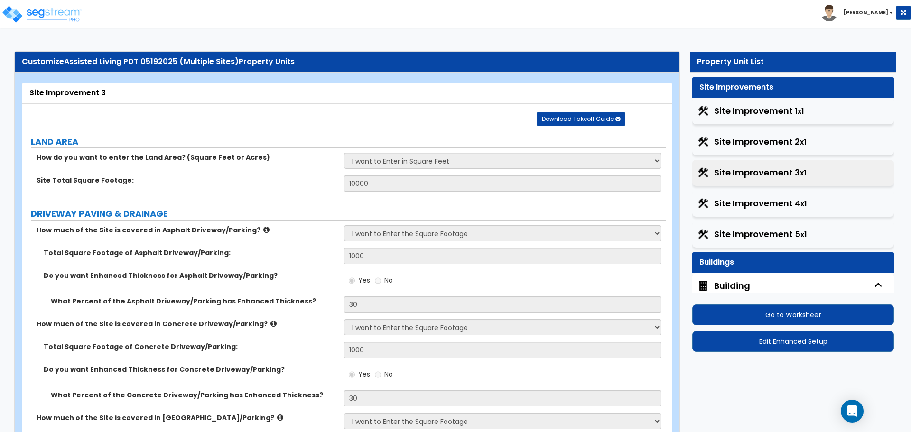
click at [745, 206] on span "Site Improvement 4 x1" at bounding box center [760, 203] width 92 height 12
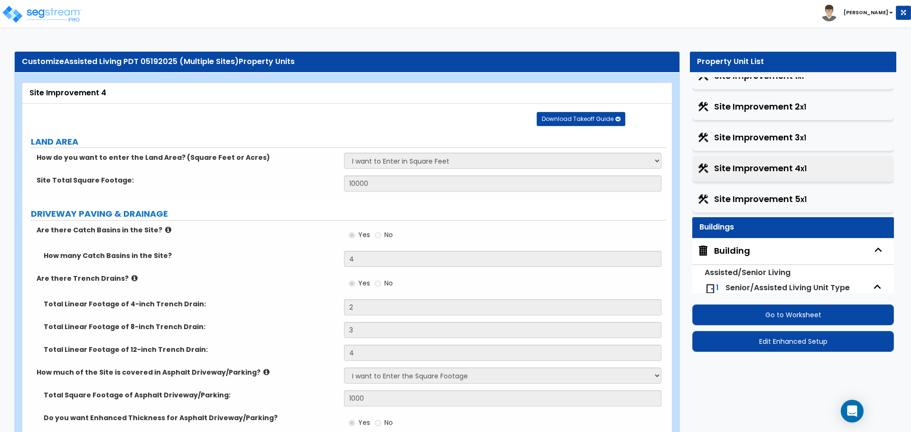
click at [745, 197] on span "Site Improvement 5 x1" at bounding box center [760, 199] width 92 height 12
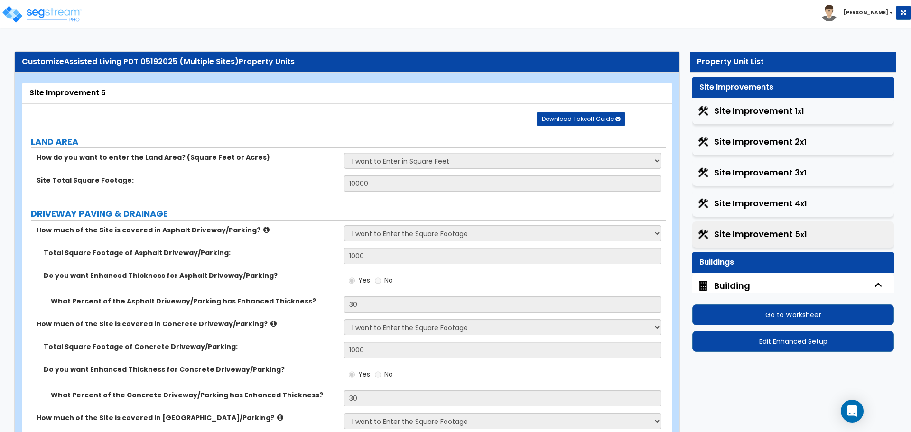
click at [754, 111] on span "Site Improvement 1 x1" at bounding box center [759, 111] width 90 height 12
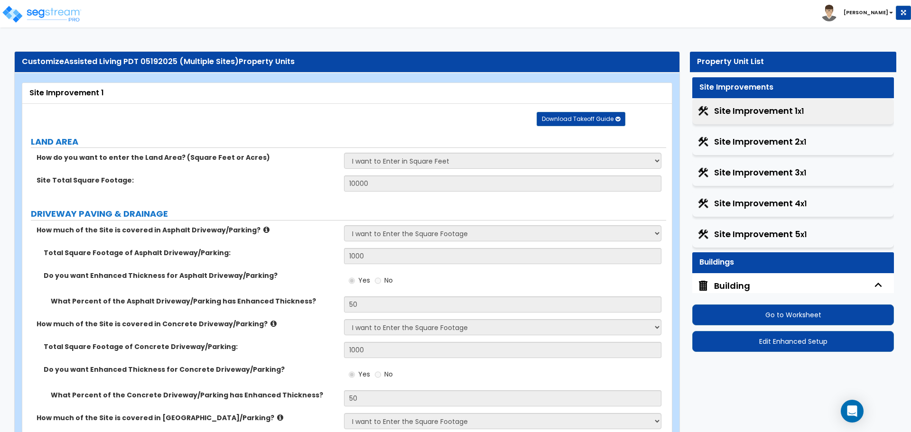
click at [748, 144] on span "Site Improvement 2 x1" at bounding box center [760, 142] width 92 height 12
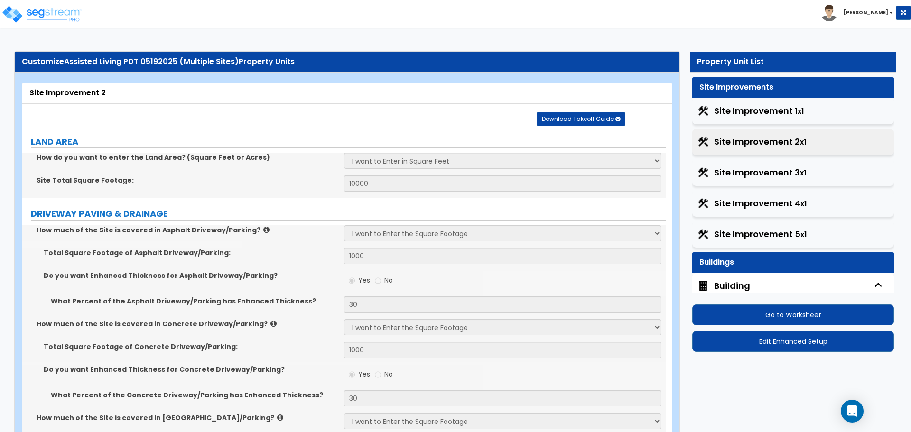
click at [734, 116] on span "Site Improvement 1 x1" at bounding box center [759, 111] width 90 height 12
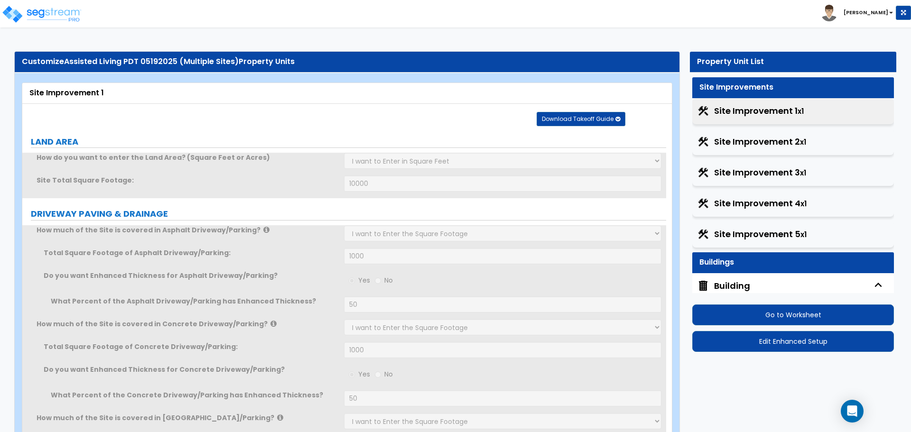
click at [740, 143] on span "Site Improvement 2 x1" at bounding box center [760, 142] width 92 height 12
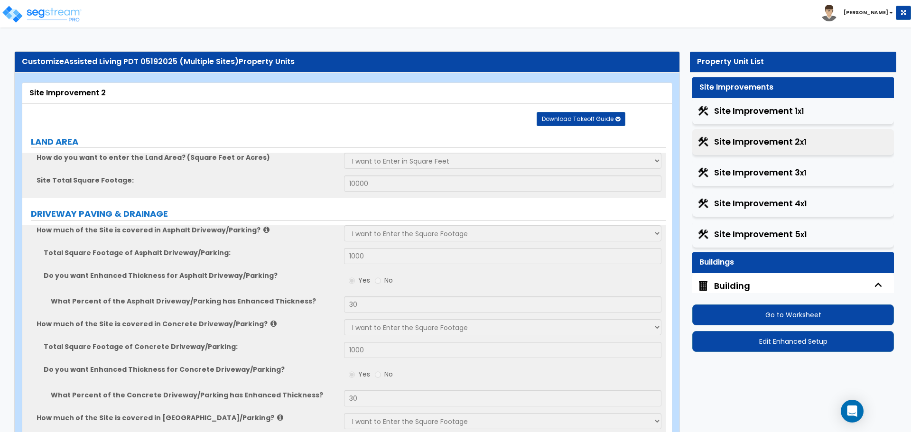
click at [743, 166] on div "Site Improvement 3 x1" at bounding box center [793, 173] width 202 height 26
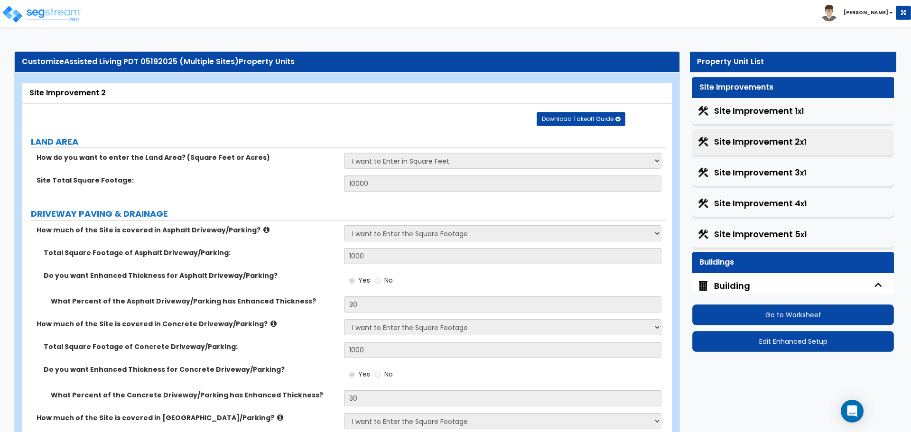
click at [741, 184] on div "Site Improvement 3 x1" at bounding box center [793, 173] width 202 height 26
click at [597, 121] on span "Download Takeoff Guide" at bounding box center [578, 119] width 72 height 8
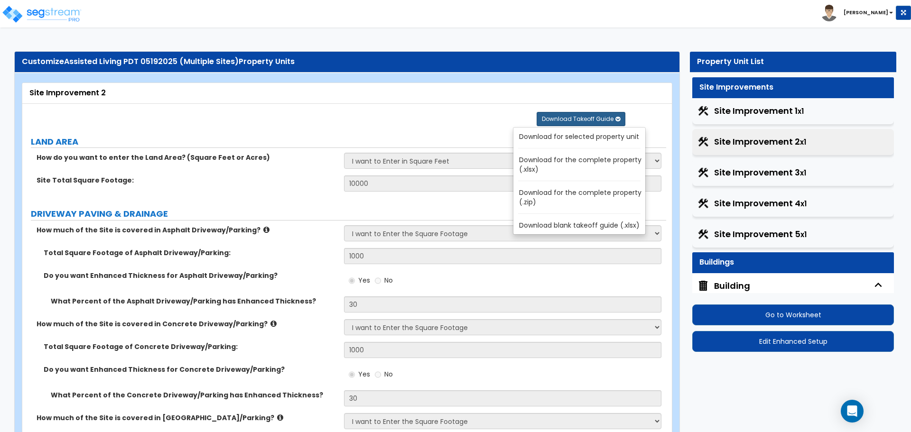
click at [847, 138] on div "Site Improvement 2 x1" at bounding box center [793, 142] width 202 height 26
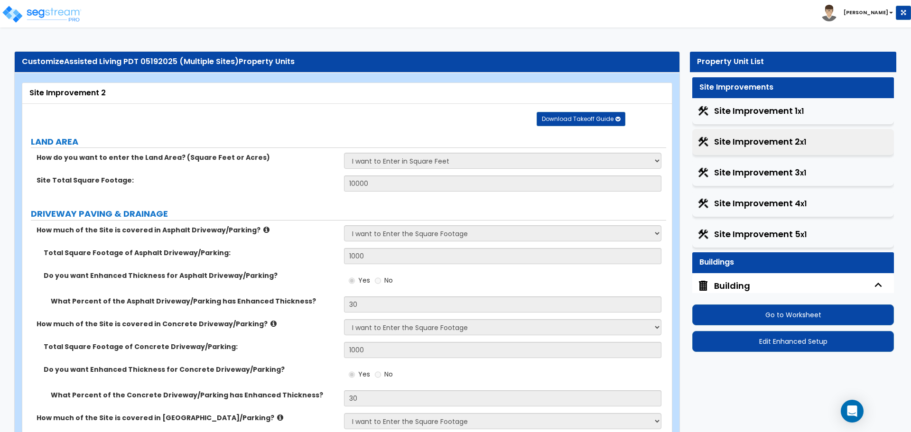
click at [584, 117] on span "Download Takeoff Guide" at bounding box center [578, 119] width 72 height 8
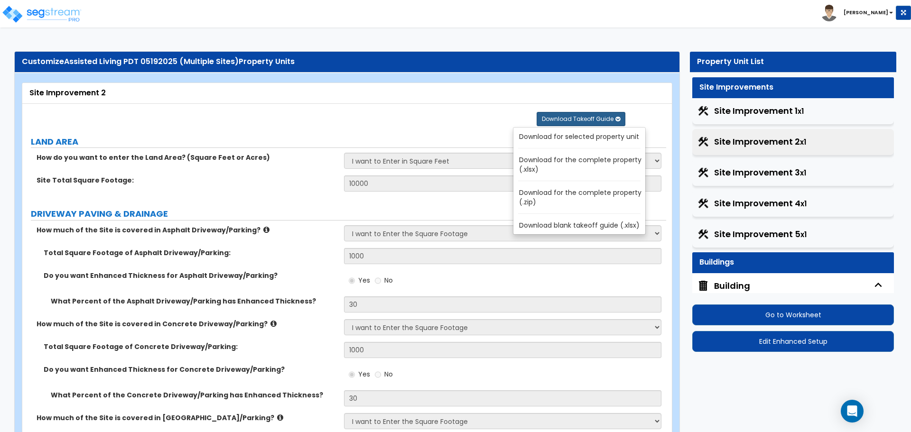
click at [565, 195] on link "Download for the complete property (.zip)" at bounding box center [581, 197] width 128 height 23
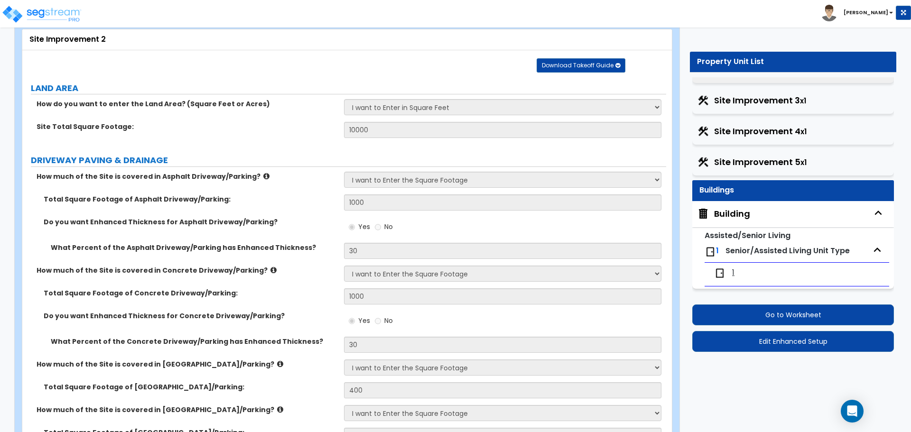
scroll to position [54, 0]
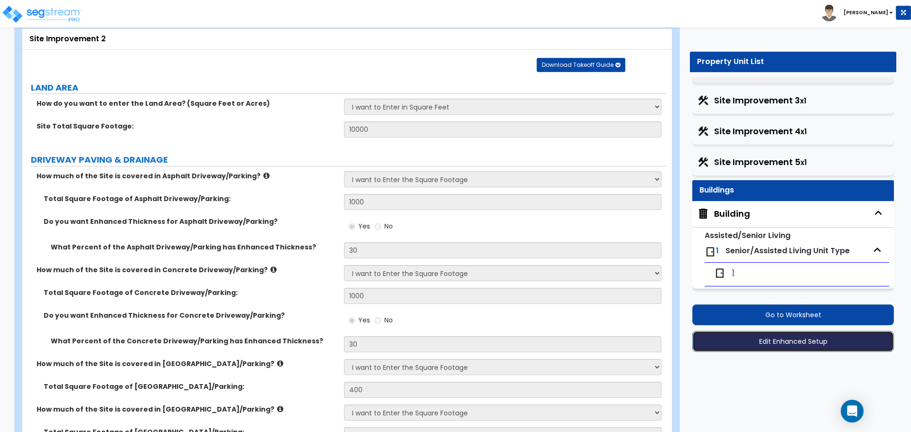
click at [787, 344] on button "Edit Enhanced Setup" at bounding box center [793, 341] width 202 height 21
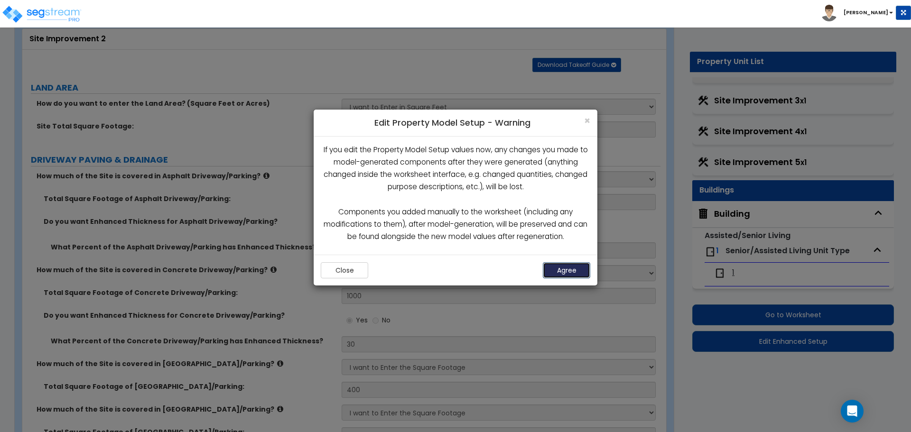
click at [563, 274] on button "Agree" at bounding box center [566, 270] width 47 height 16
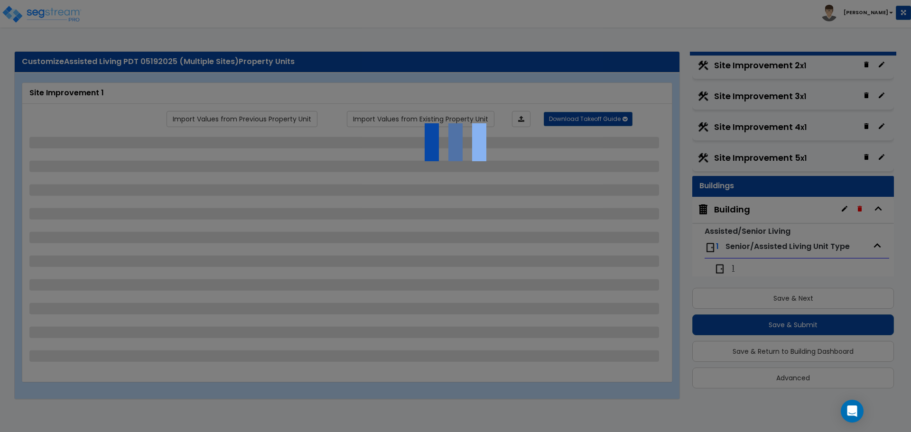
scroll to position [72, 0]
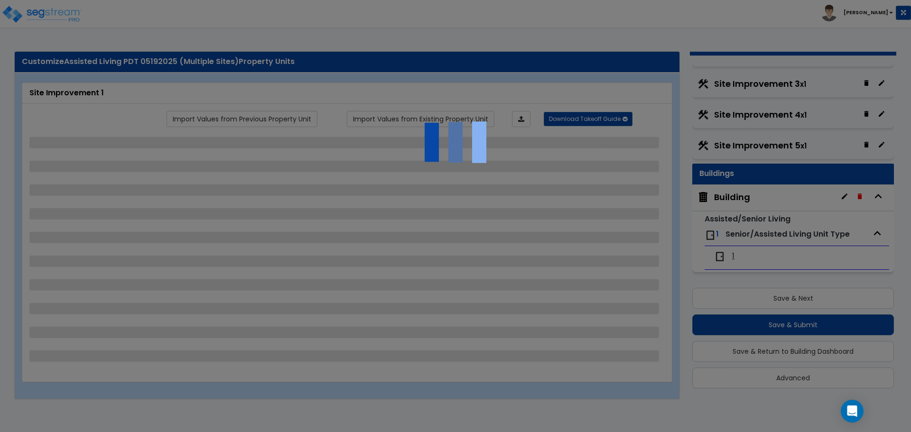
select select "2"
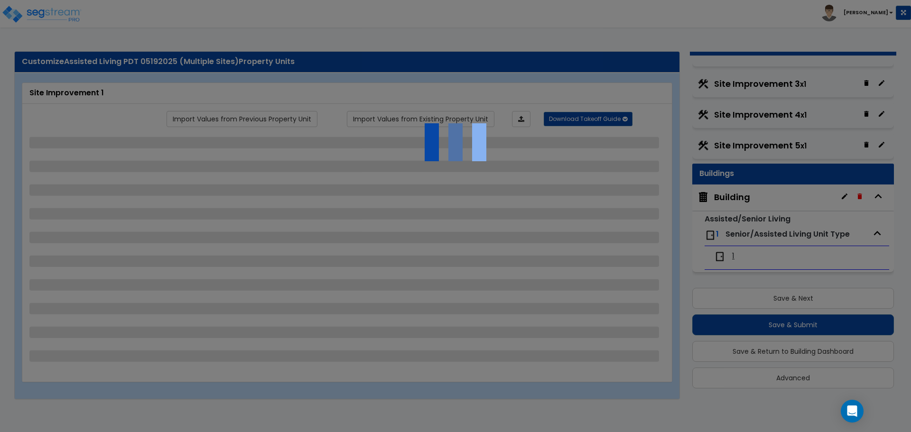
select select "1"
select select "2"
select select "1"
select select "2"
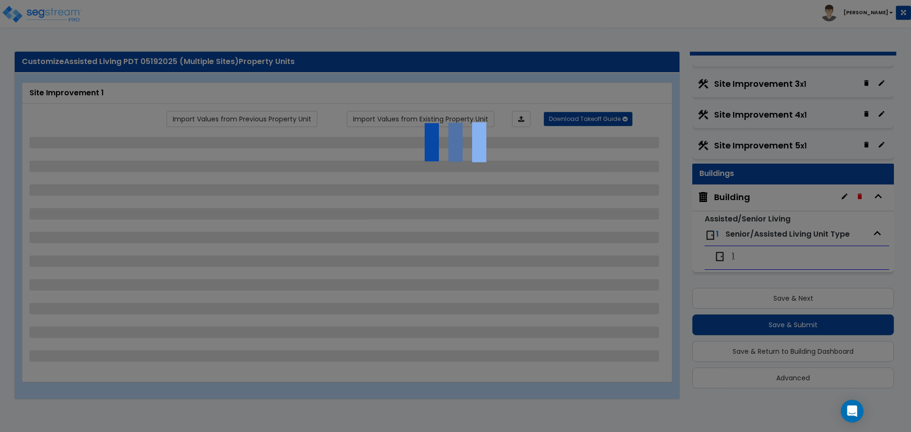
select select "2"
select select "1"
select select "2"
select select "1"
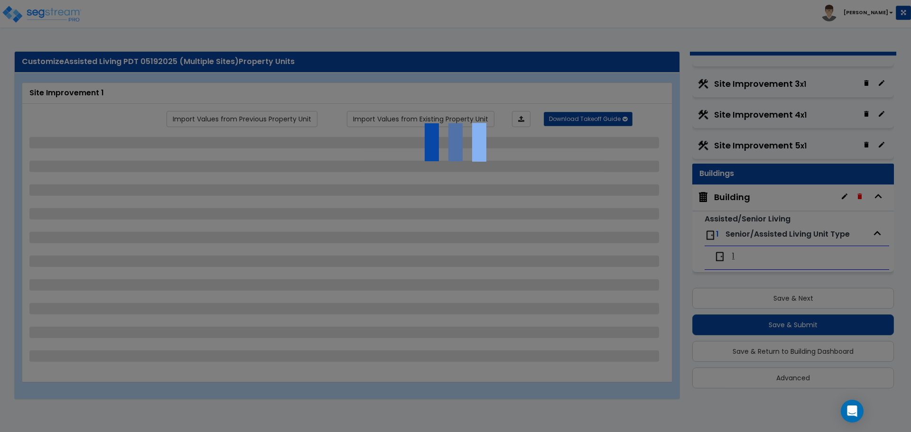
select select "2"
select select "1"
select select "2"
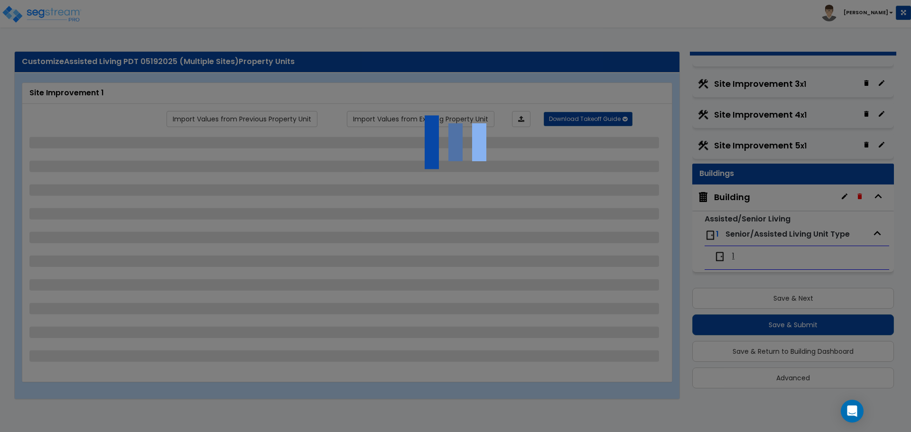
select select "3"
select select "2"
select select "3"
select select "2"
select select "1"
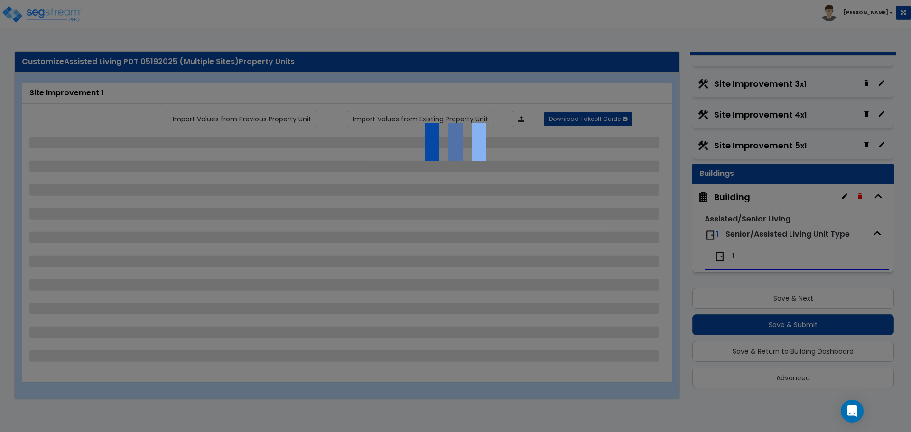
select select "1"
select select "3"
select select "1"
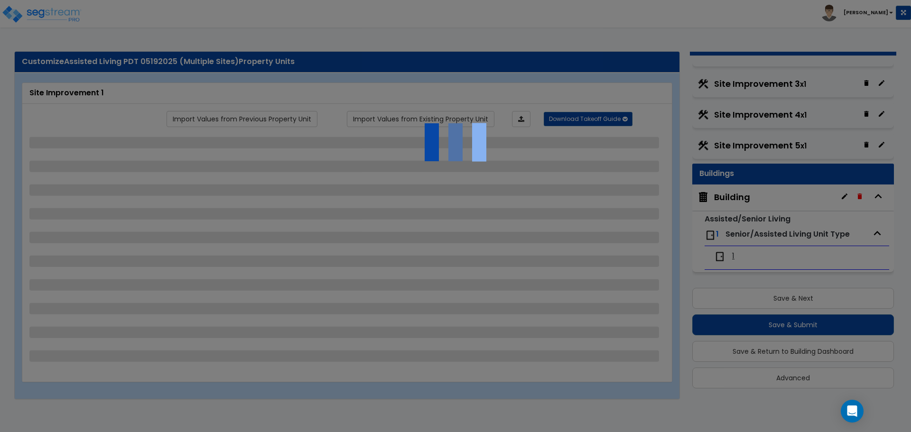
select select "1"
select select "2"
select select "1"
select select "4"
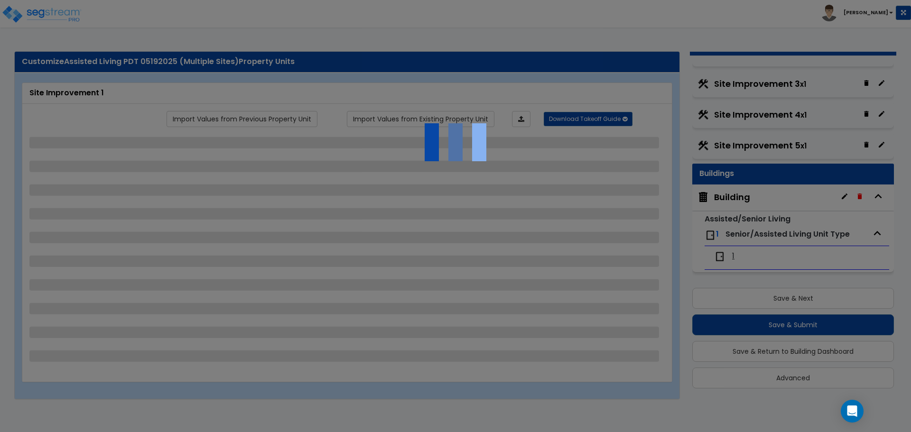
select select "4"
select select "1"
select select "2"
select select "6"
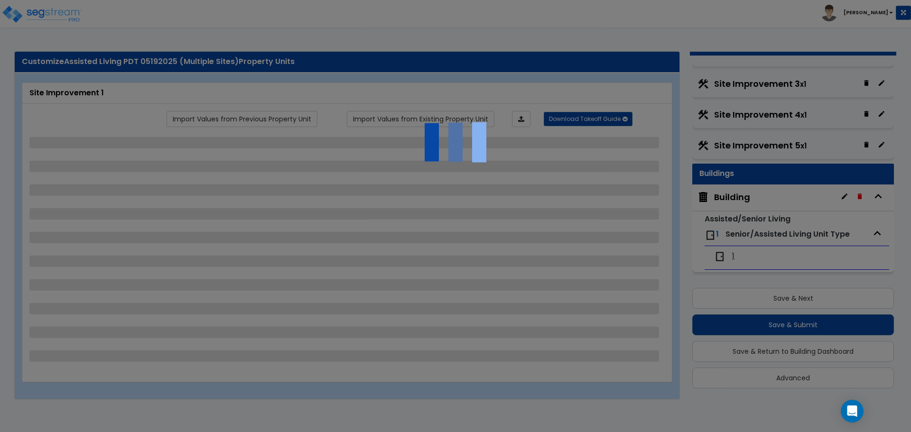
select select "11"
select select "2"
select select "3"
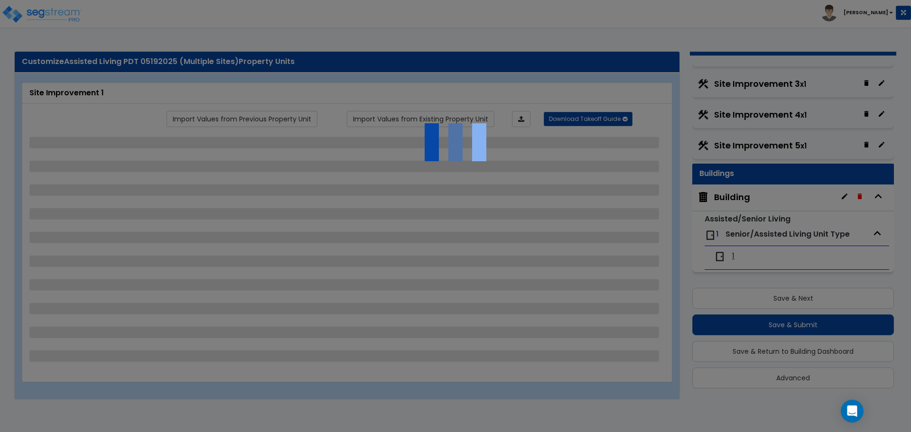
select select "2"
select select "1"
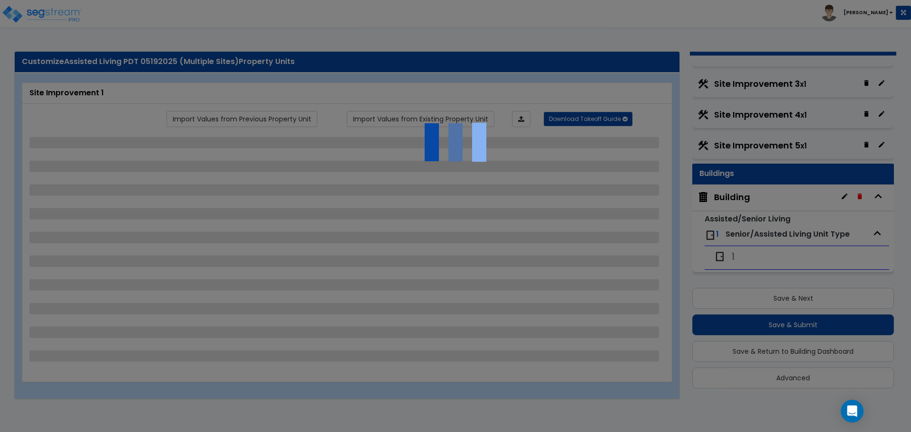
select select "1"
select select "7"
select select "2"
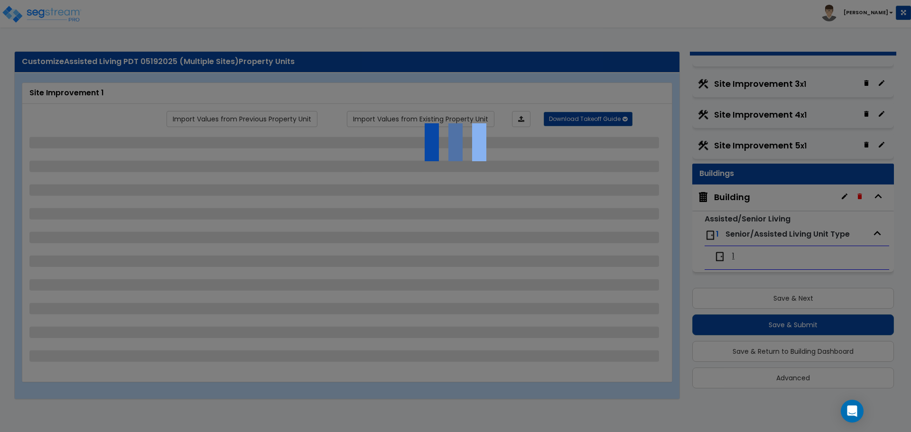
select select "1"
select select "20"
select select "2"
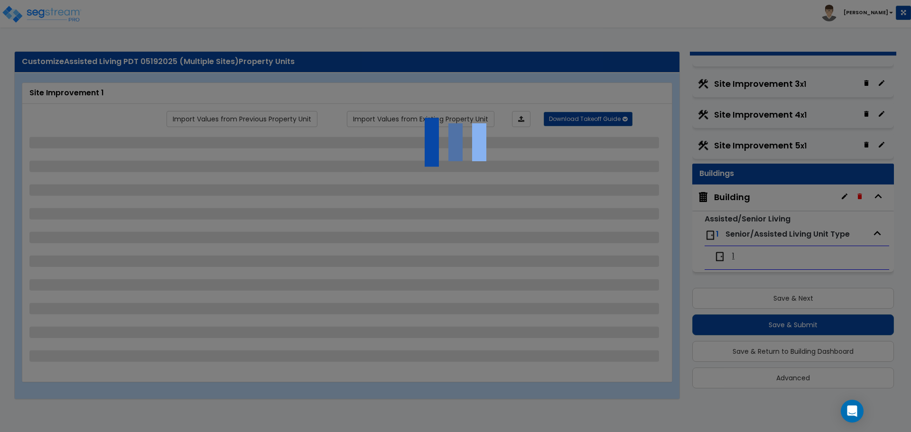
select select "1"
select select "2"
select select "1"
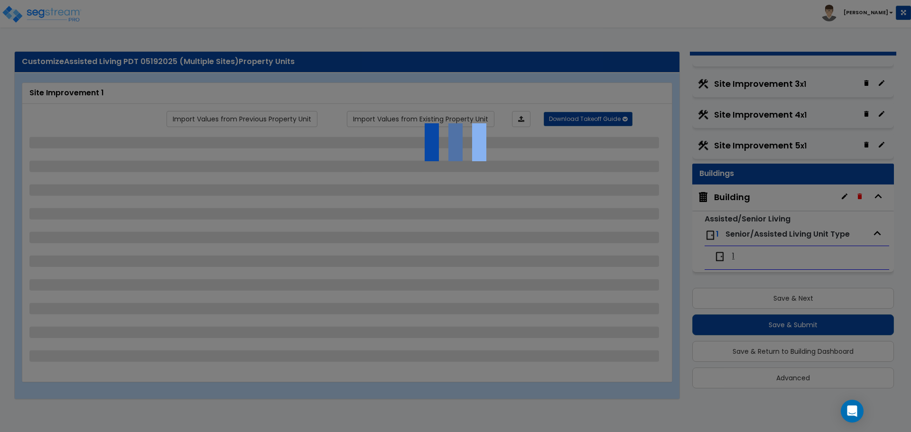
select select "2"
select select "4"
select select "3"
select select "2"
select select "1"
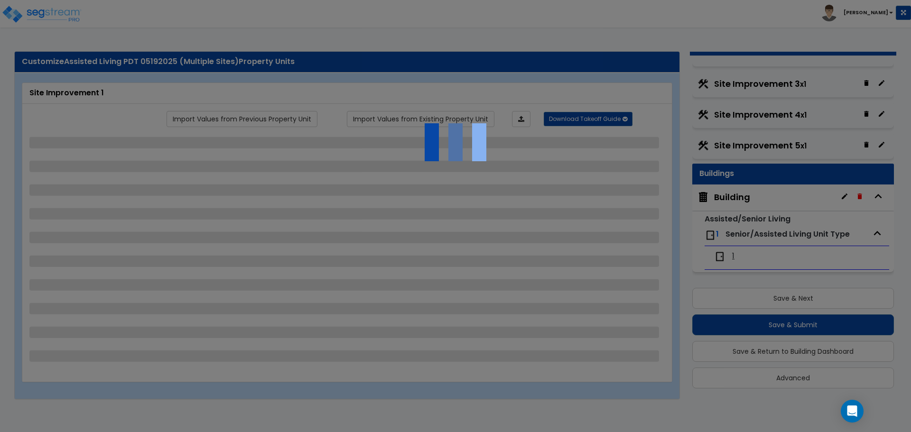
select select "1"
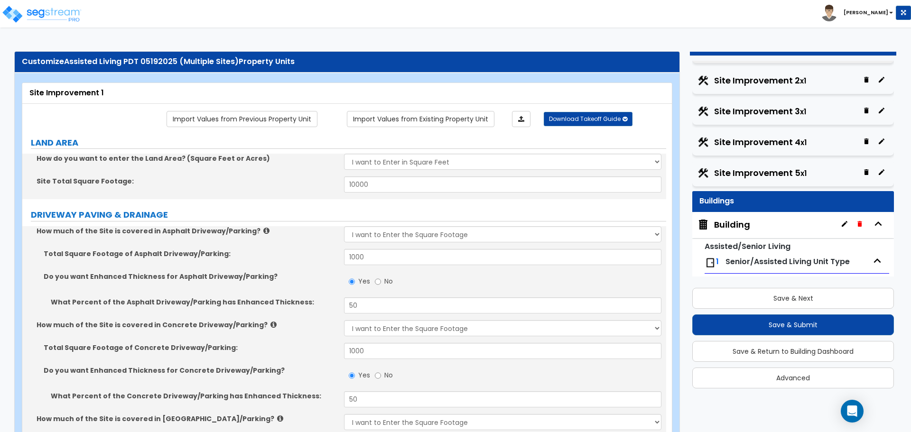
scroll to position [0, 0]
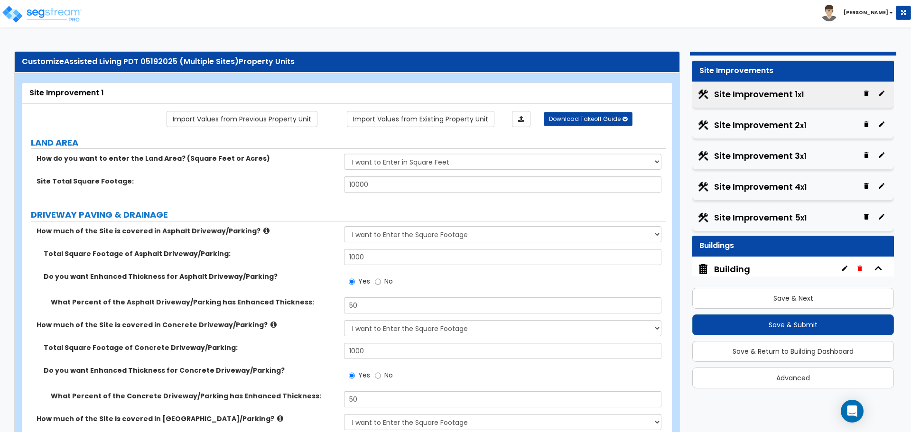
click at [752, 95] on span "Site Improvement 1 x1" at bounding box center [759, 94] width 90 height 12
click at [753, 125] on span "Site Improvement 2 x1" at bounding box center [760, 125] width 92 height 12
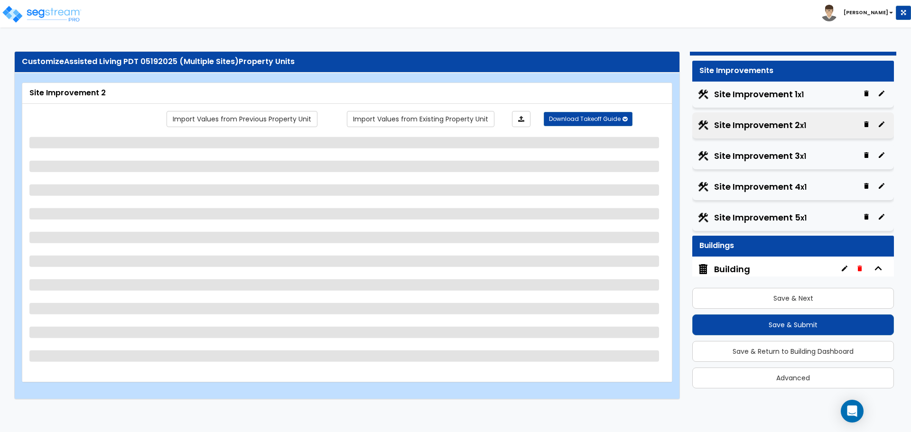
click at [877, 92] on icon "button" at bounding box center [881, 94] width 8 height 8
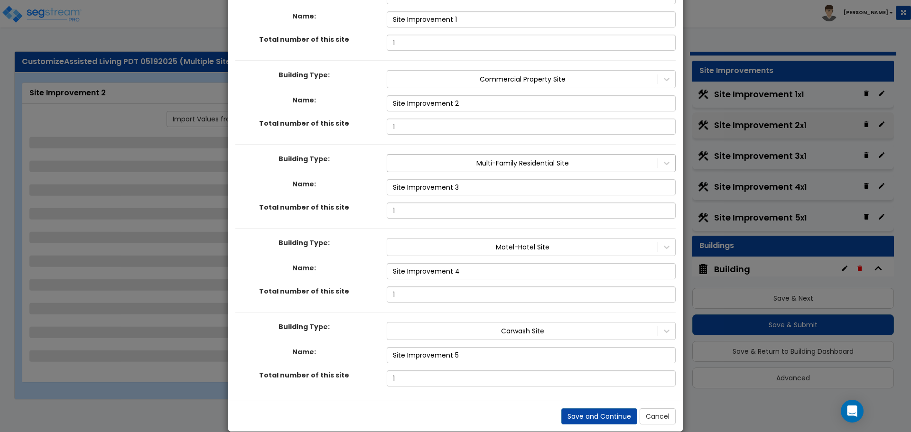
scroll to position [95, 0]
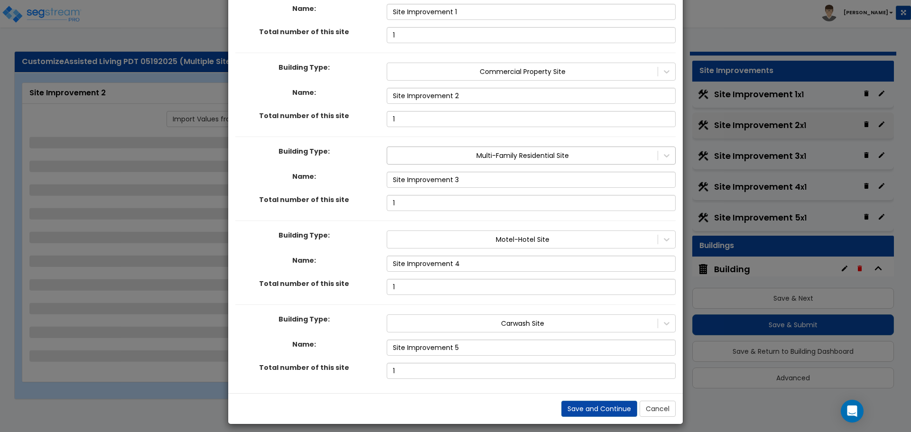
select select "2"
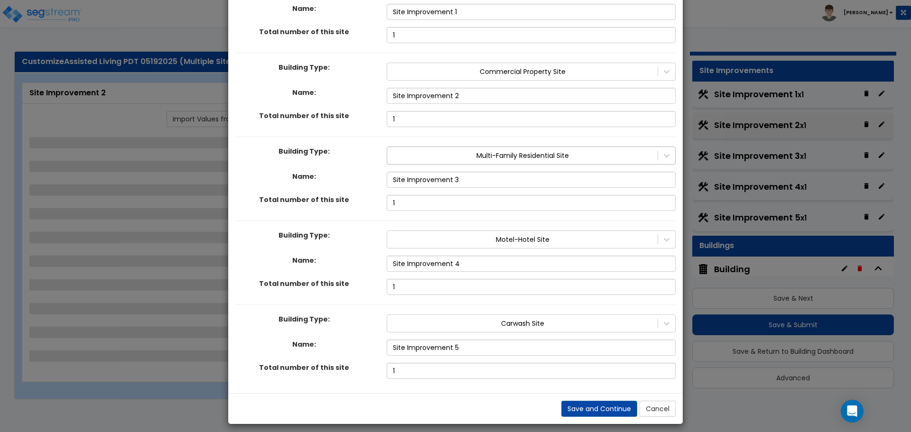
select select "1"
select select "2"
select select "1"
select select "2"
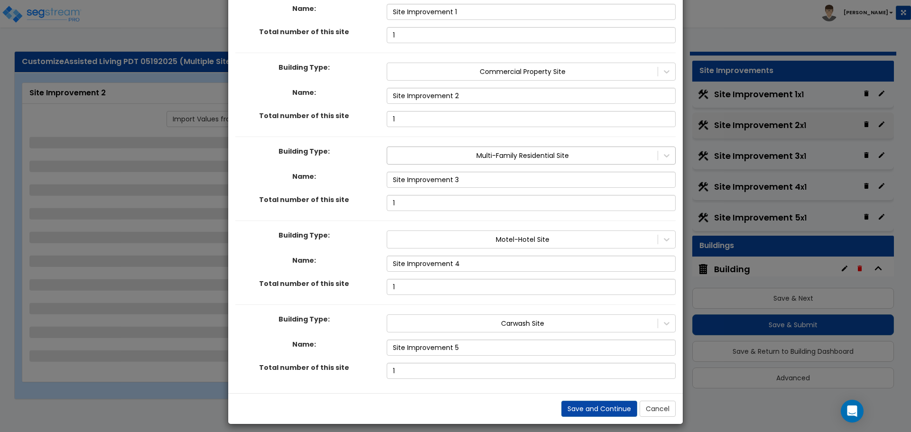
select select "3"
select select "1"
select select "2"
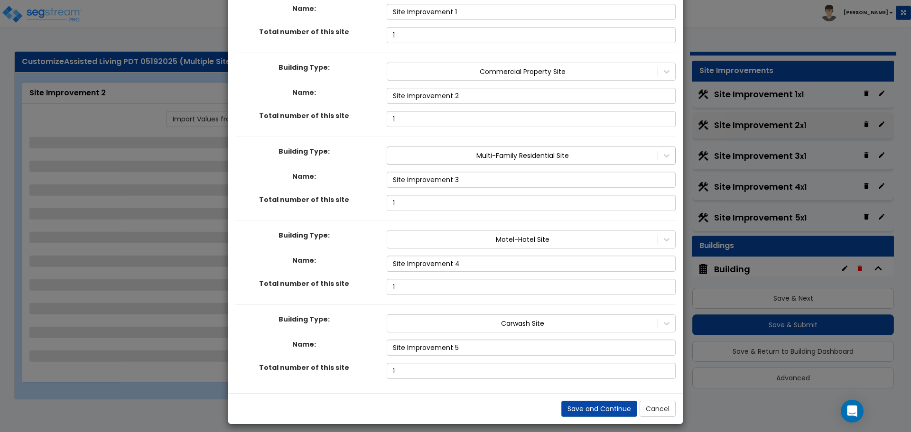
select select "3"
select select "2"
select select "1"
select select "9"
select select "4"
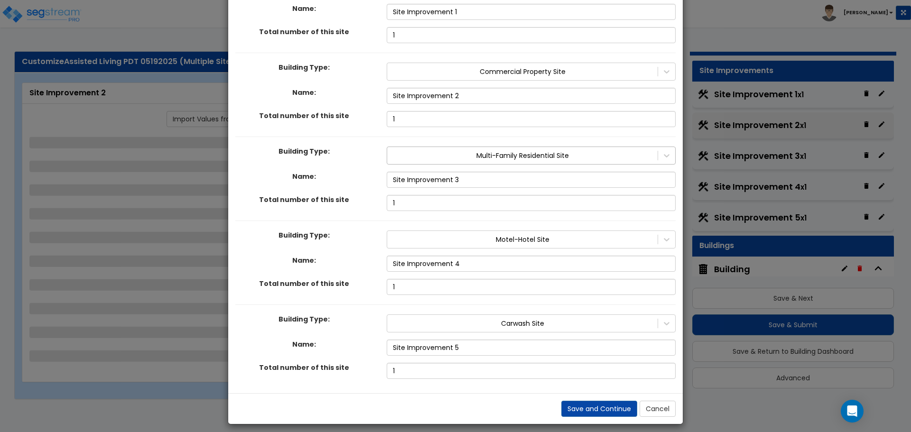
select select "1"
select select "4"
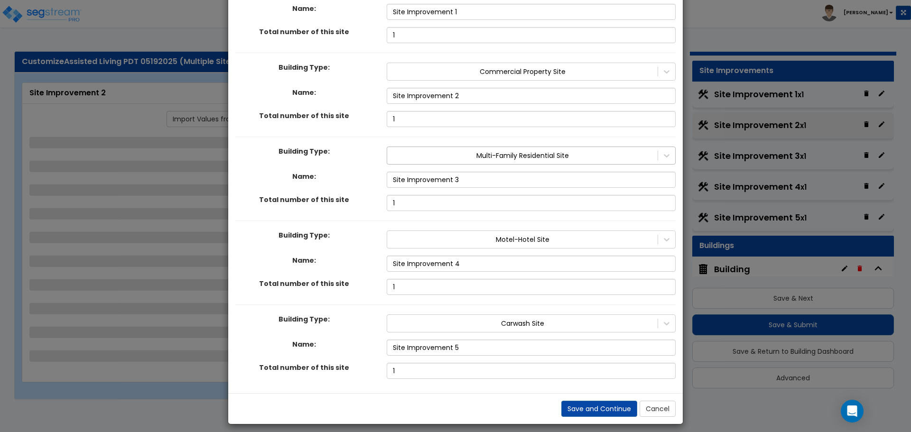
select select "1"
select select "2"
select select "6"
select select "11"
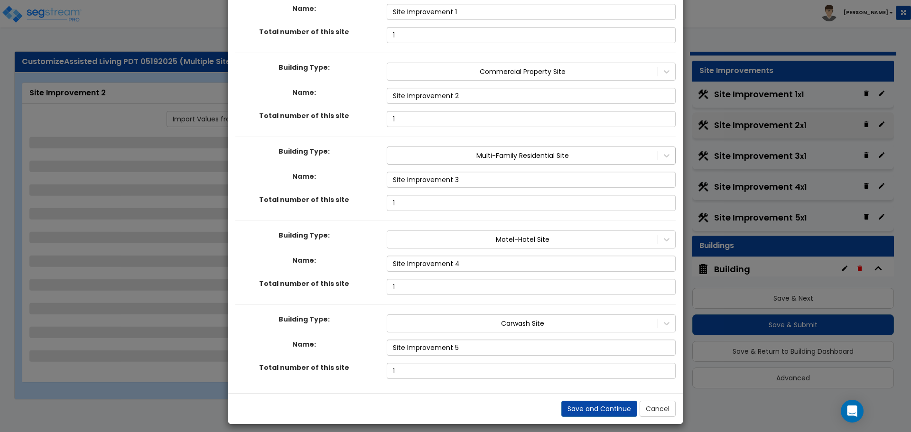
select select "2"
select select "3"
select select "1"
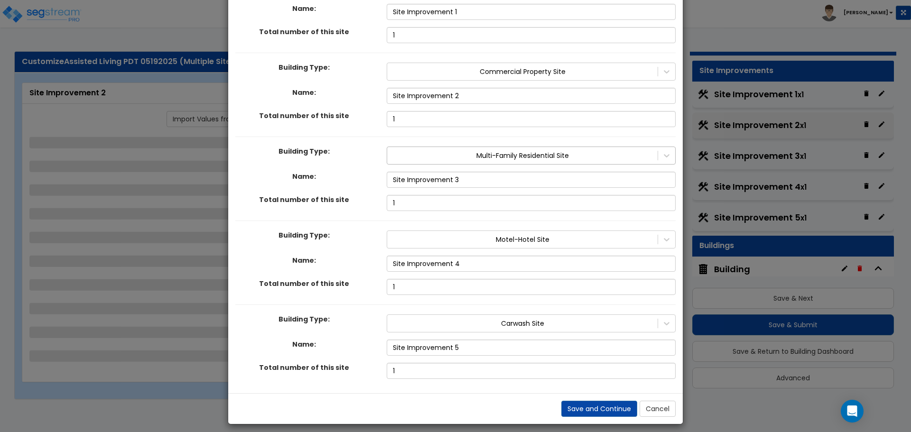
select select "2"
select select "8"
select select "2"
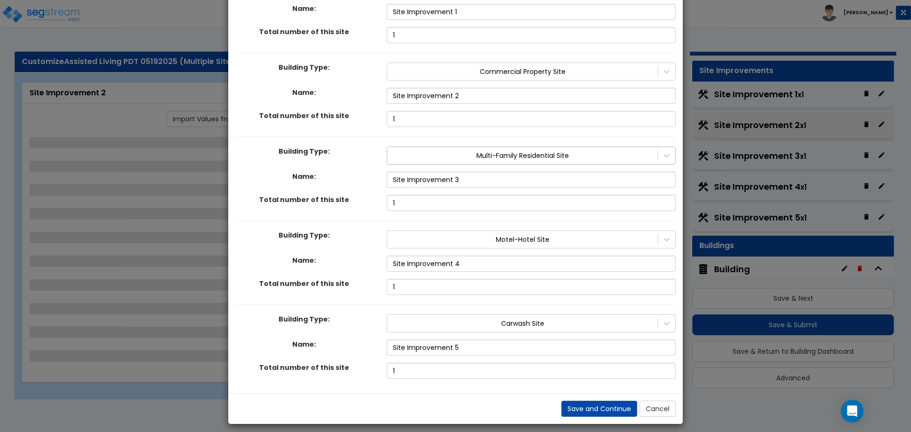
select select "4"
select select "1"
select select "20"
select select "2"
select select "1"
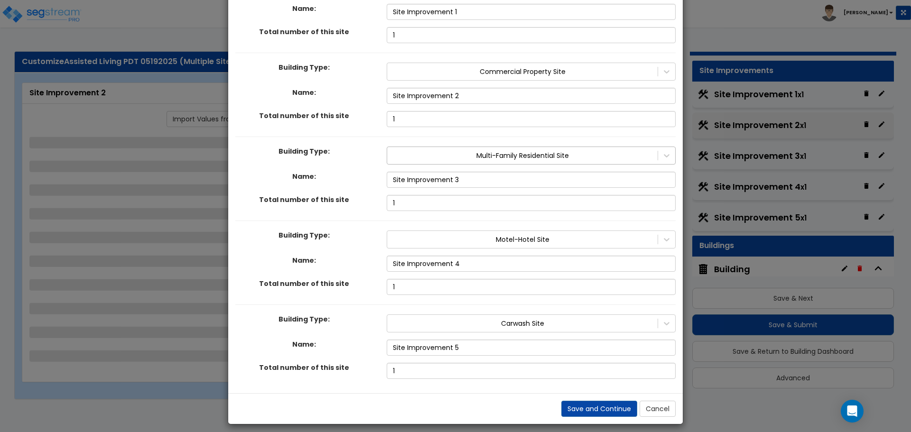
select select "2"
select select "1"
select select "2"
select select "3"
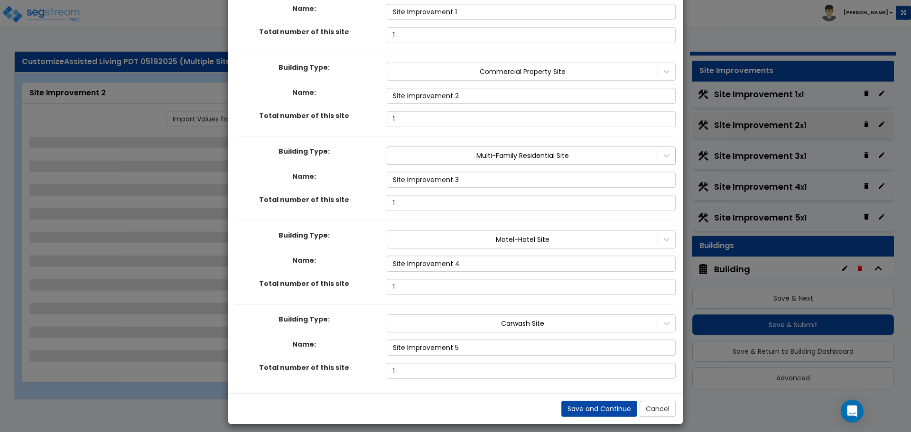
select select "1"
select select "4"
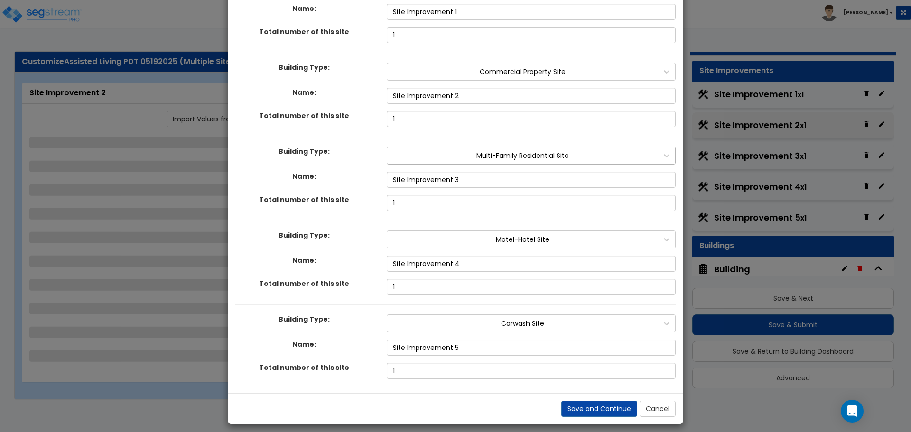
select select "4"
select select "1"
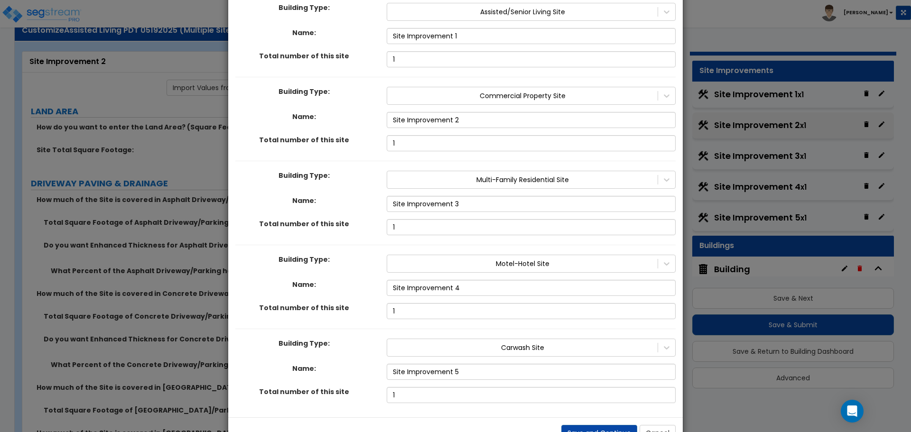
scroll to position [86, 0]
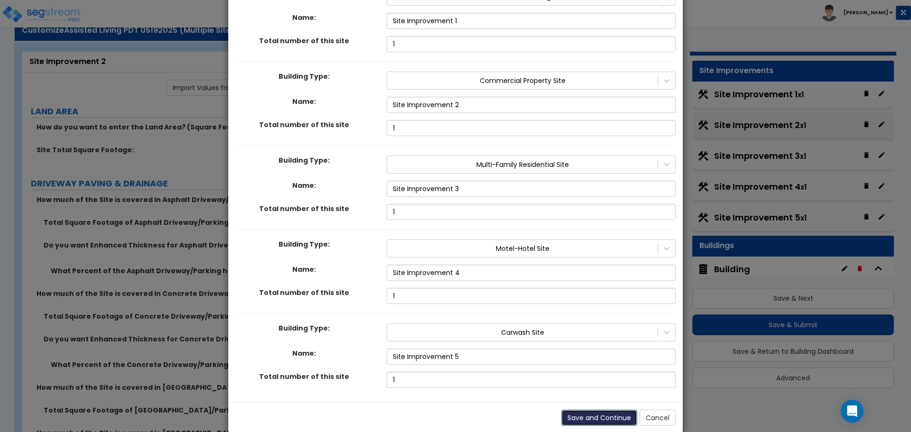
click at [611, 410] on button "Save and Continue" at bounding box center [599, 418] width 76 height 16
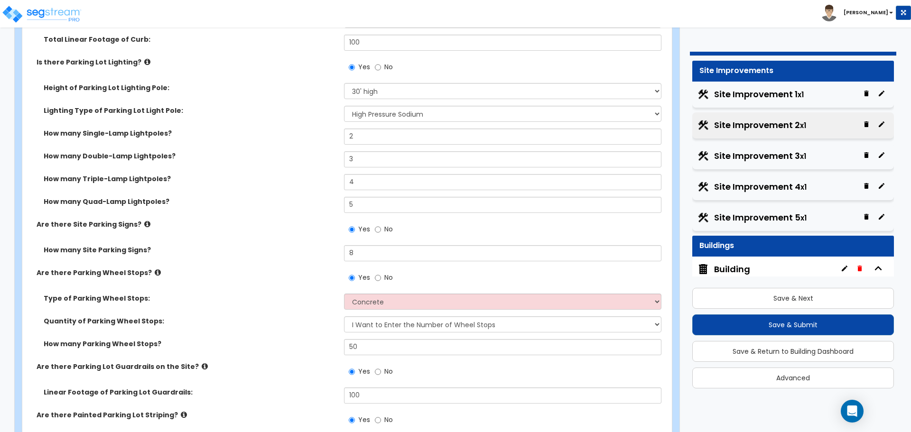
scroll to position [834, 0]
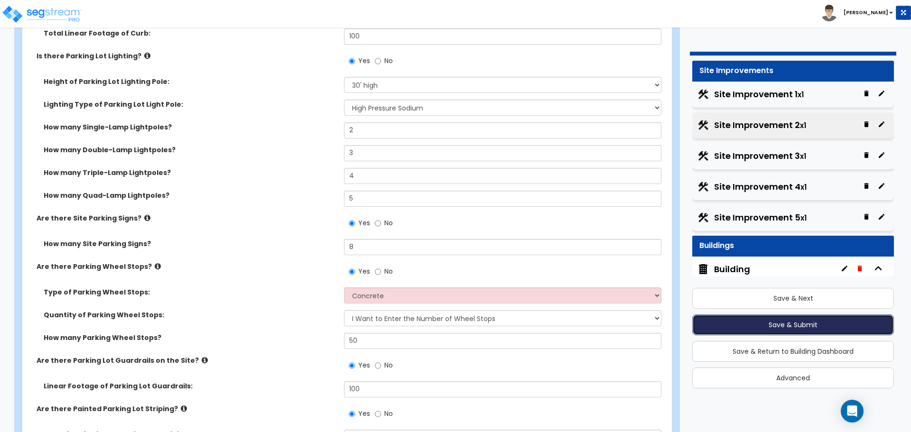
click at [806, 324] on button "Save & Submit" at bounding box center [793, 324] width 202 height 21
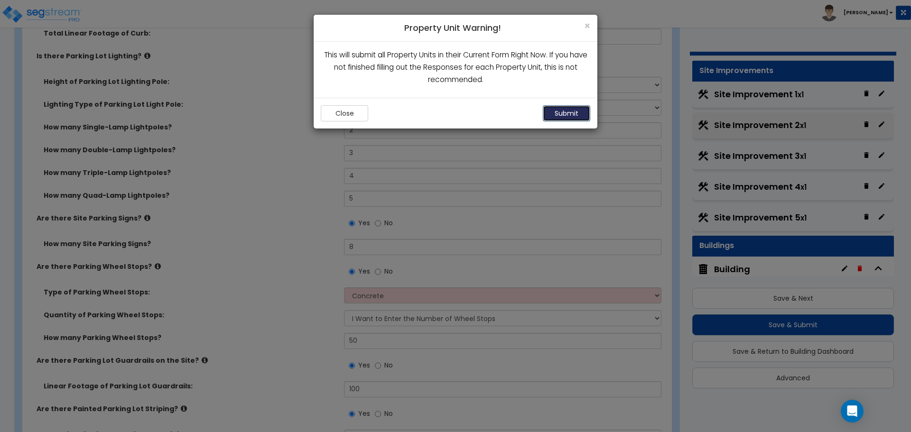
click at [567, 106] on button "Submit" at bounding box center [566, 113] width 47 height 16
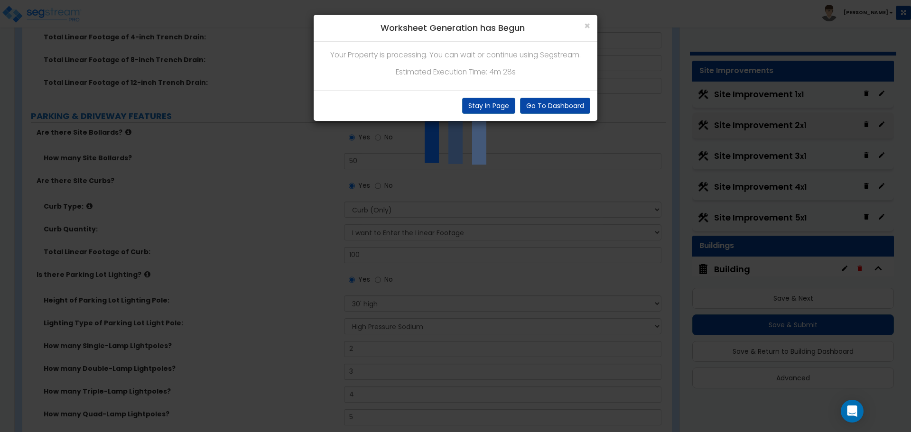
scroll to position [611, 0]
click at [485, 106] on button "Stay In Page" at bounding box center [488, 106] width 53 height 16
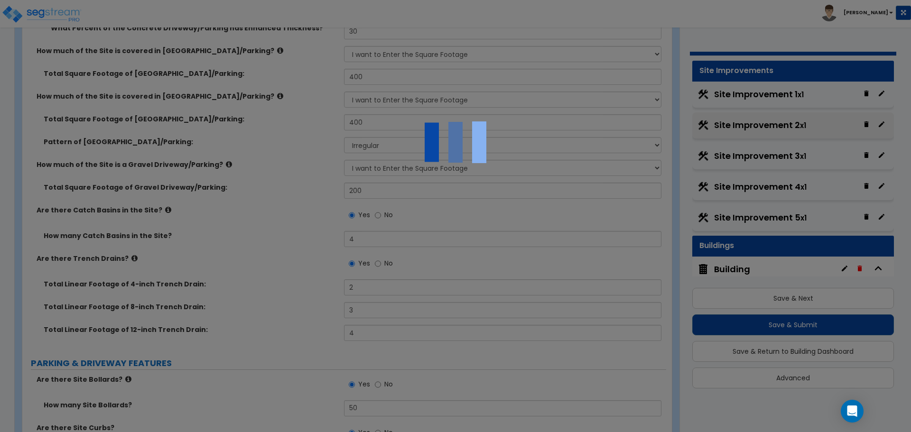
scroll to position [279, 0]
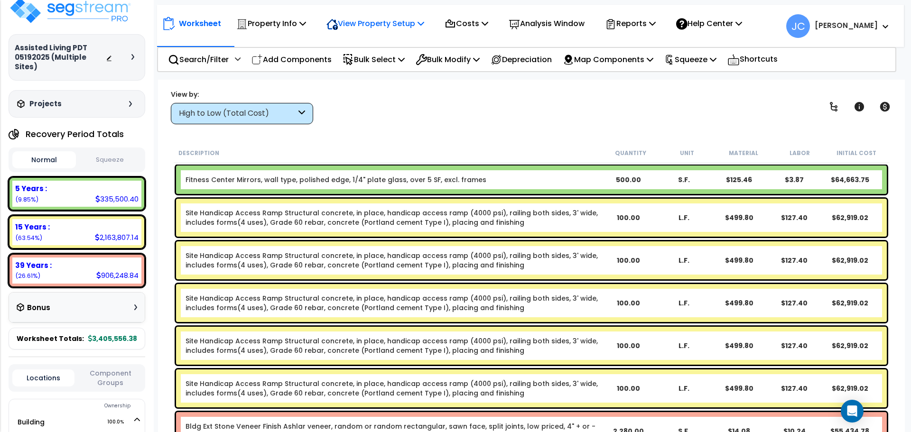
click at [386, 27] on p "View Property Setup" at bounding box center [375, 23] width 98 height 13
click at [377, 62] on link "View Questionnaire" at bounding box center [369, 64] width 94 height 19
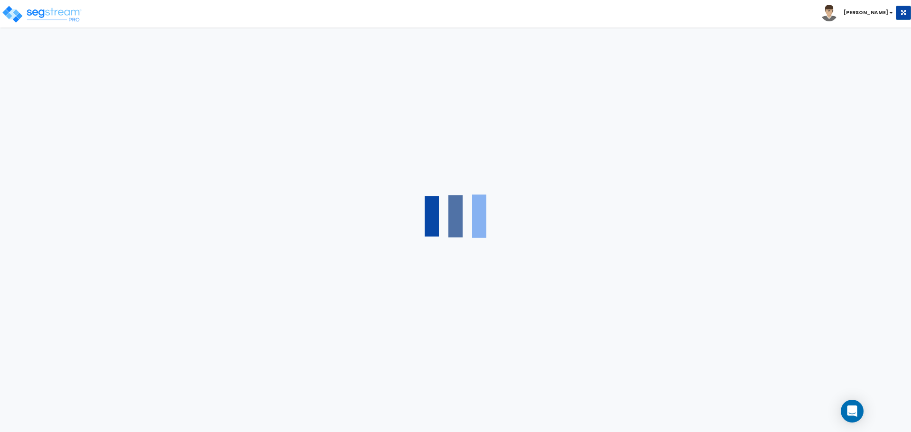
select select "2"
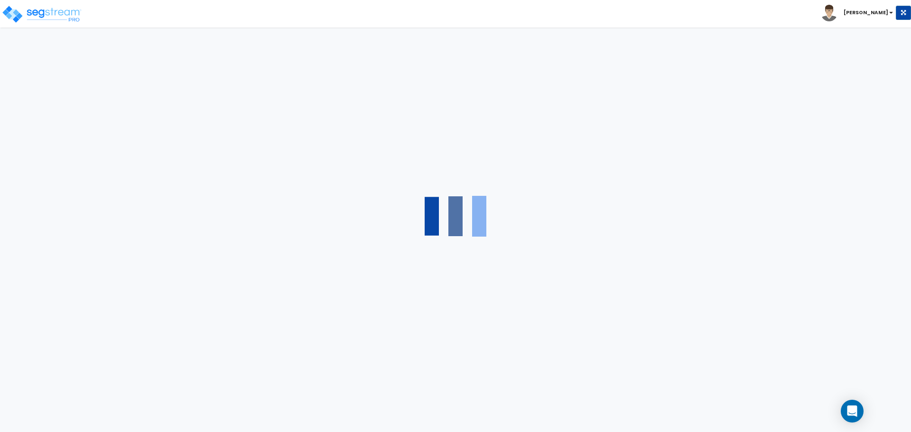
select select "1"
select select "2"
select select "1"
select select "2"
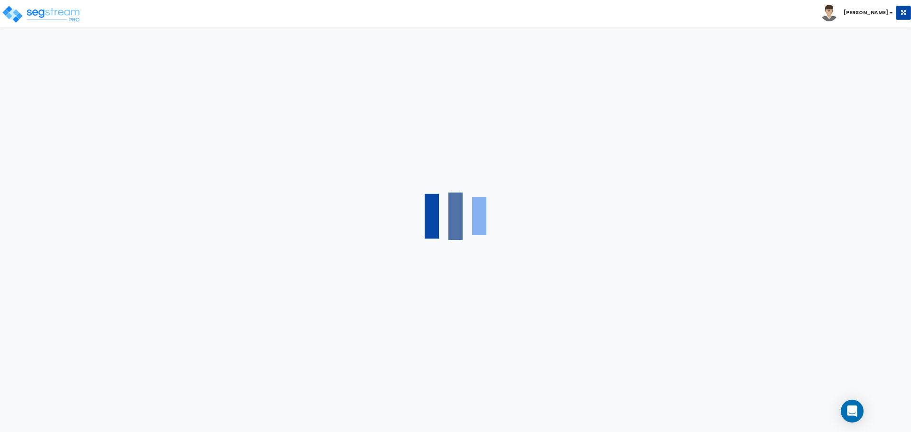
select select "2"
select select "1"
select select "2"
select select "1"
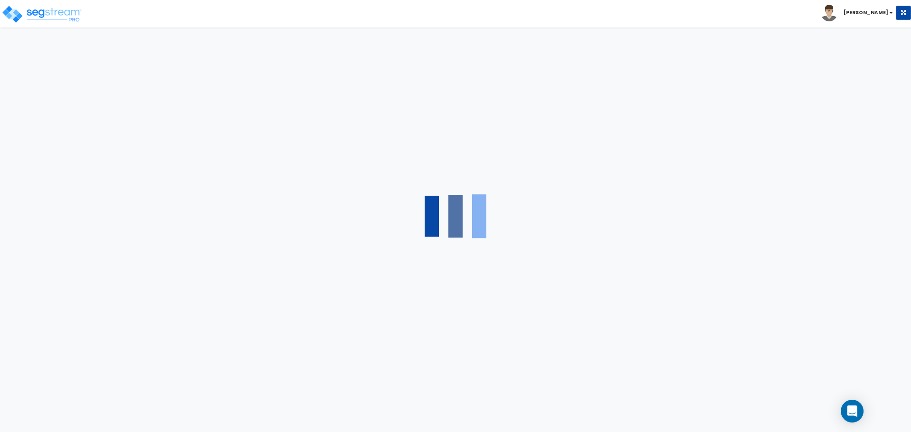
select select "2"
select select "1"
select select "2"
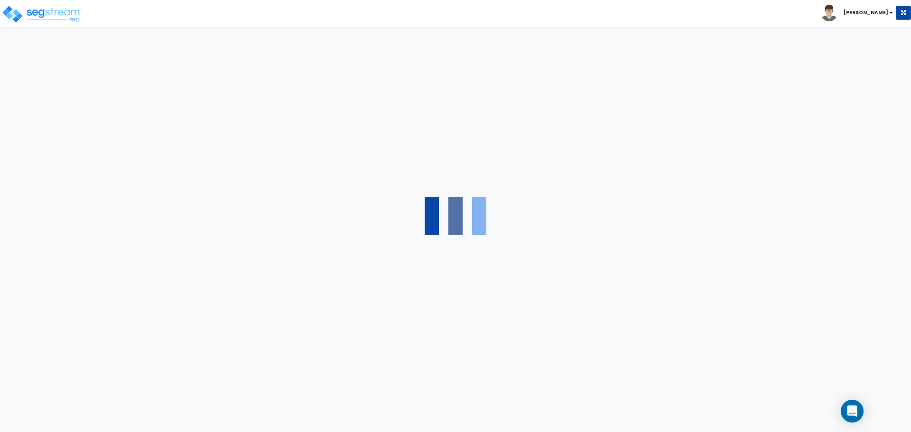
select select "3"
select select "2"
select select "3"
select select "2"
select select "1"
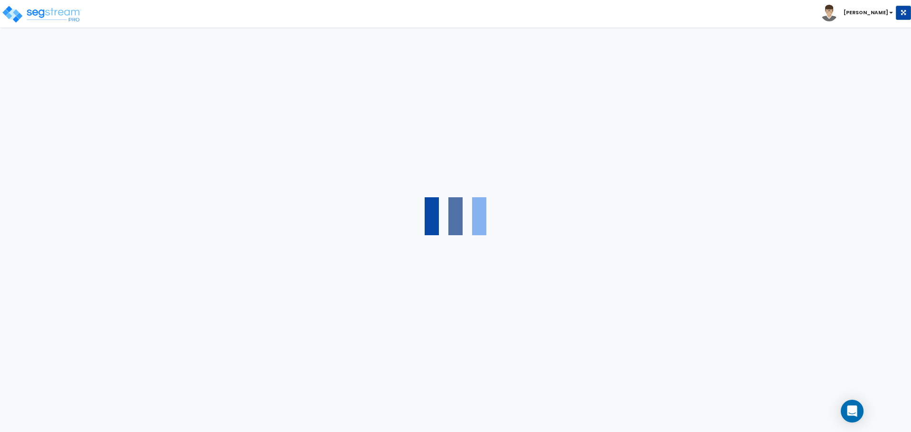
select select "1"
select select "3"
select select "1"
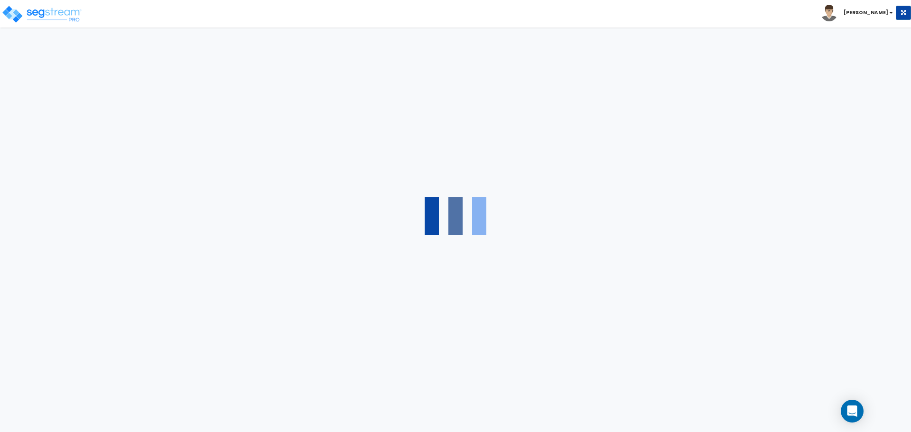
select select "1"
select select "2"
select select "1"
select select "4"
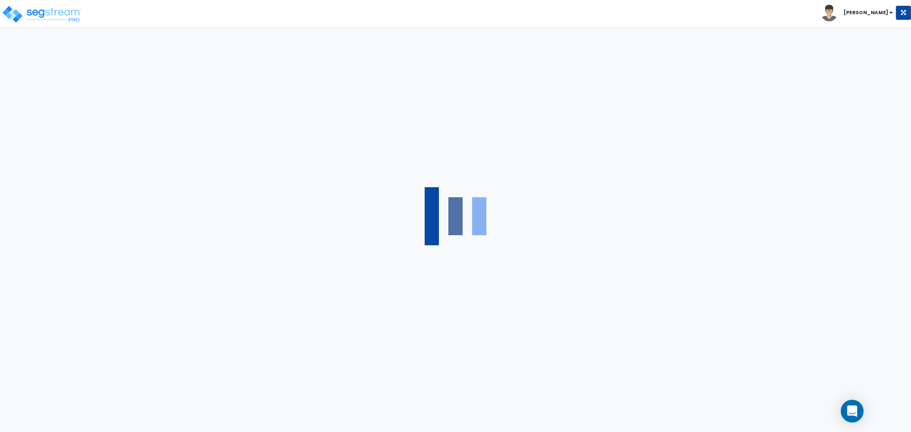
select select "4"
select select "1"
select select "2"
select select "6"
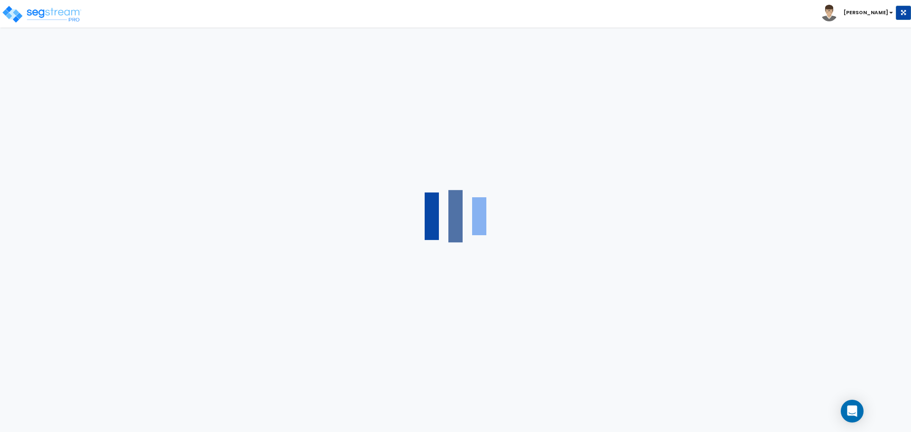
select select "11"
select select "2"
select select "3"
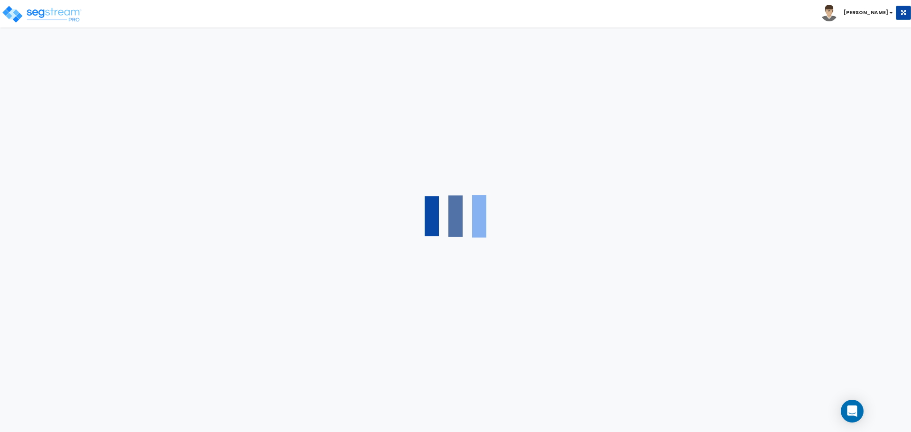
select select "2"
select select "1"
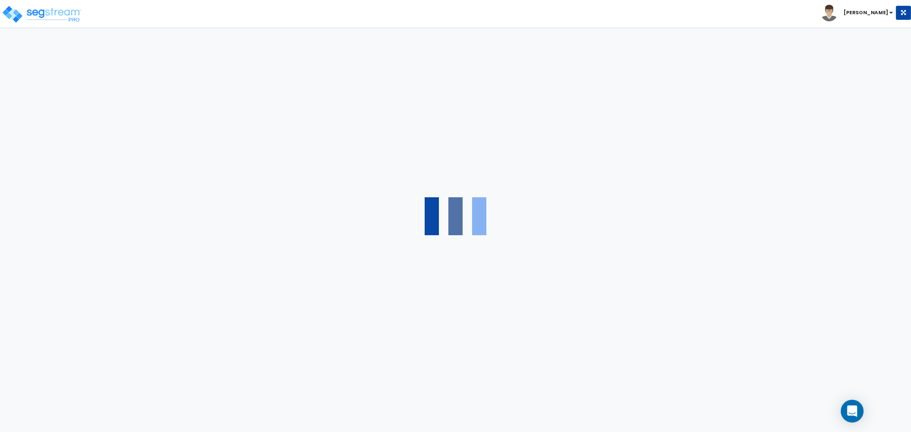
select select "1"
select select "7"
select select "2"
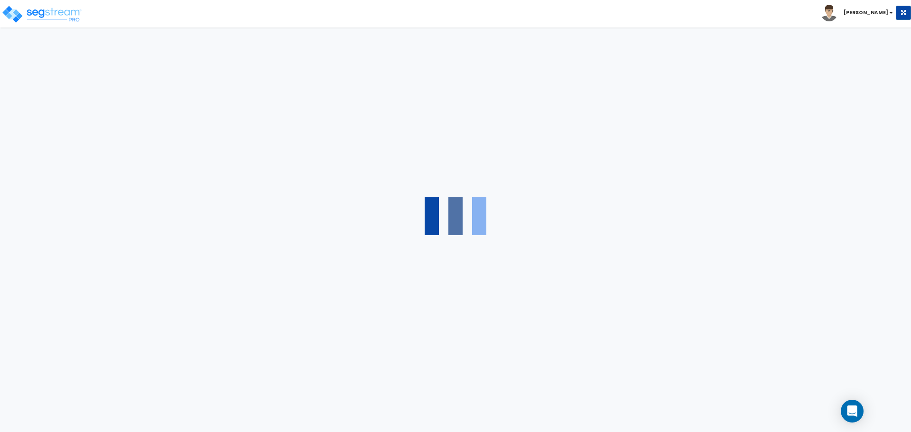
select select "1"
select select "20"
select select "2"
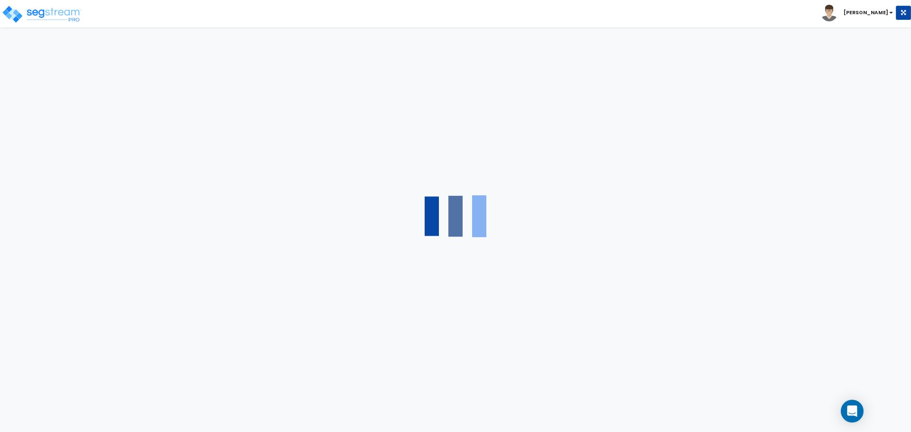
select select "1"
select select "2"
select select "1"
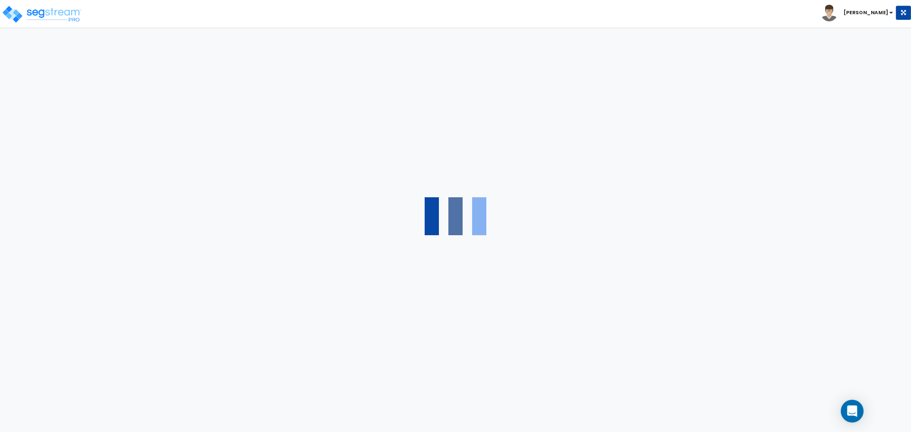
select select "2"
select select "4"
select select "3"
select select "2"
select select "1"
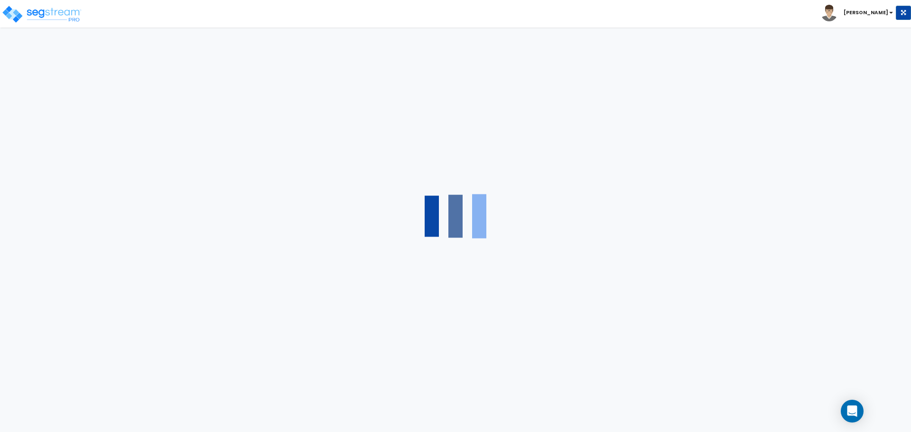
select select "1"
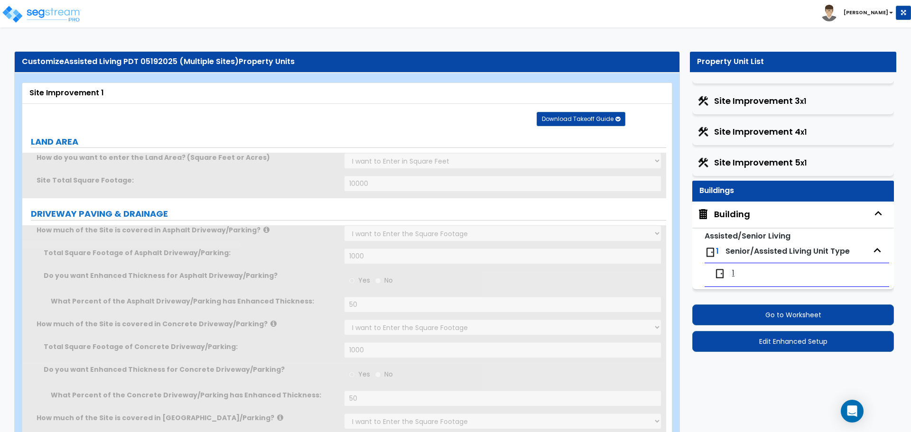
scroll to position [72, 0]
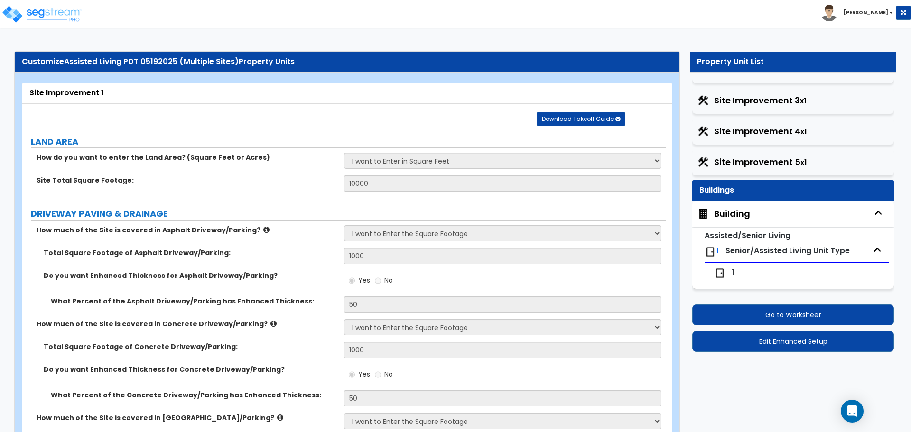
click at [770, 129] on span "Site Improvement 4 x1" at bounding box center [760, 131] width 92 height 12
select select "2"
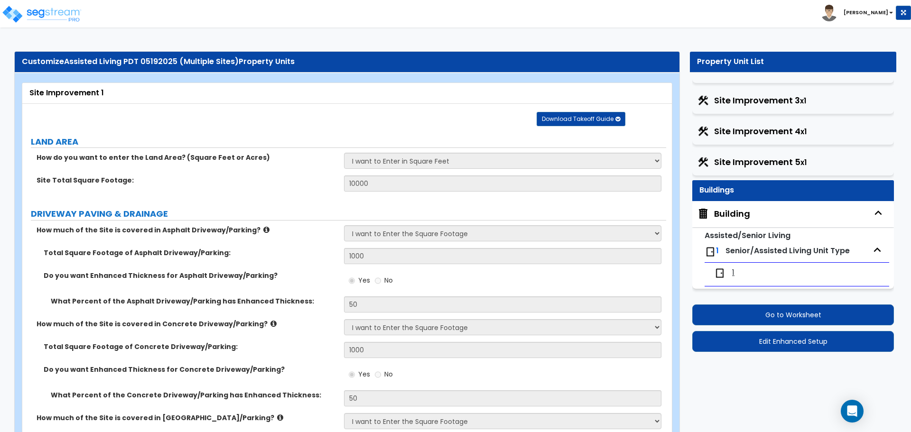
select select "2"
select select "1"
select select "2"
select select "1"
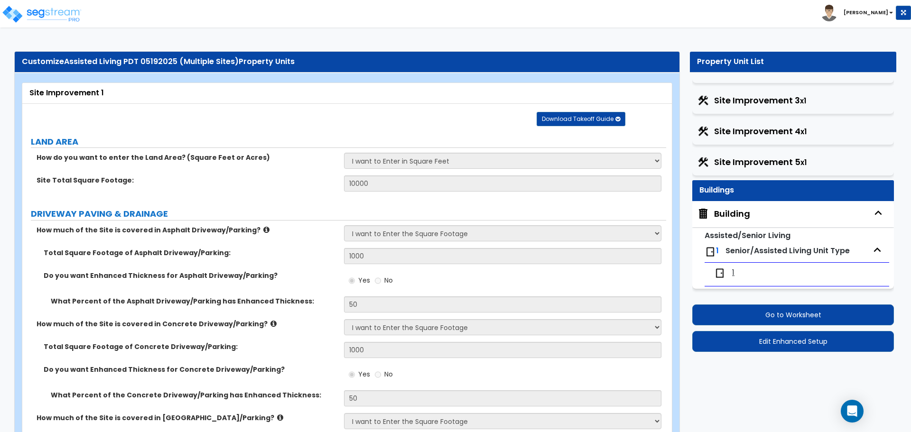
select select "1"
select select "2"
select select "1"
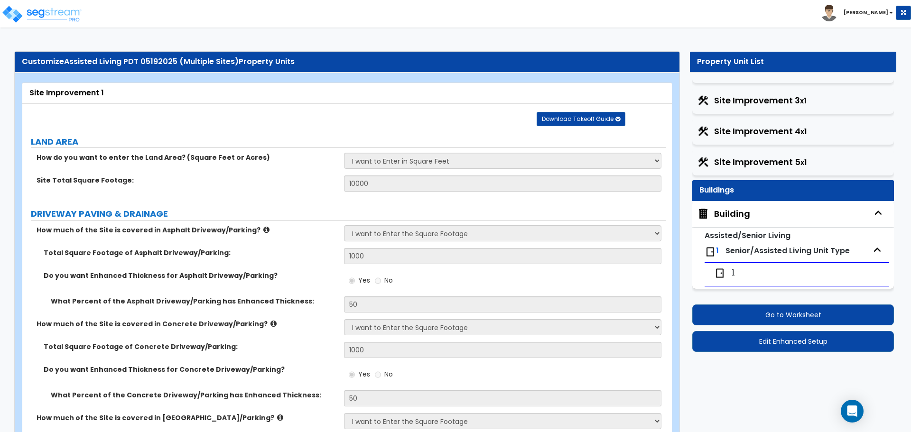
select select "2"
select select "3"
select select "2"
select select "1"
select select "7"
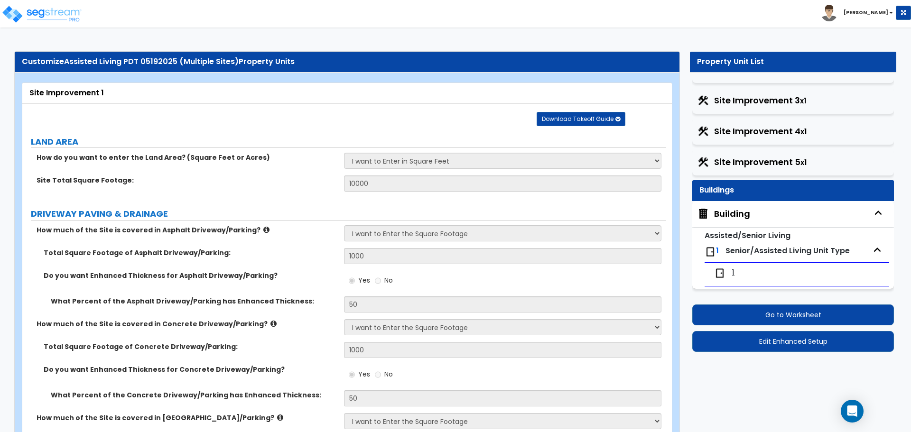
select select "3"
select select "1"
select select "4"
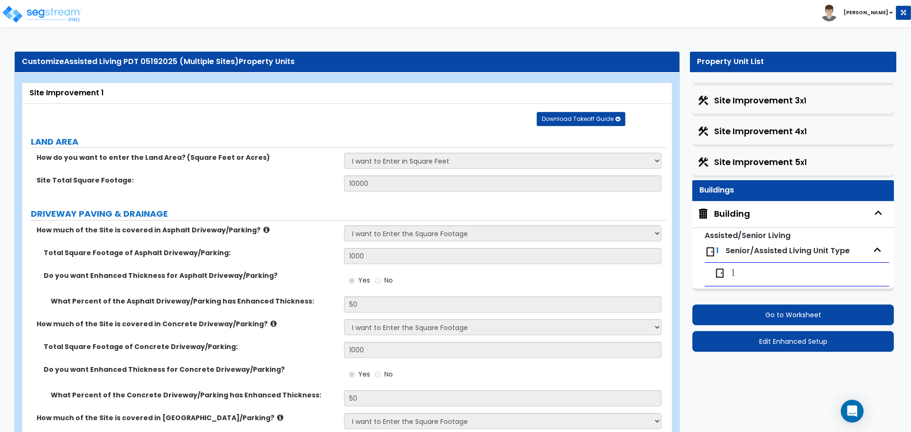
select select "1"
select select "2"
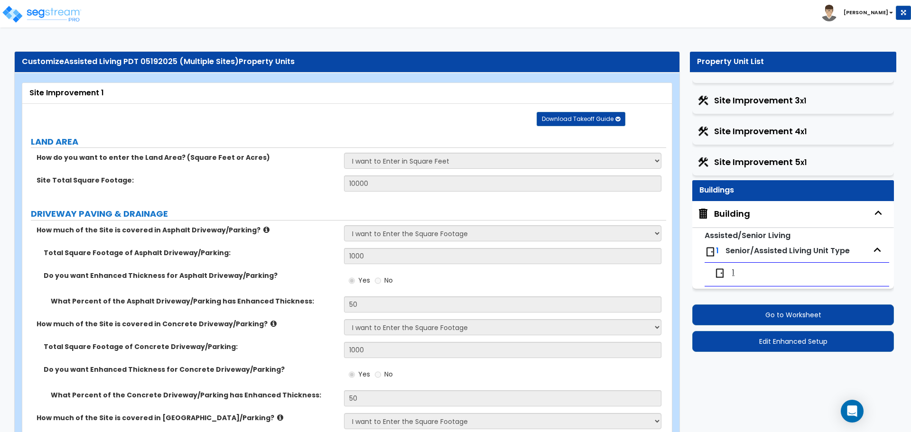
select select "3"
select select "2"
select select "6"
select select "11"
select select "2"
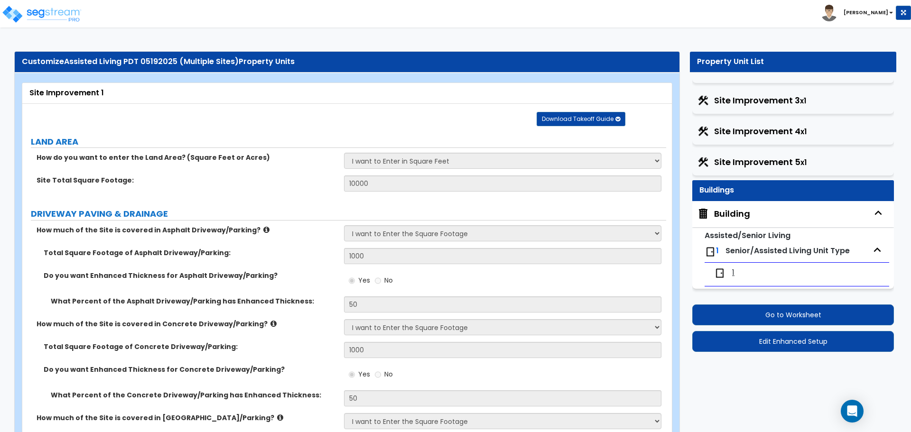
select select "2"
select select "7"
select select "2"
select select "3"
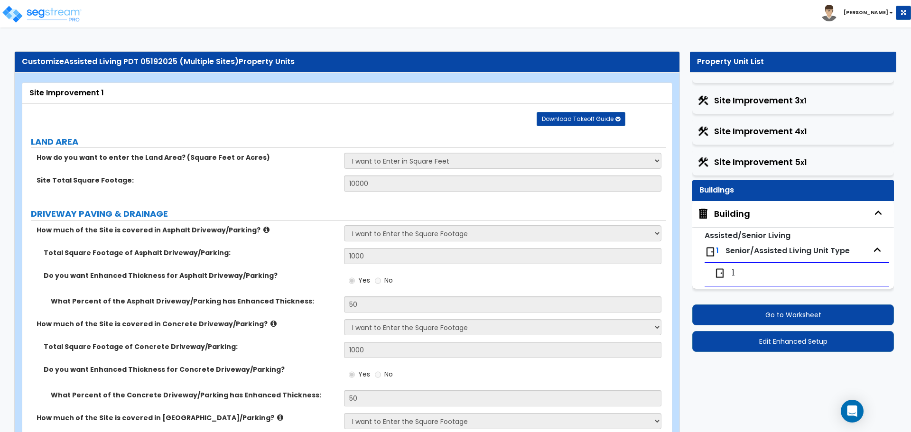
select select "1"
select select "20"
select select "2"
select select "1"
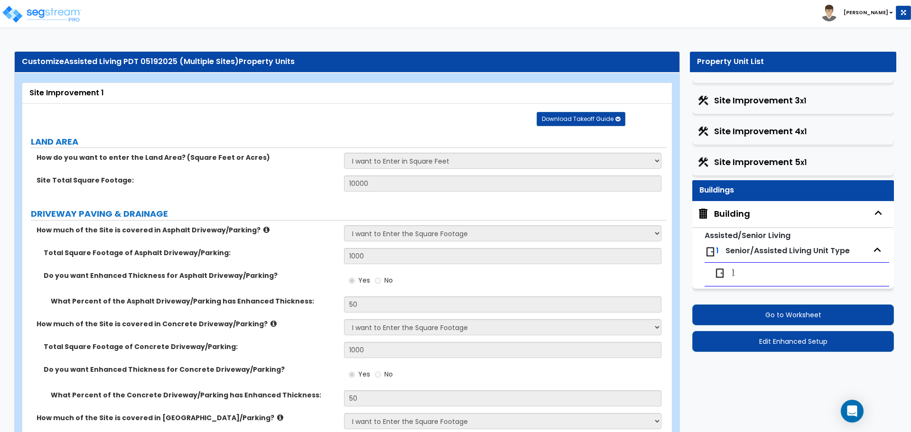
select select "2"
select select "1"
select select "3"
select select "1"
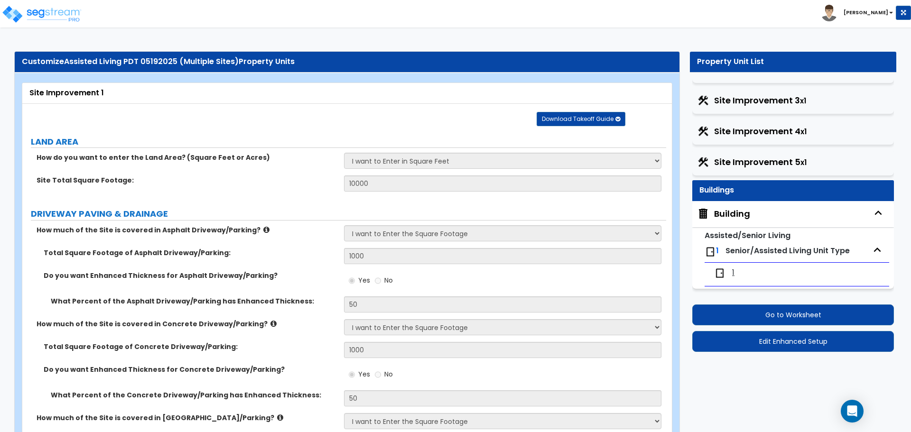
select select "1"
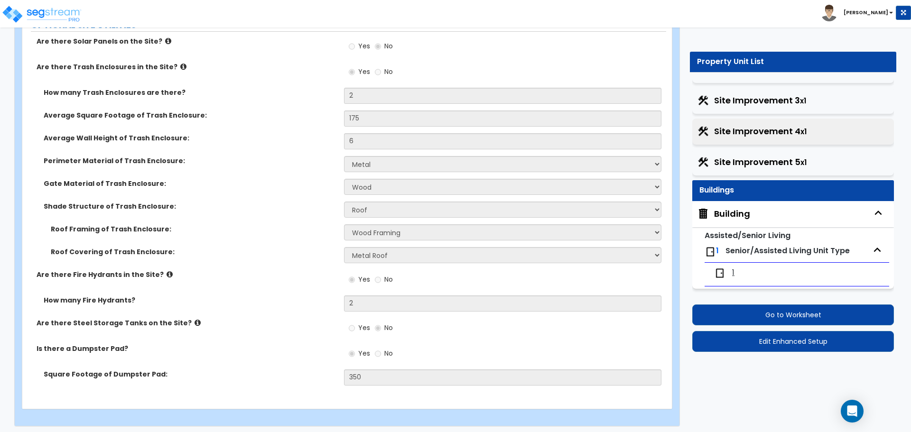
scroll to position [4238, 0]
click at [753, 160] on span "Site Improvement 5 x1" at bounding box center [760, 162] width 92 height 12
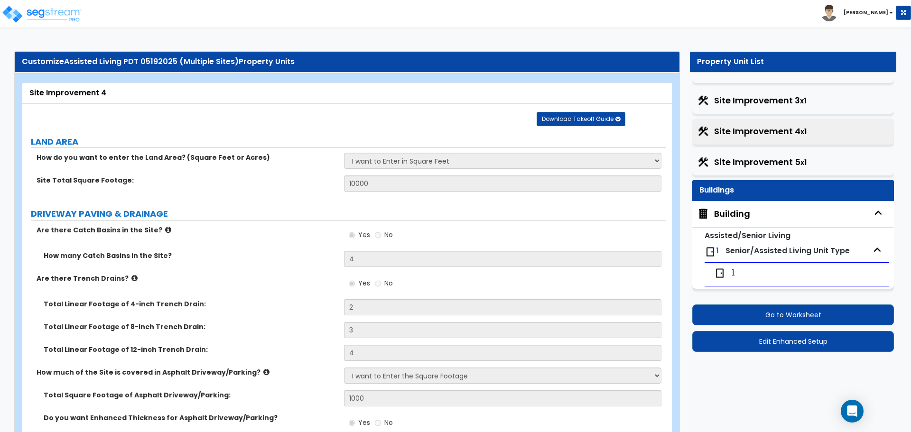
select select "2"
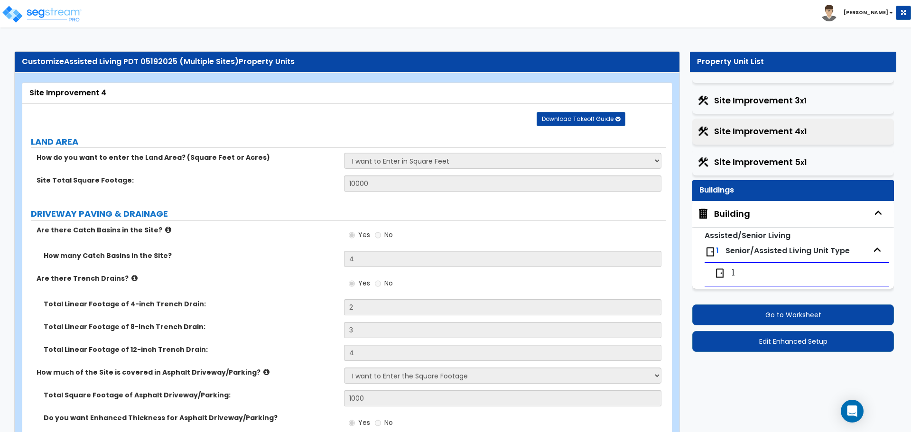
select select "2"
select select "1"
select select "2"
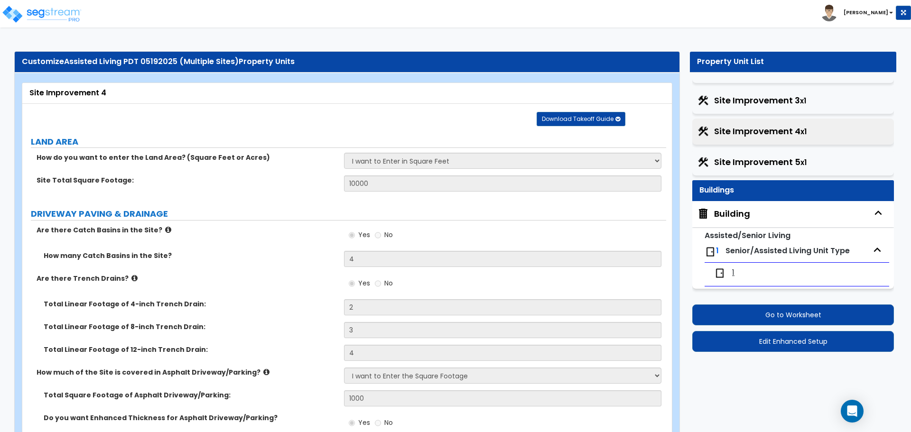
select select "2"
select select "1"
select select "2"
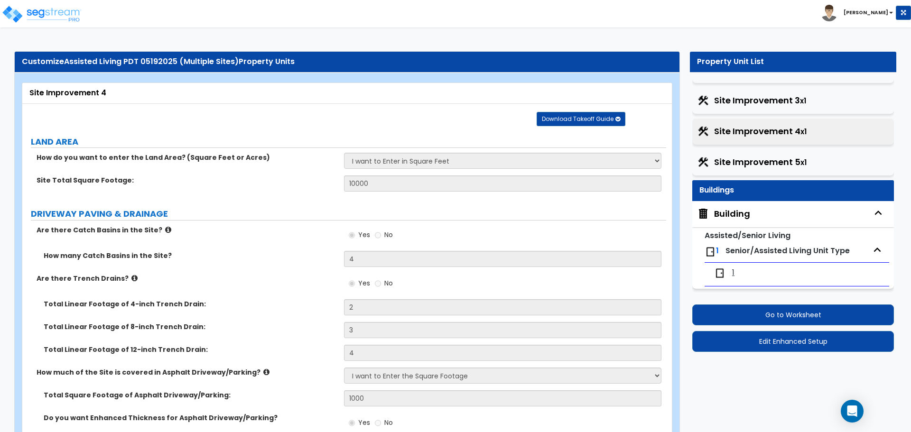
select select "4"
select select "2"
select select "1"
select select "4"
select select "1"
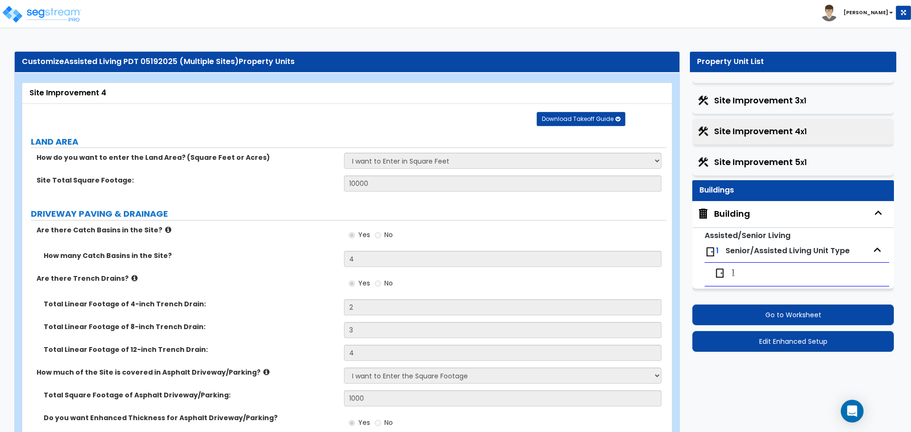
select select "2"
select select "1"
select select "4"
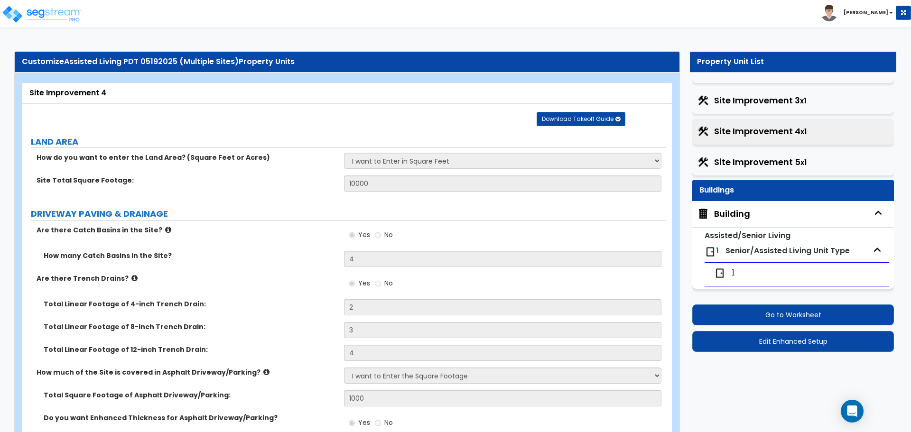
select select "1"
select select "2"
select select "6"
select select "11"
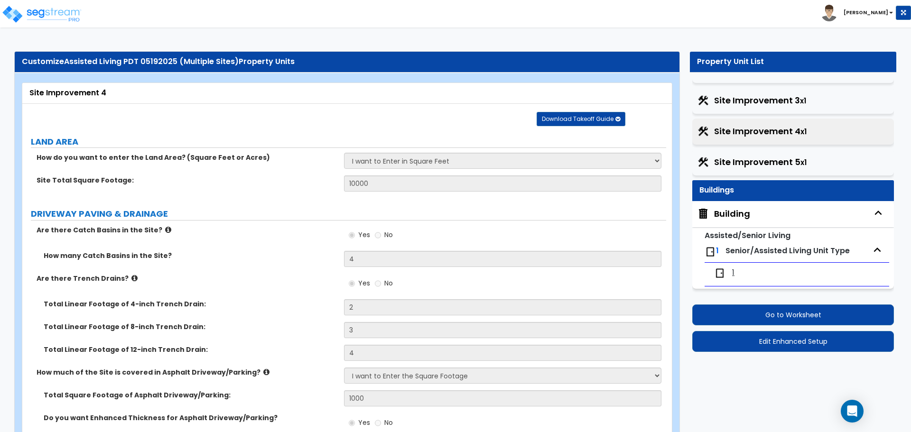
select select "2"
select select "3"
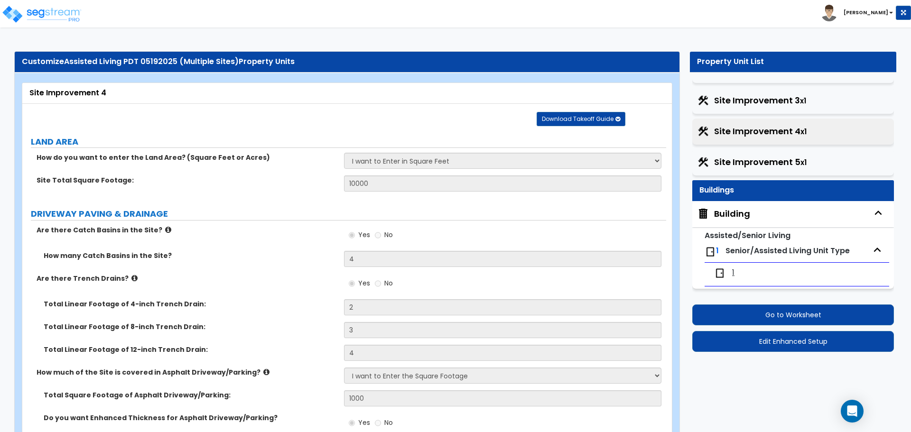
select select "2"
select select "7"
select select "2"
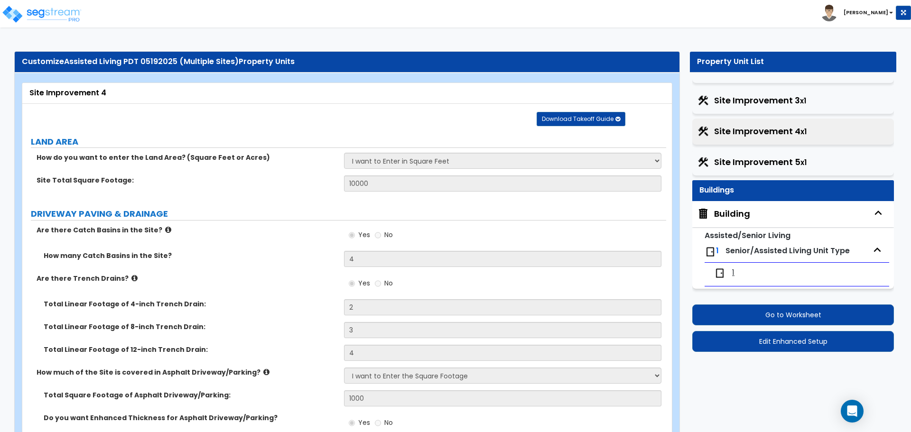
select select "1"
select select "16"
select select "2"
select select "1"
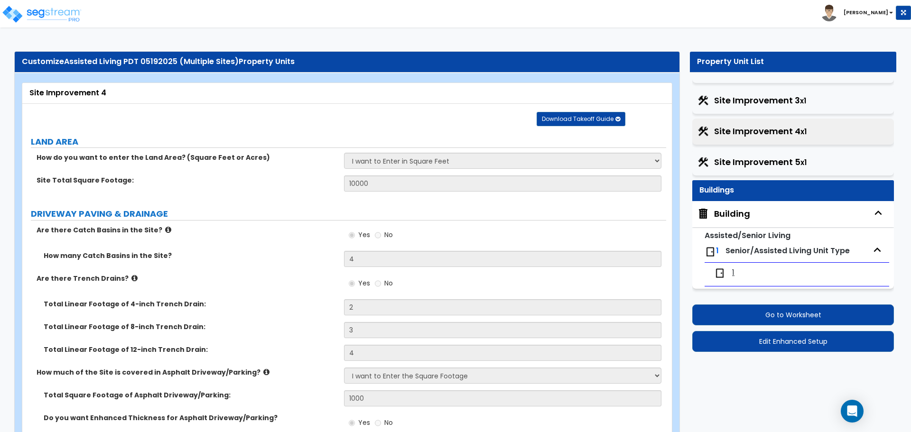
select select "2"
select select "4"
select select "1"
select select "3"
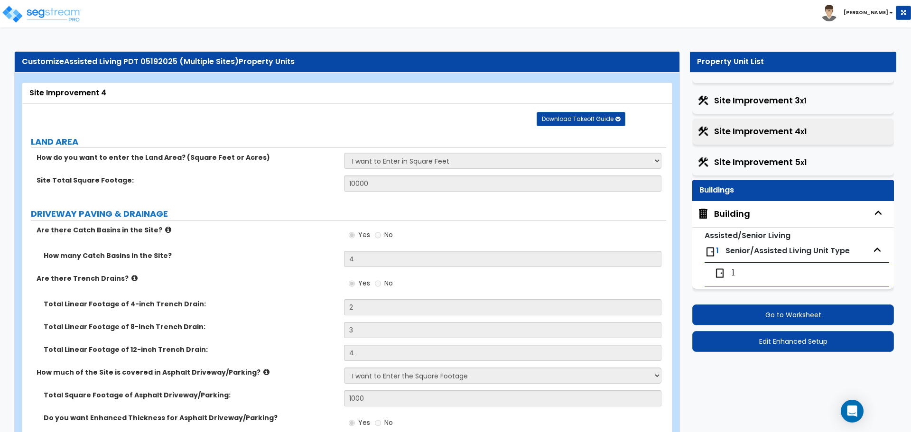
select select "1"
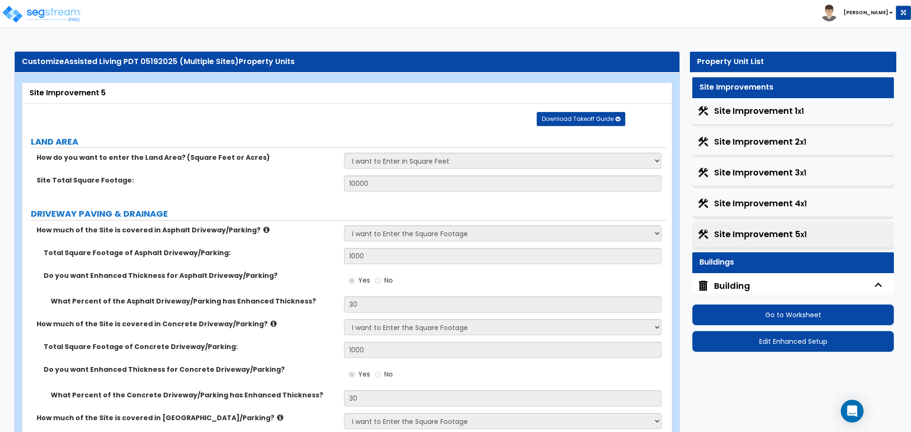
click at [766, 111] on span "Site Improvement 1 x1" at bounding box center [759, 111] width 90 height 12
select select "2"
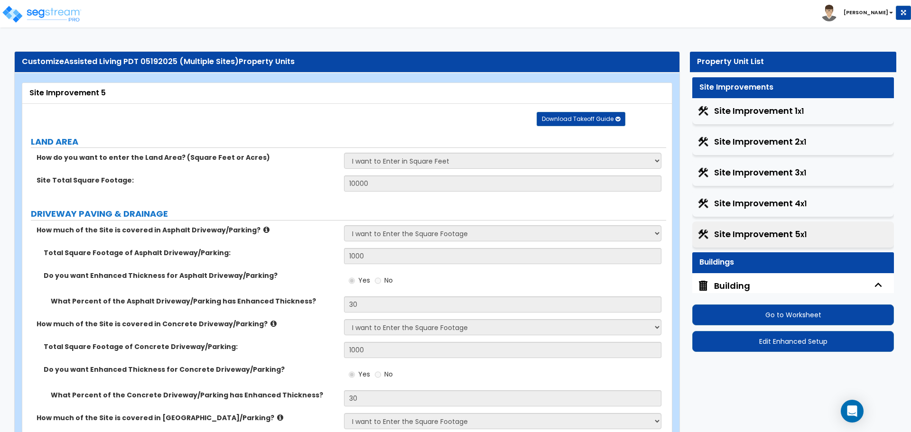
select select "2"
select select "1"
select select "2"
select select "1"
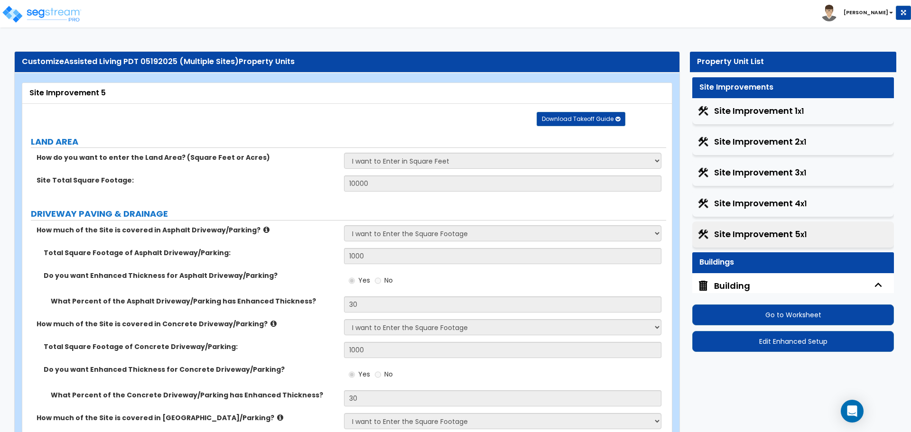
select select "2"
select select "1"
select select "2"
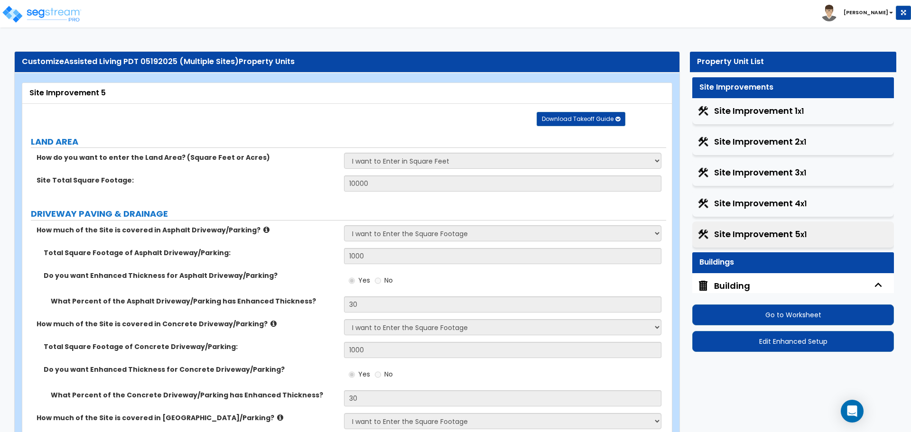
select select "1"
select select "2"
select select "1"
select select "2"
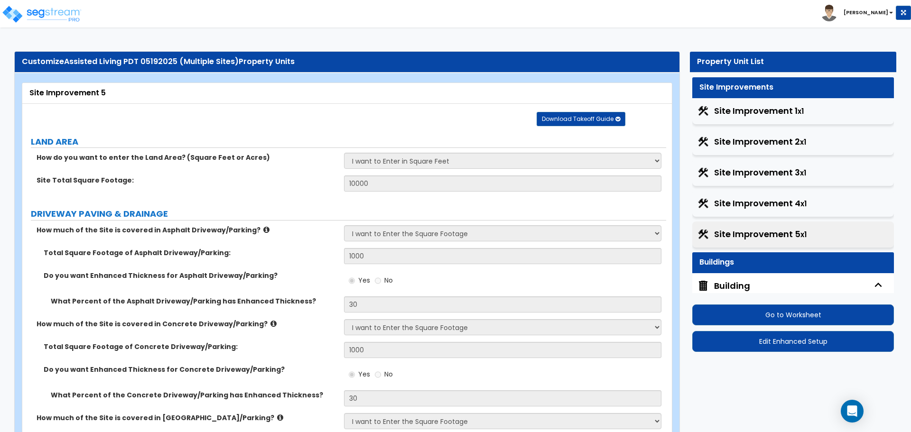
select select "2"
select select "3"
select select "2"
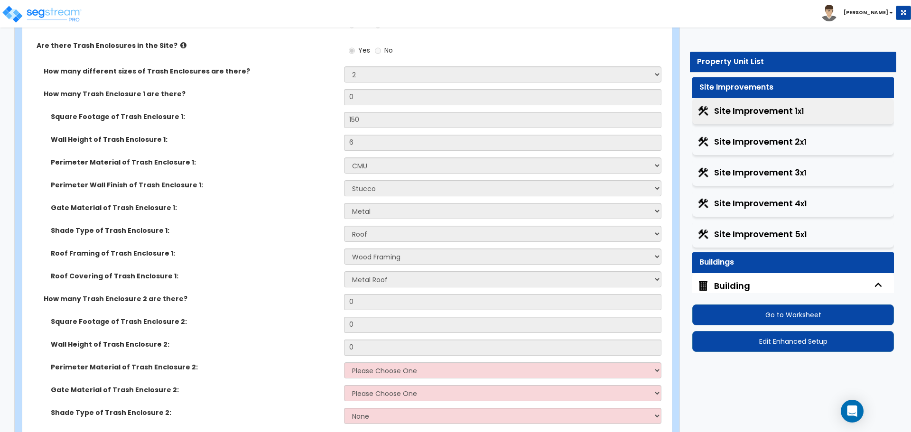
scroll to position [5639, 0]
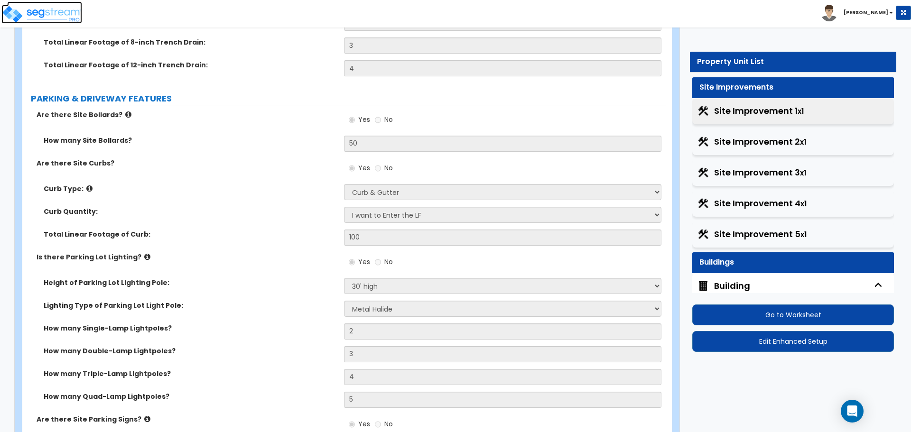
click at [70, 15] on img at bounding box center [41, 14] width 81 height 19
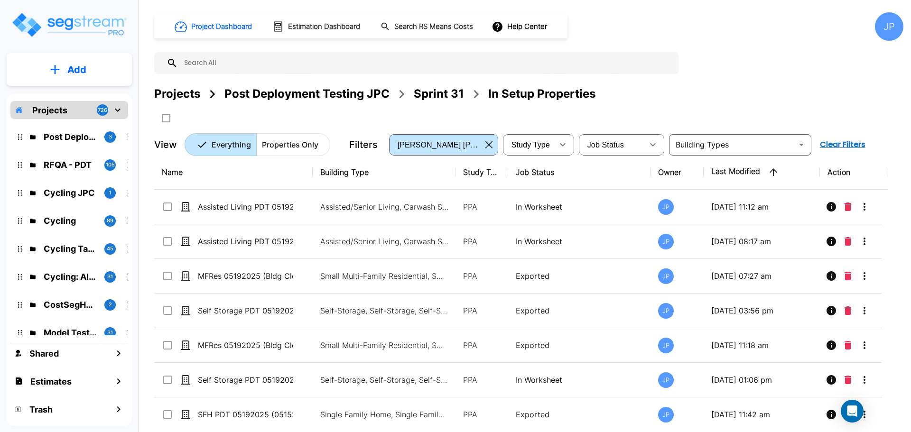
click at [179, 91] on div "Projects" at bounding box center [177, 93] width 46 height 17
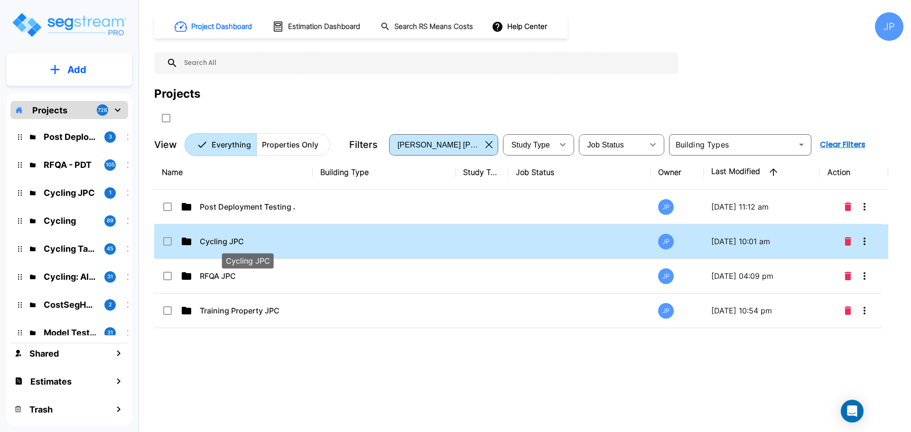
click at [240, 244] on p "Cycling JPC" at bounding box center [247, 241] width 95 height 11
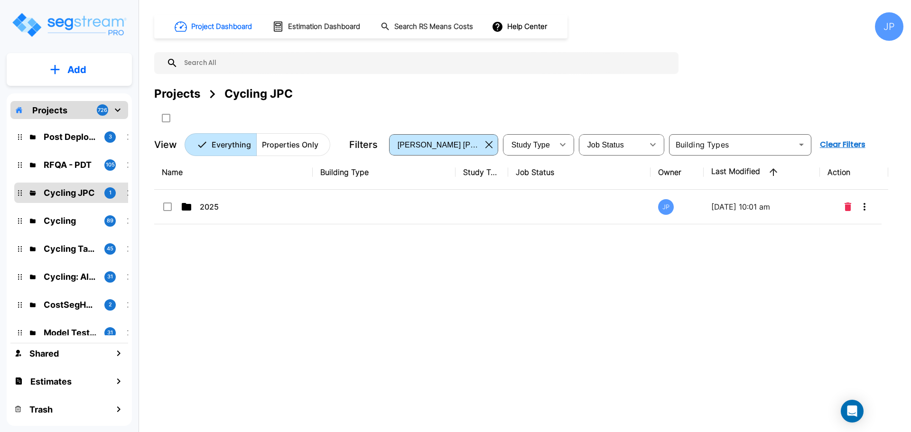
click at [401, 203] on td at bounding box center [384, 207] width 143 height 35
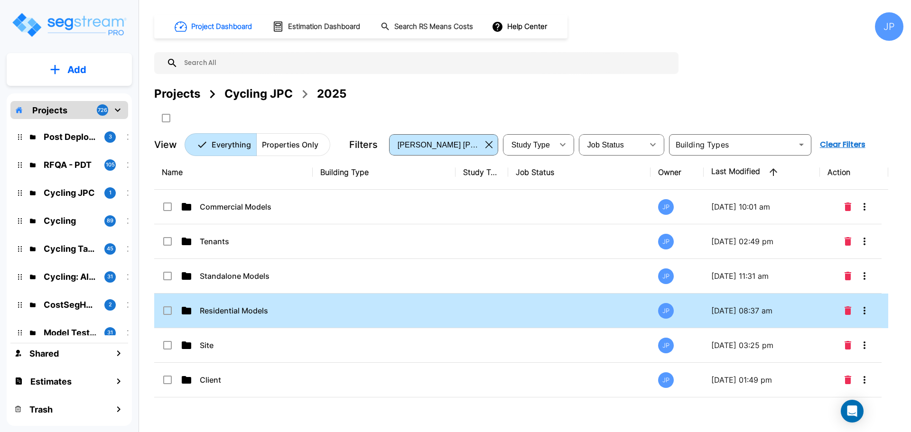
click at [268, 303] on td "Residential Models" at bounding box center [233, 311] width 158 height 35
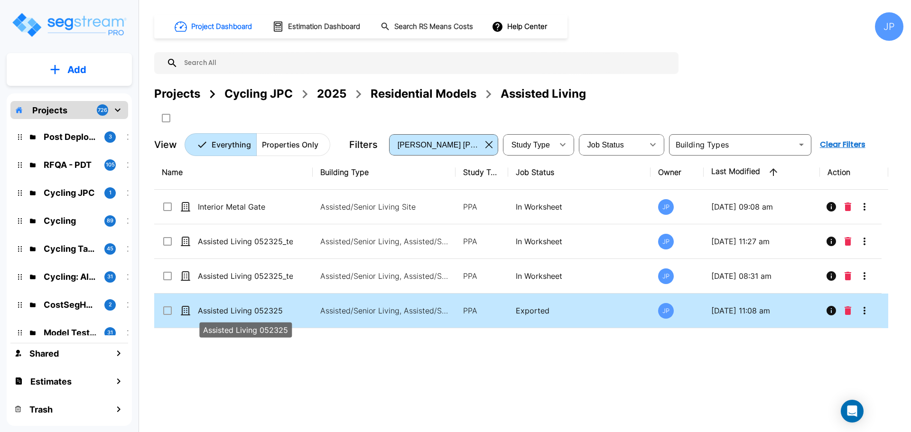
click at [273, 309] on p "Assisted Living 052325" at bounding box center [245, 310] width 95 height 11
click at [273, 308] on p "Assisted Living 052325" at bounding box center [245, 310] width 95 height 11
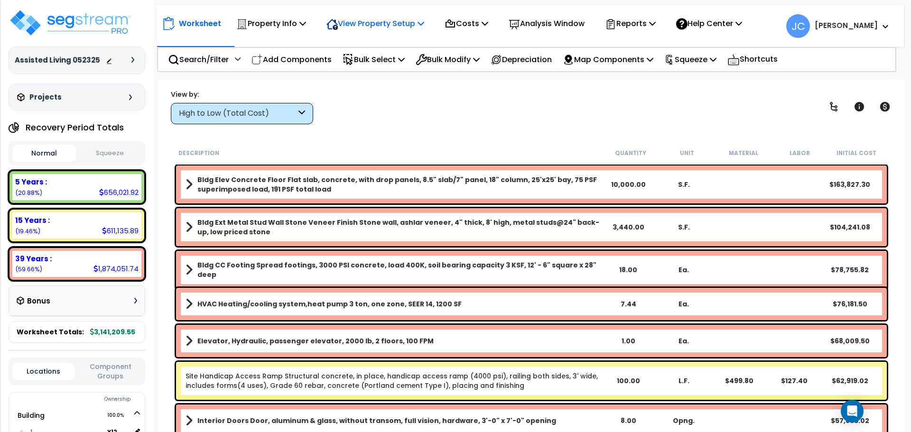
click at [354, 31] on div "View Property Setup" at bounding box center [375, 23] width 98 height 22
click at [361, 62] on link "View Questionnaire" at bounding box center [369, 64] width 94 height 19
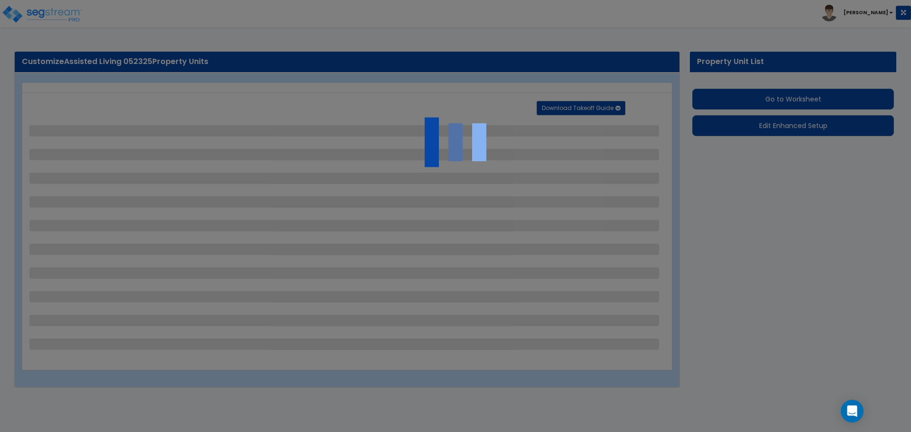
select select "2"
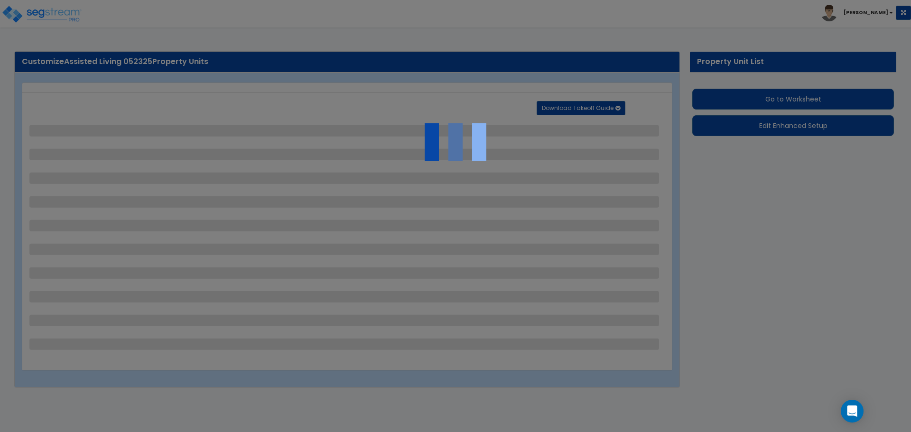
select select "1"
select select "2"
select select "1"
select select "2"
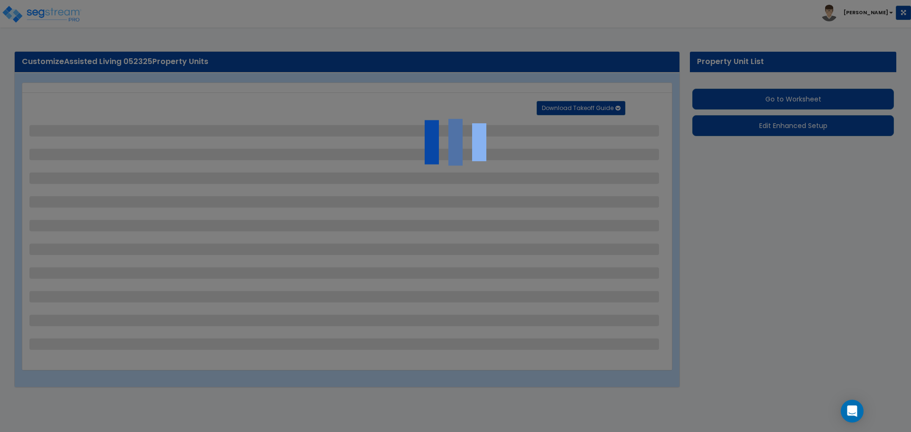
select select "2"
select select "1"
select select "2"
select select "1"
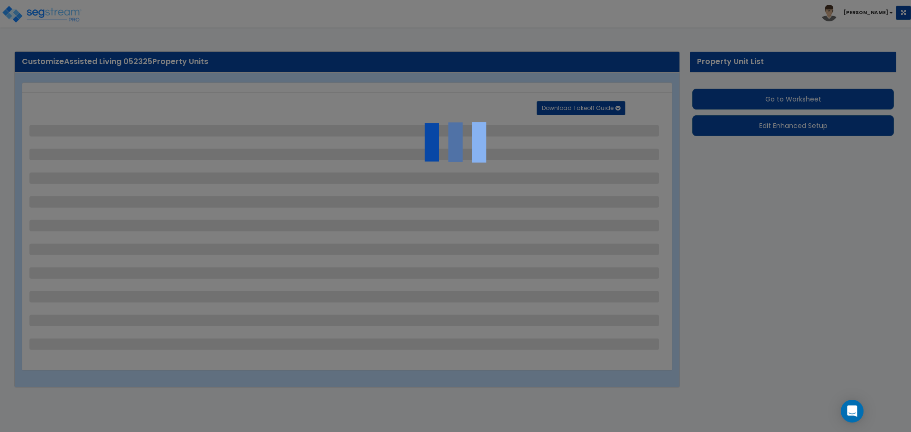
select select "6"
select select "1"
select select "2"
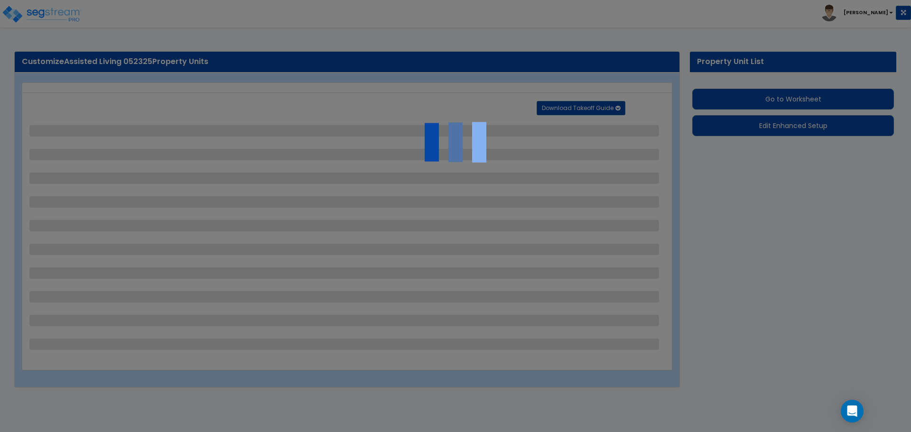
select select "4"
select select "2"
select select "1"
select select "6"
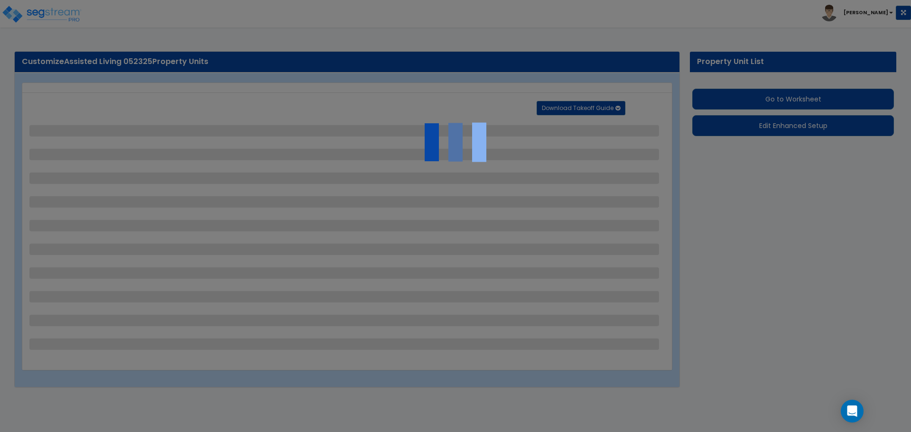
select select "3"
select select "1"
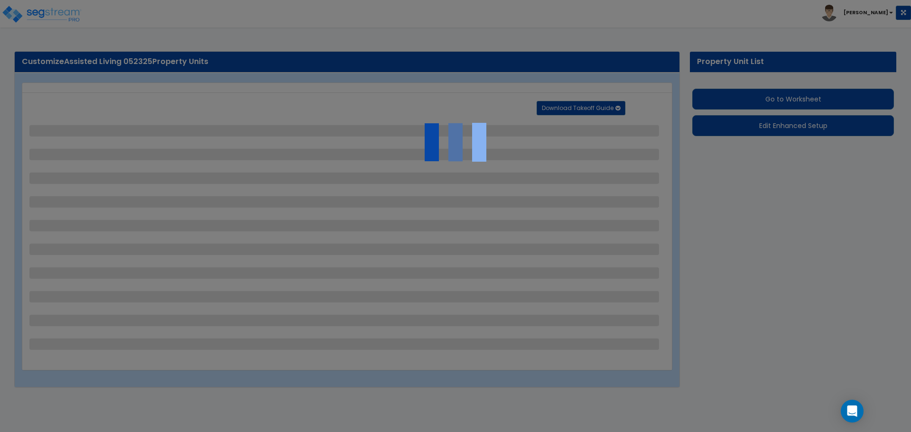
select select "2"
select select "6"
select select "11"
select select "2"
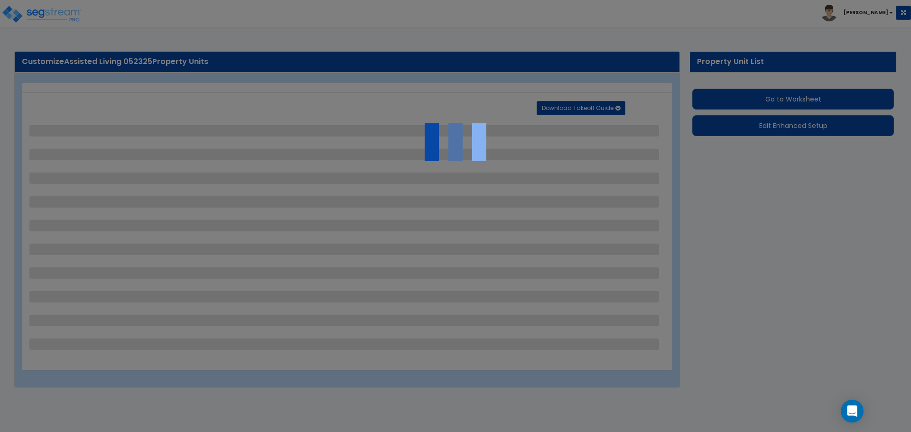
select select "2"
select select "3"
select select "1"
select select "2"
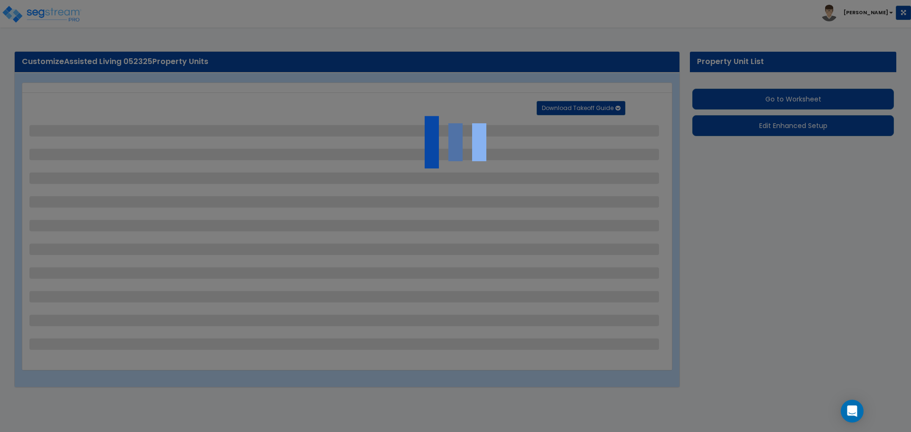
select select "2"
select select "1"
select select "7"
select select "2"
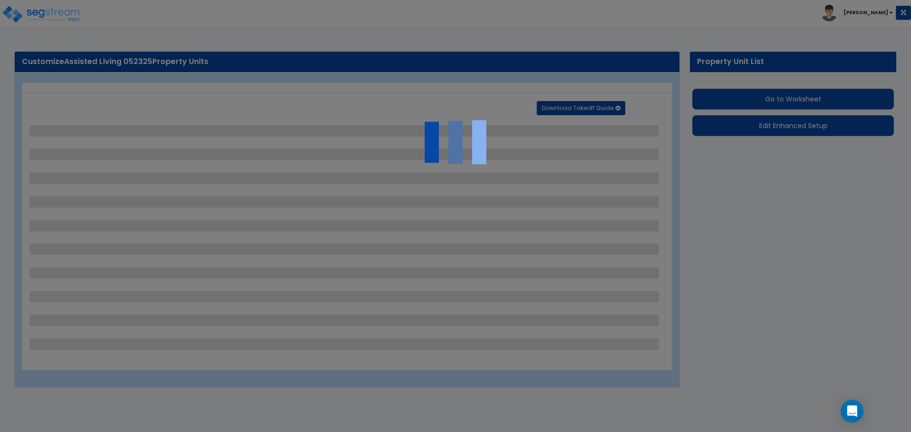
select select "2"
select select "3"
select select "1"
select select "20"
select select "2"
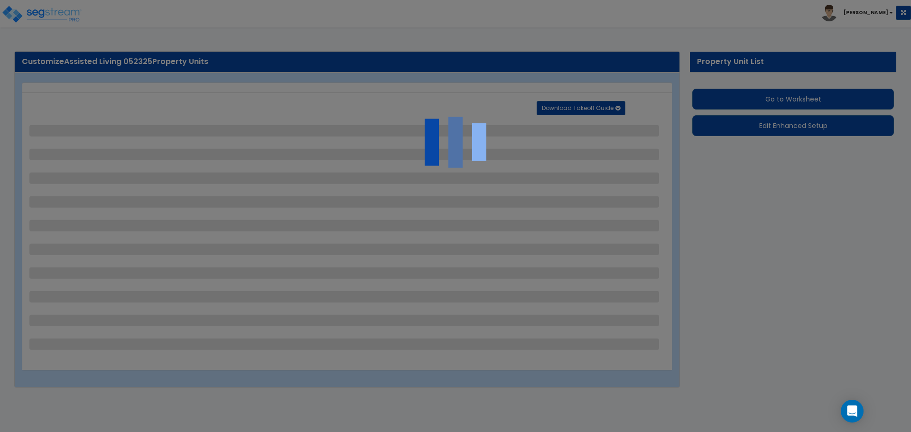
select select "2"
select select "1"
select select "2"
select select "3"
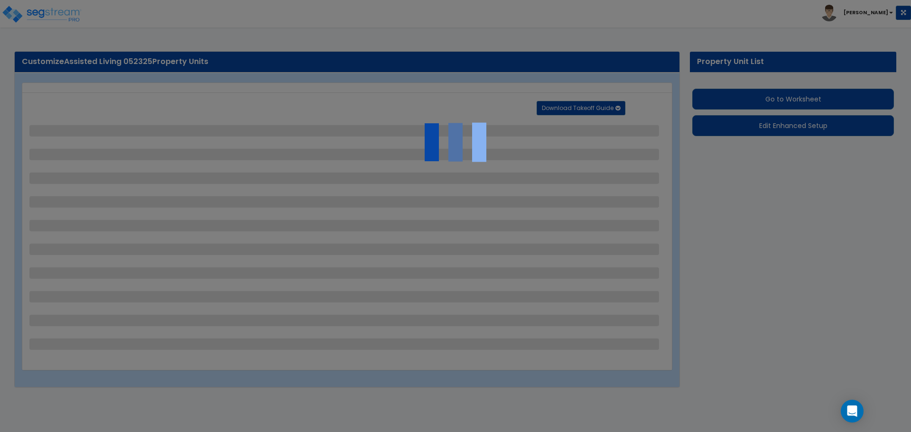
select select "1"
select select "4"
select select "2"
select select "1"
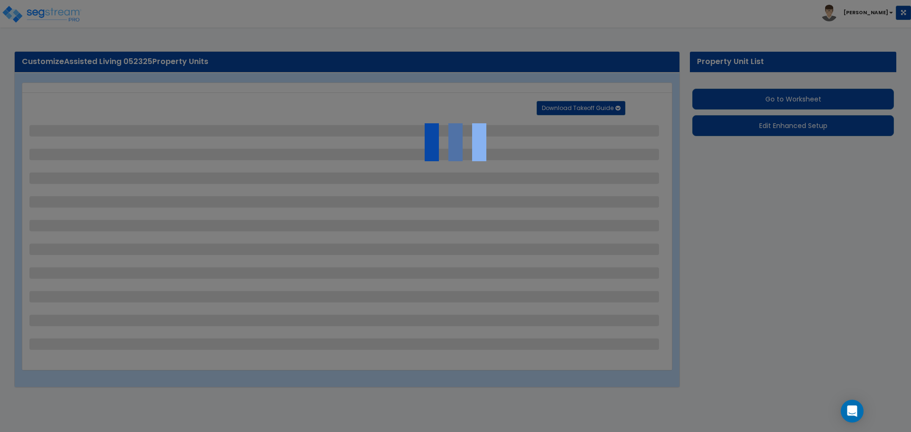
select select "1"
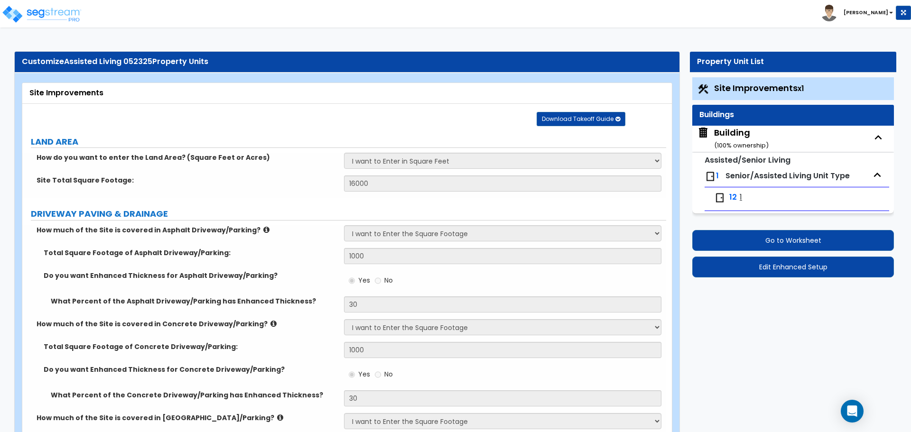
click at [735, 199] on span "12" at bounding box center [733, 197] width 8 height 11
click at [741, 197] on span "1" at bounding box center [740, 197] width 2 height 11
select select "1"
select select "3"
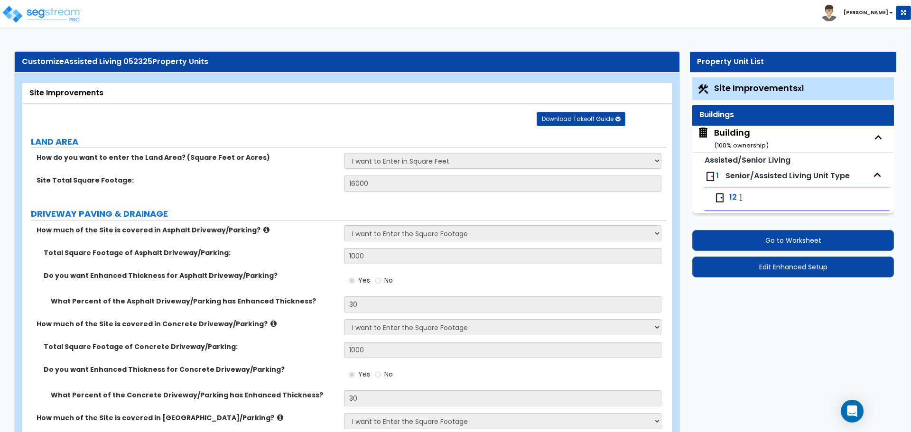
select select "2"
select select "3"
select select "1"
select select "6"
select select "1"
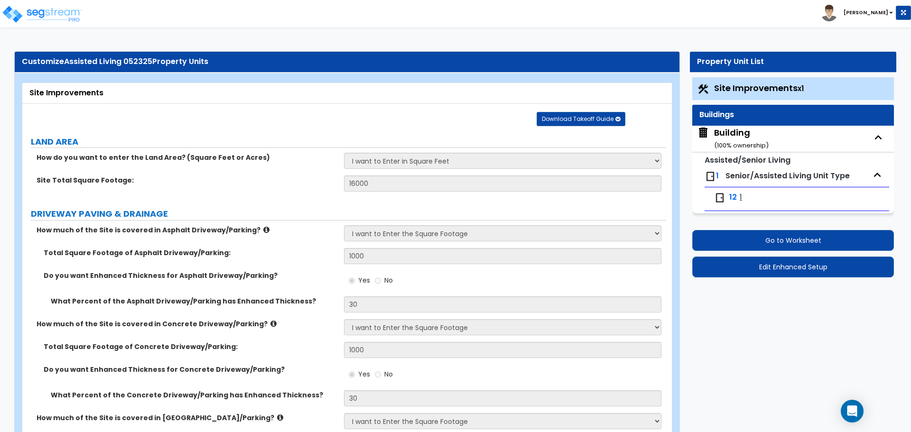
select select "2"
select select "3"
select select "1"
select select "2"
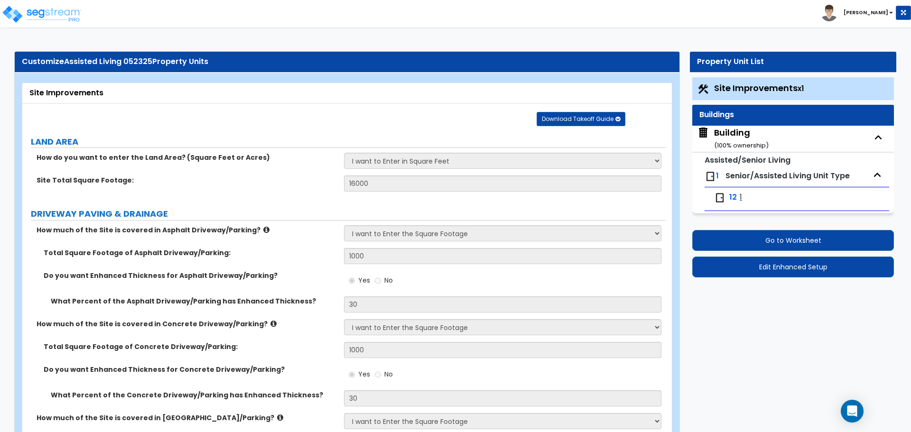
select select "1"
select select "2"
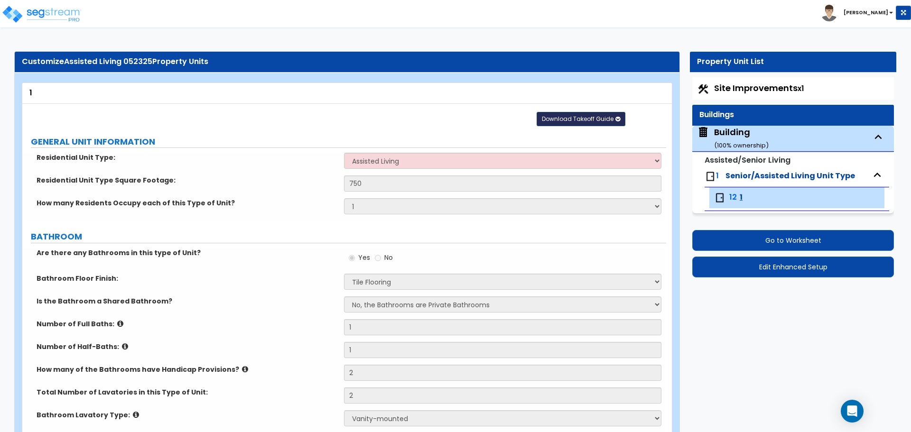
click at [571, 119] on span "Download Takeoff Guide" at bounding box center [578, 119] width 72 height 8
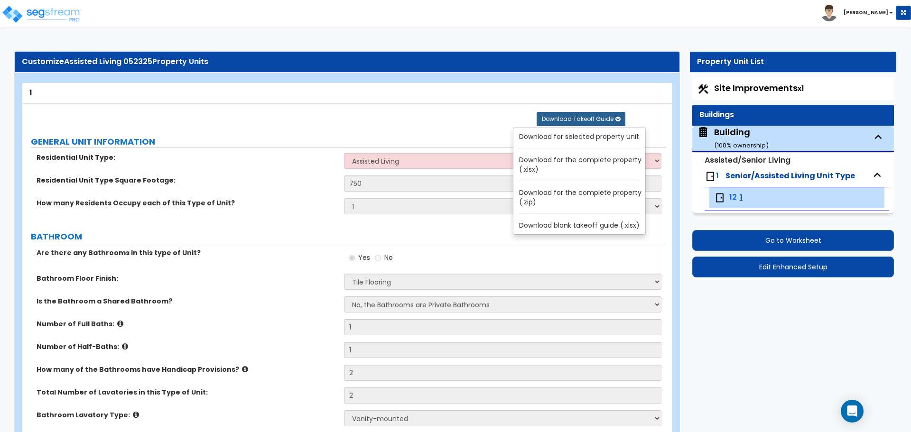
click at [575, 139] on link "Download for selected property unit" at bounding box center [581, 136] width 128 height 13
